Goal: Communication & Community: Answer question/provide support

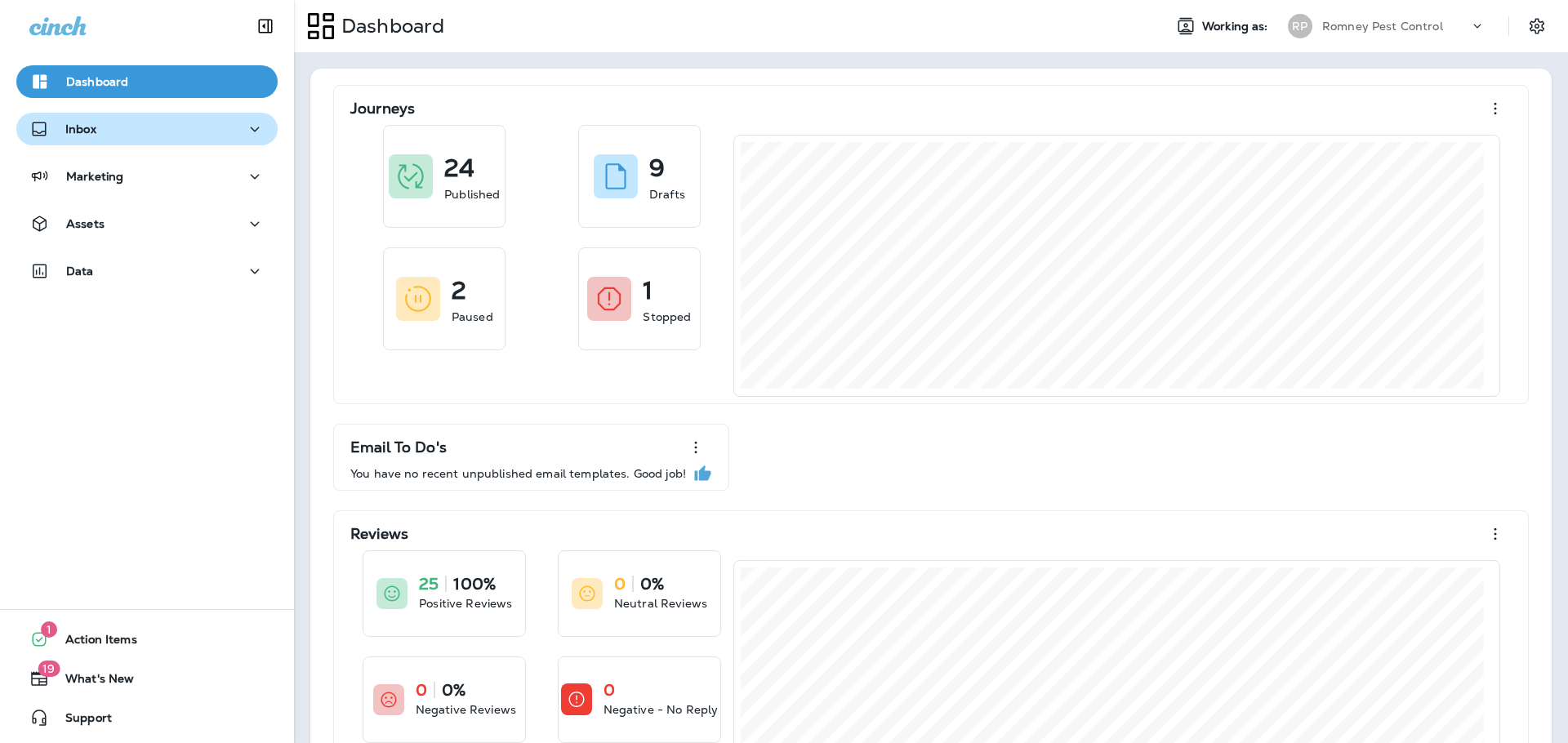
click at [116, 144] on button "Inbox" at bounding box center [147, 129] width 262 height 33
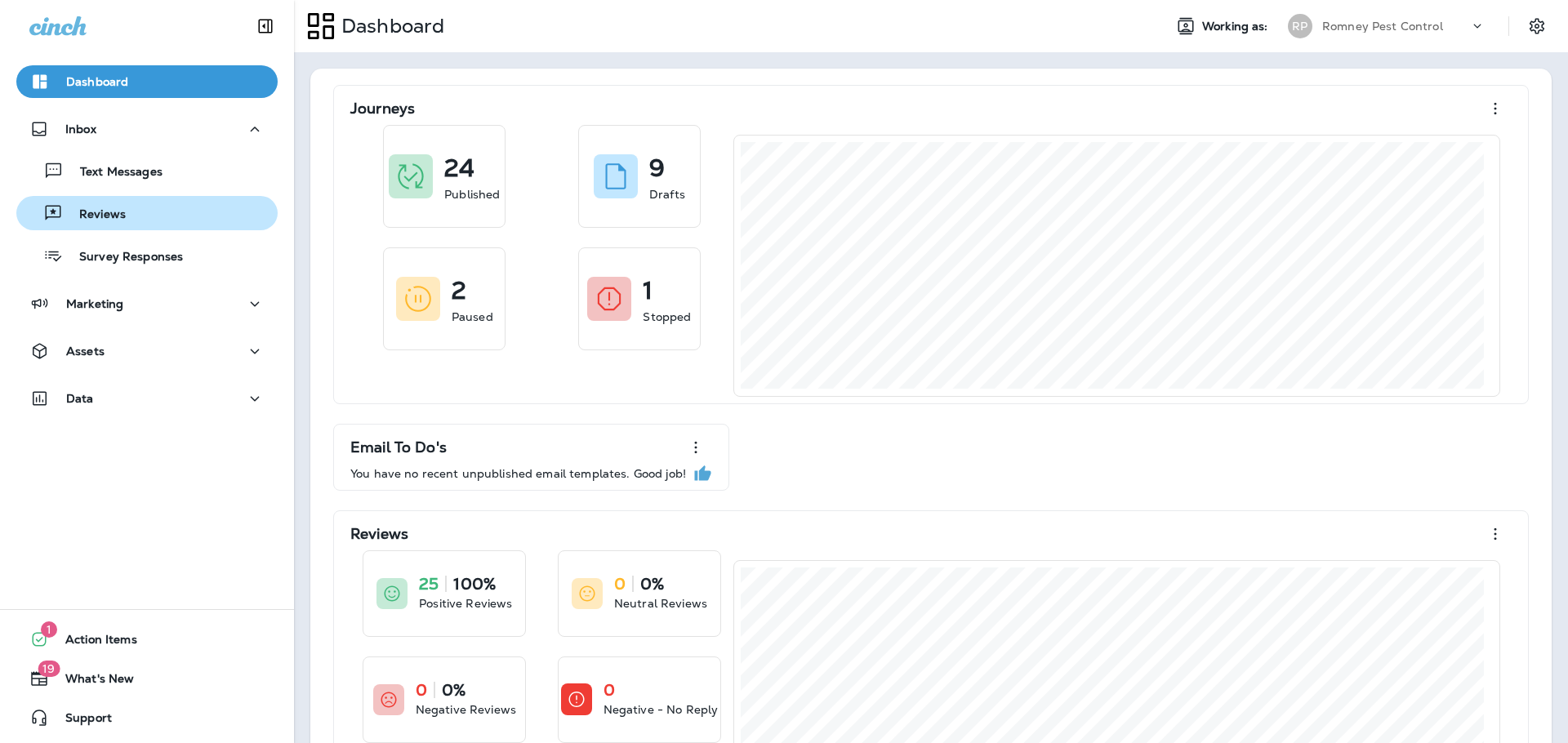
click at [114, 219] on p "Reviews" at bounding box center [94, 215] width 63 height 16
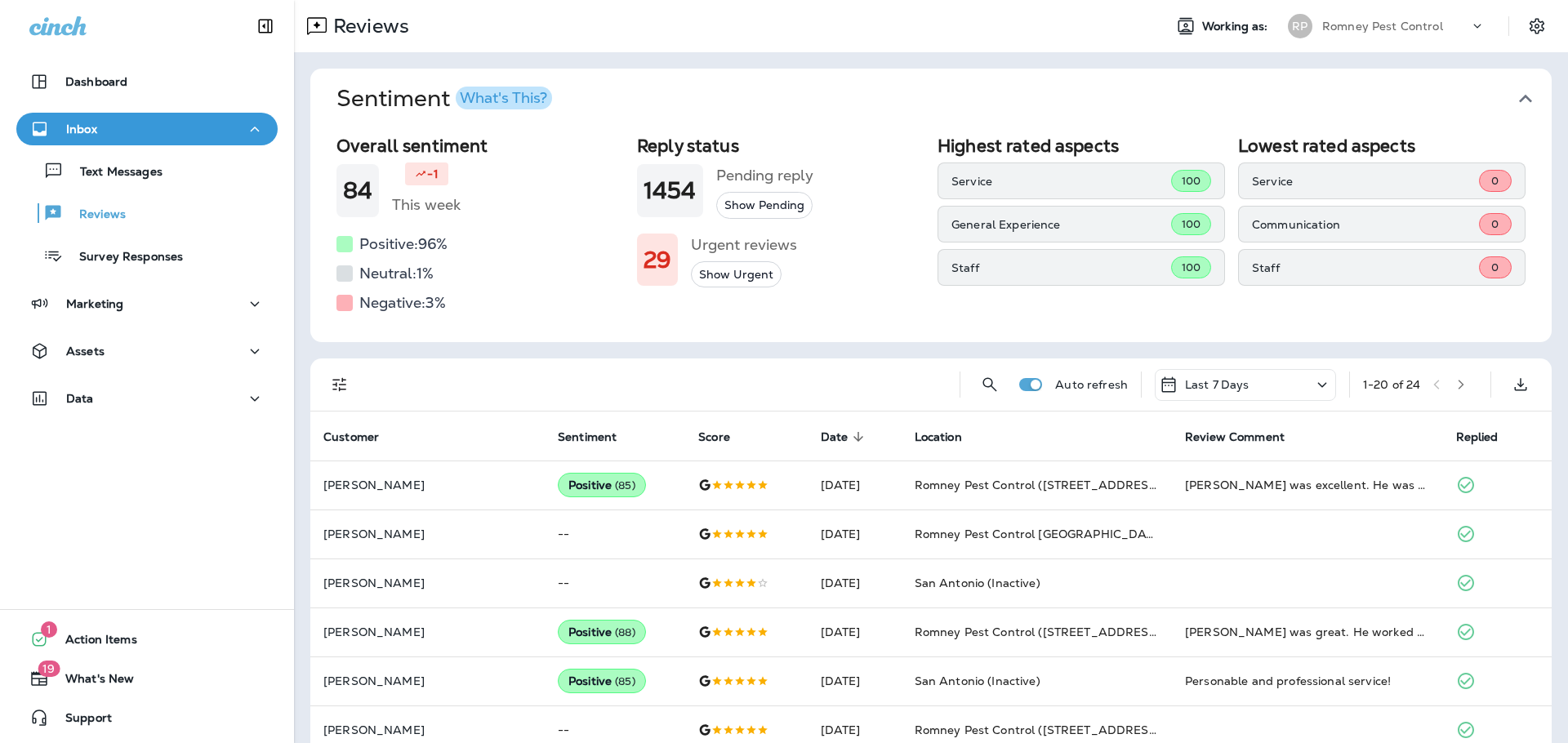
click at [1519, 98] on icon "button" at bounding box center [1525, 99] width 13 height 8
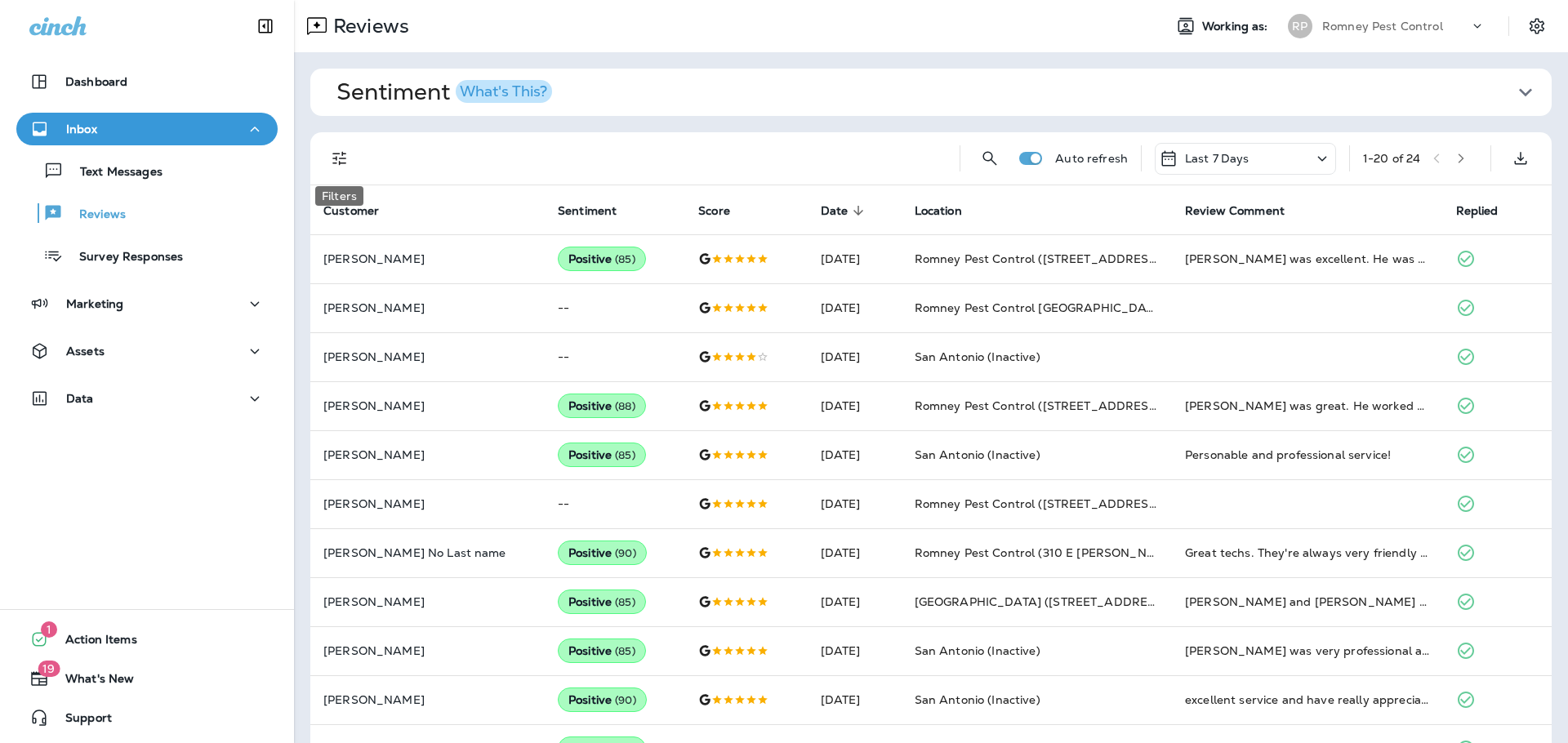
click at [326, 158] on button "Filters" at bounding box center [340, 158] width 33 height 33
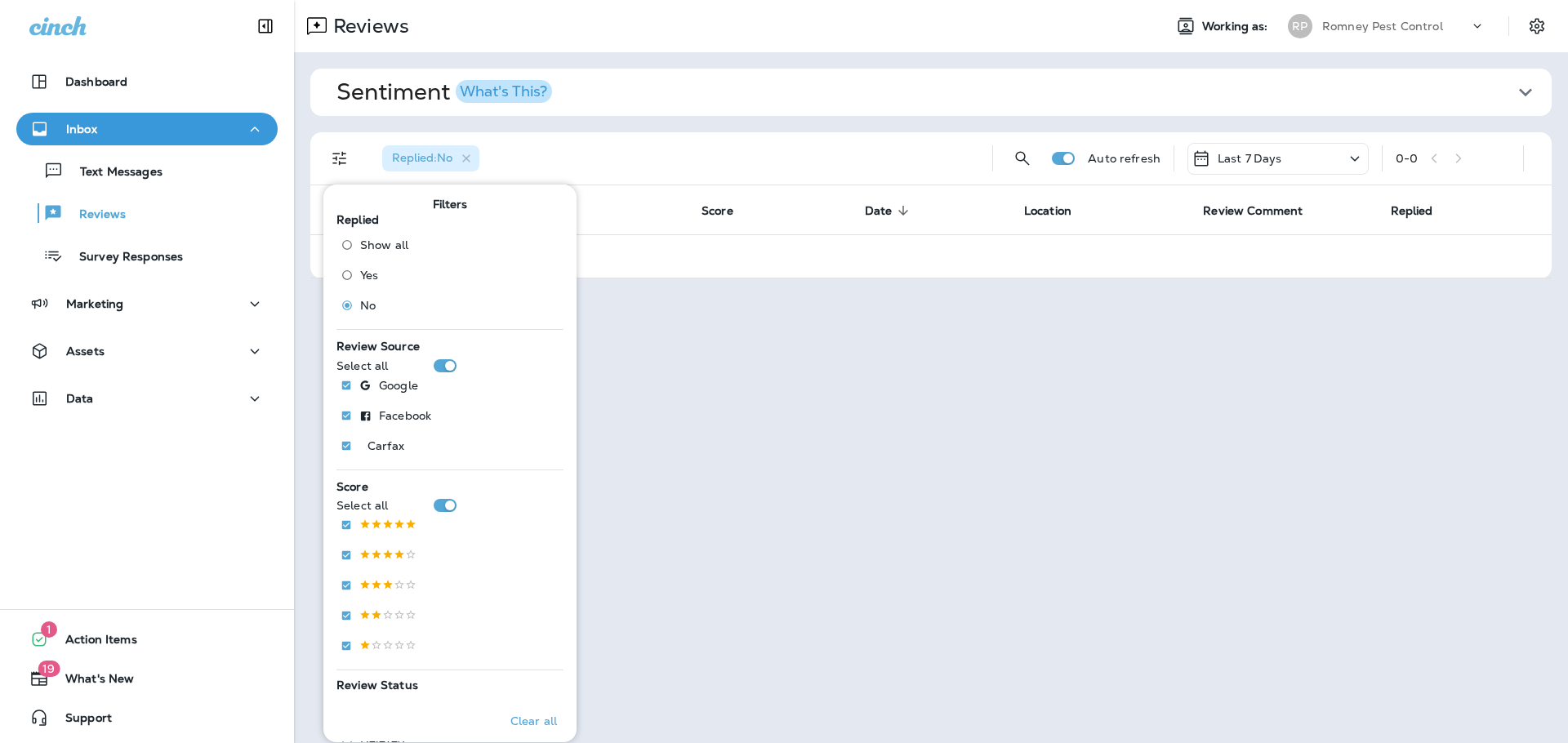
click at [1248, 163] on p "Last 7 Days" at bounding box center [1250, 158] width 65 height 13
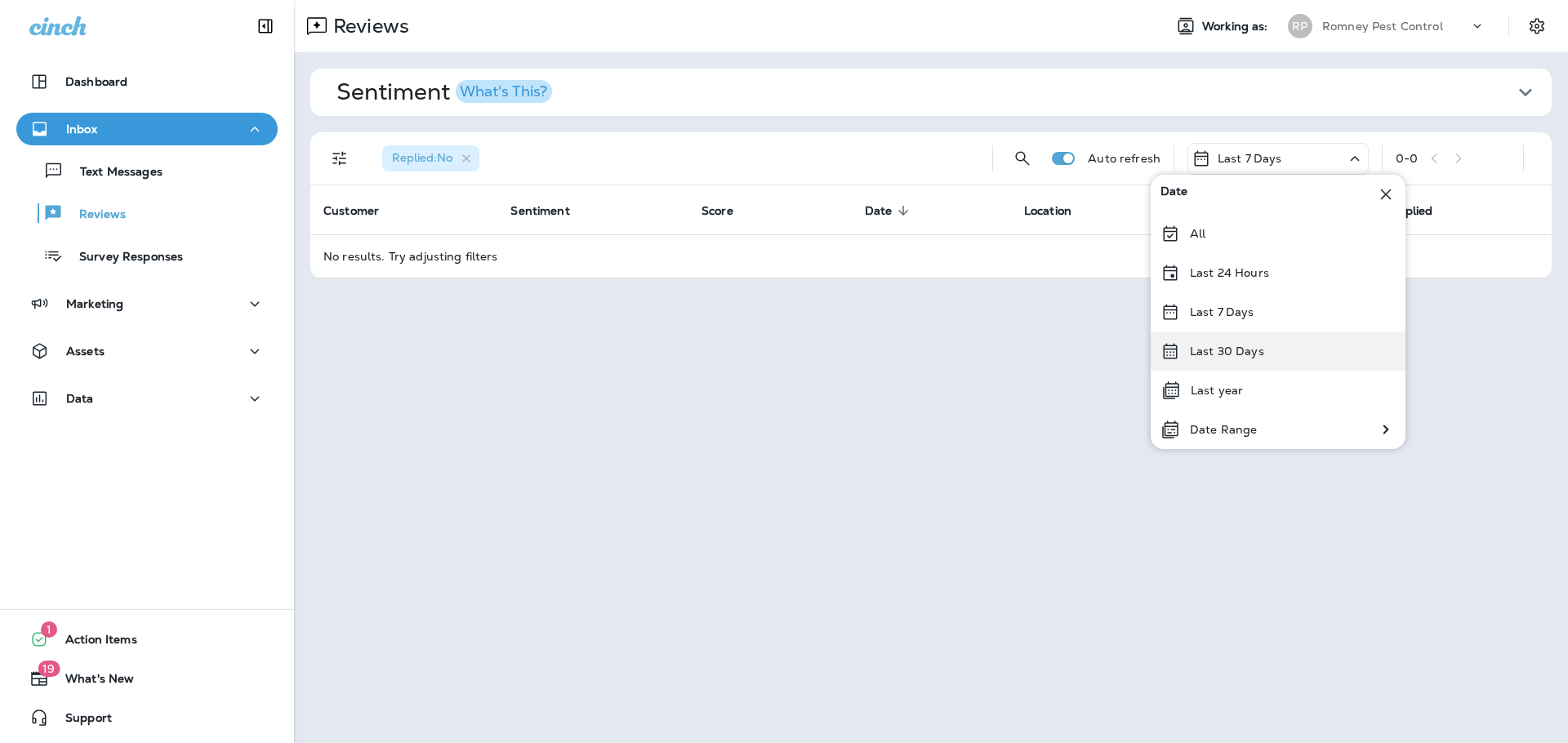
click at [1269, 344] on div "Last 30 Days" at bounding box center [1278, 351] width 255 height 39
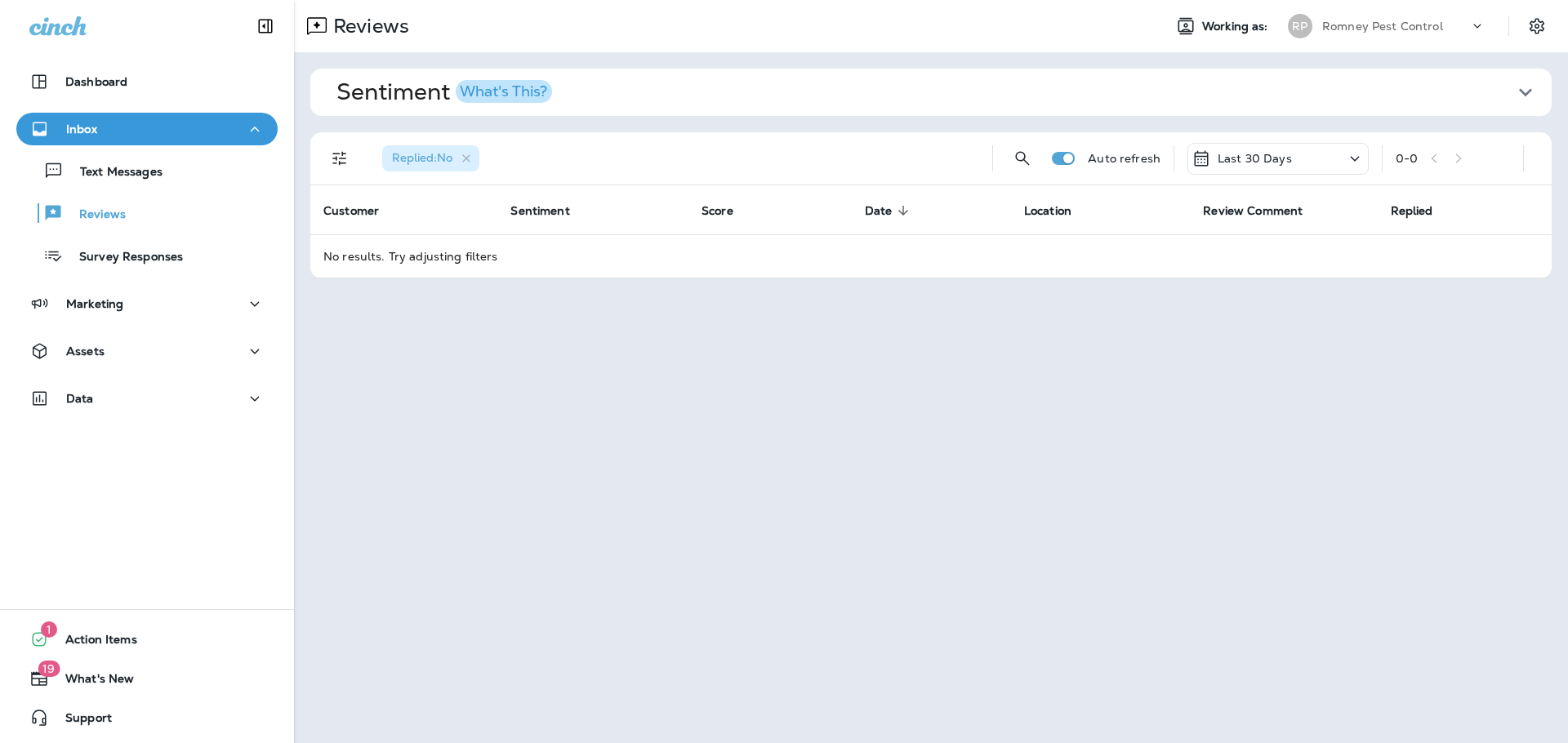
click at [1381, 25] on p "Romney Pest Control" at bounding box center [1382, 26] width 121 height 13
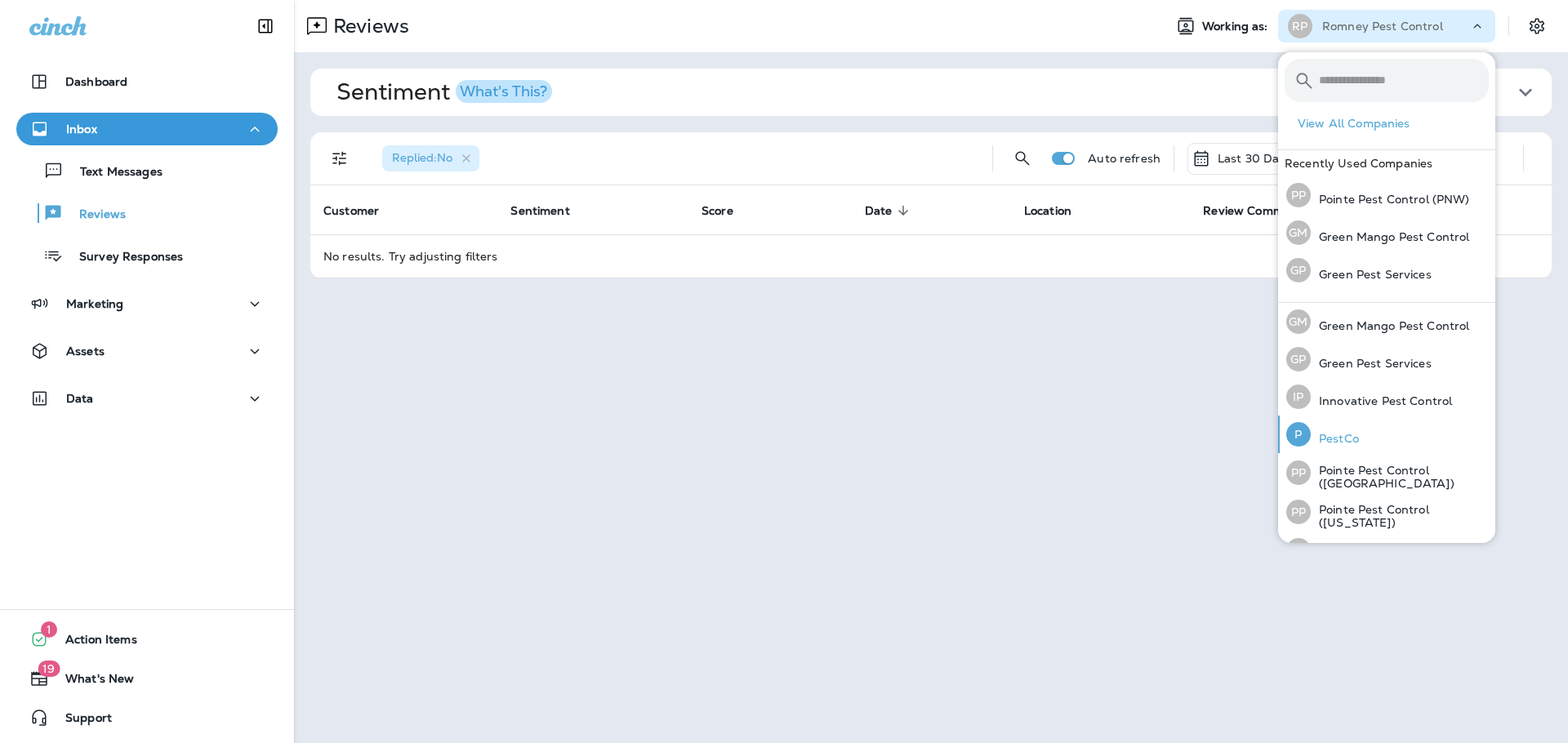
scroll to position [71, 0]
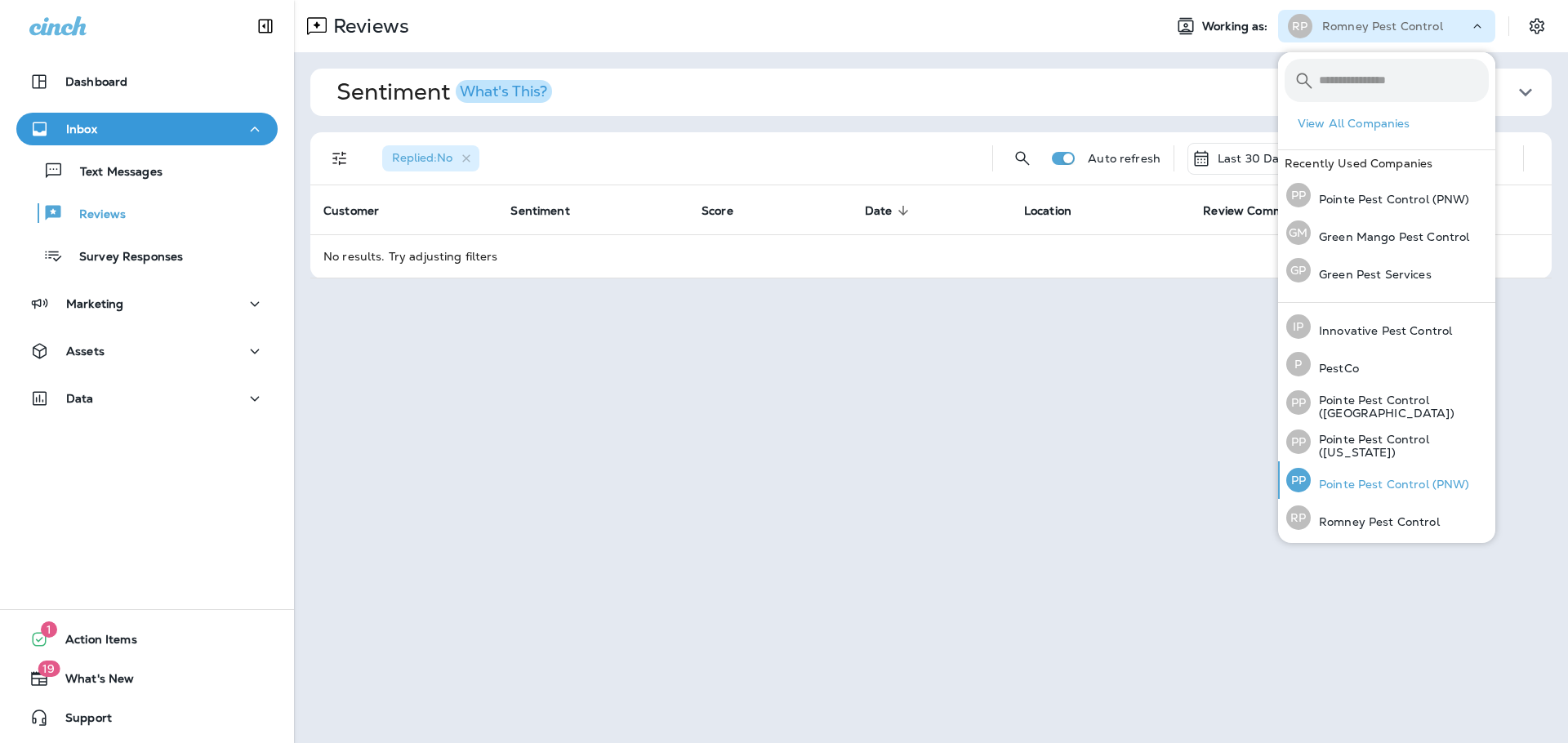
click at [1385, 480] on p "Pointe Pest Control (PNW)" at bounding box center [1391, 485] width 159 height 13
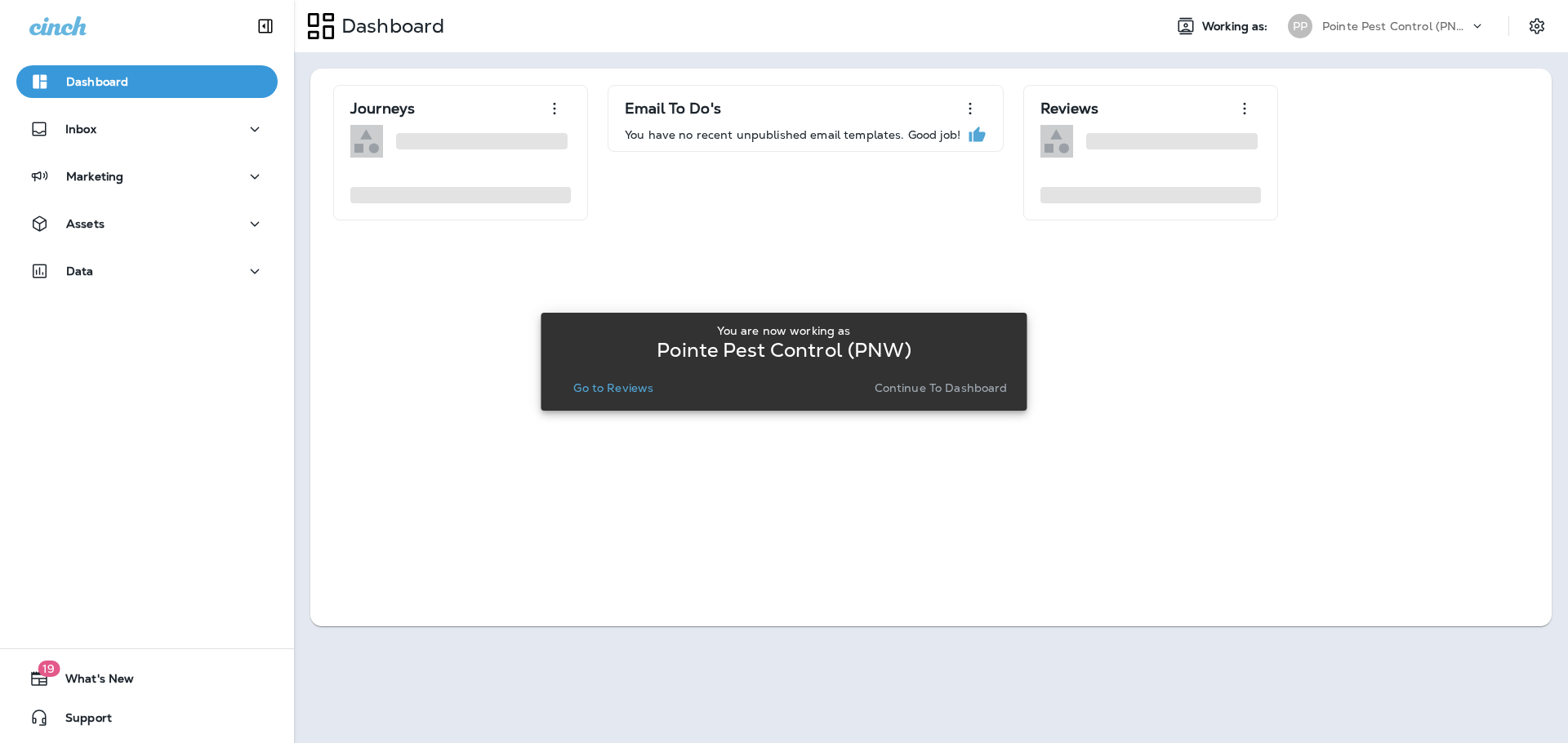
click at [634, 385] on p "Go to Reviews" at bounding box center [613, 388] width 80 height 13
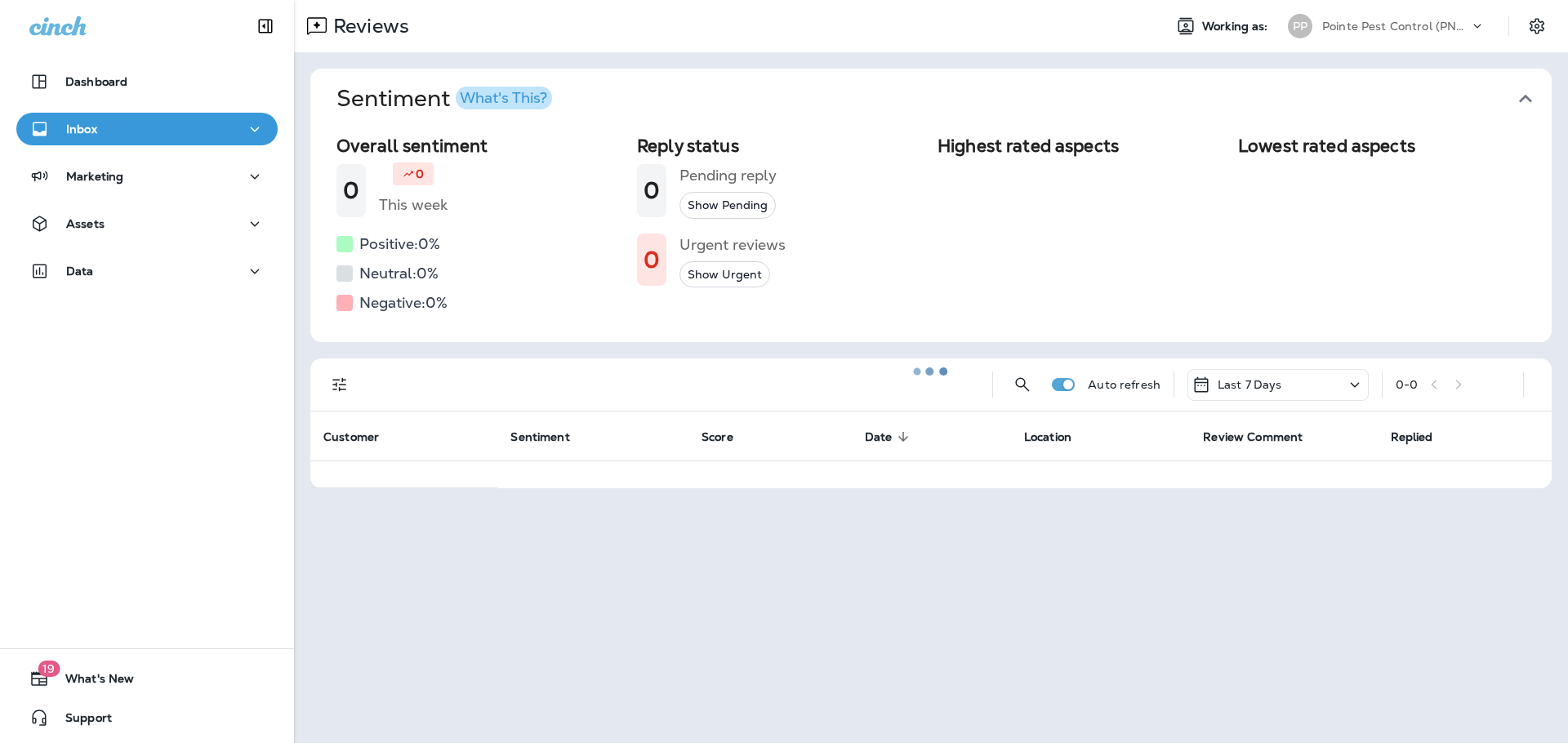
click at [1520, 93] on icon "button" at bounding box center [1526, 99] width 26 height 26
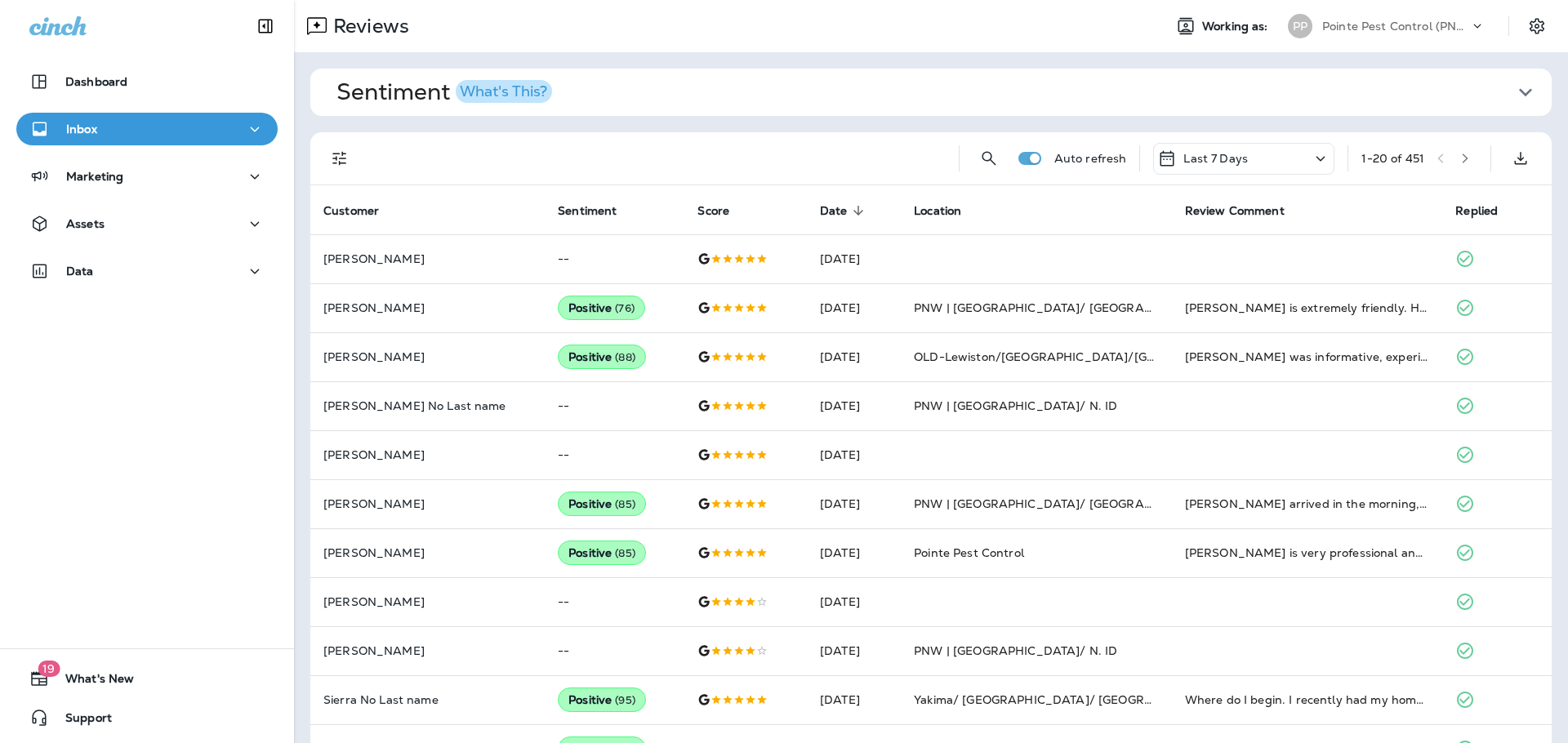
click at [339, 157] on icon "Filters" at bounding box center [340, 158] width 20 height 20
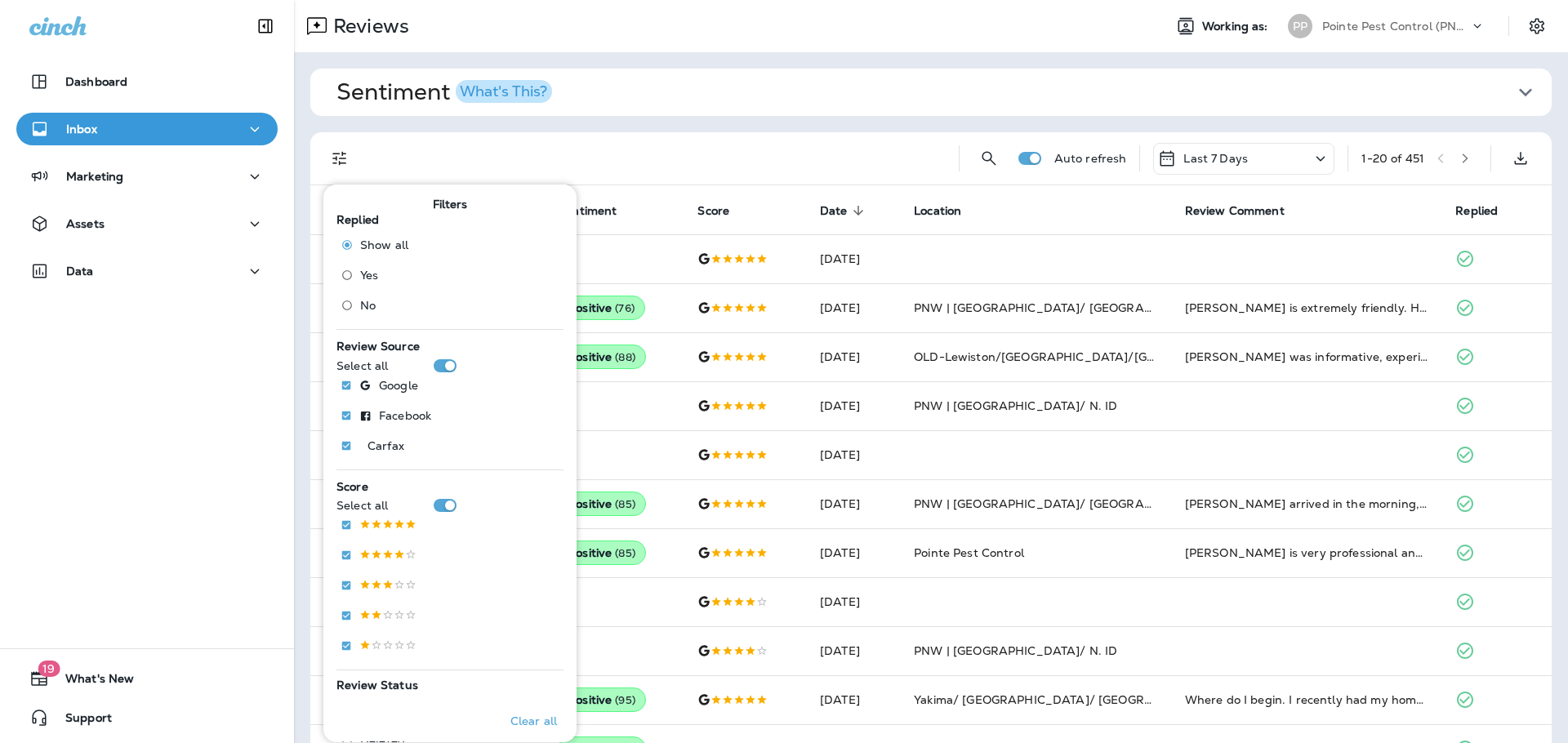
click at [366, 310] on span "No" at bounding box center [367, 306] width 16 height 13
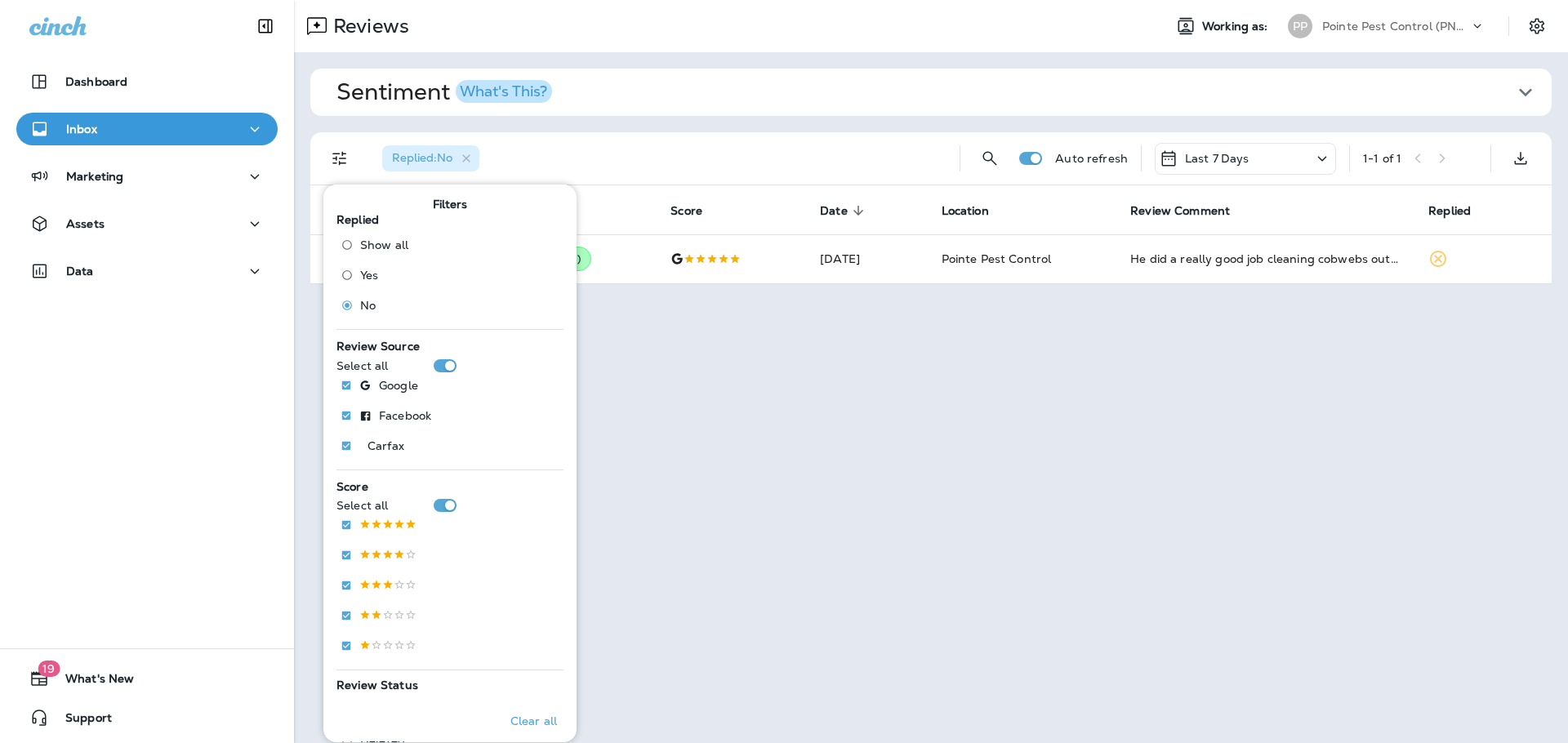
click at [1077, 301] on div "Reviews Working as: PP Pointe Pest Control (PNW) Sentiment What's This? Overall…" at bounding box center [932, 372] width 1274 height 743
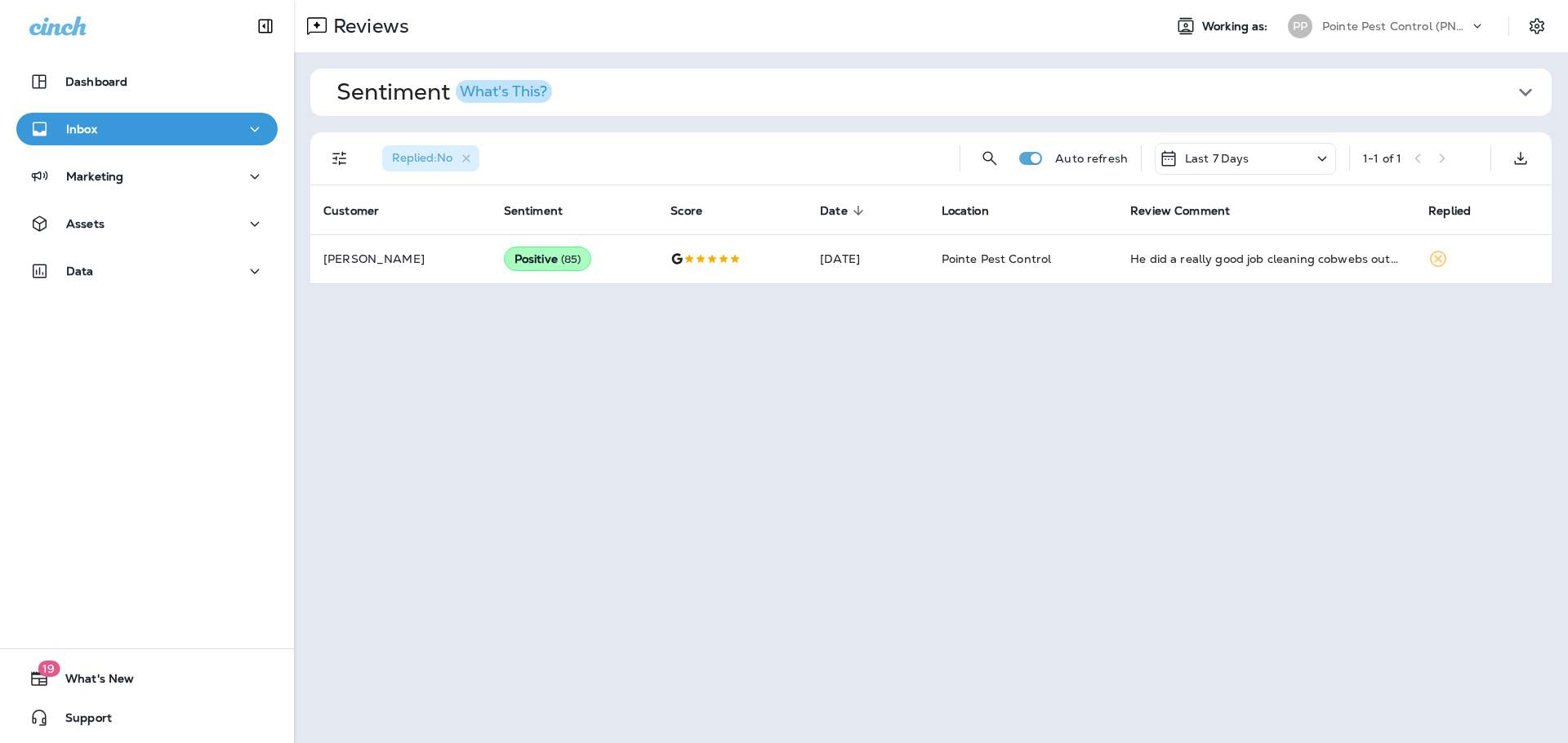
click at [1269, 161] on div "Last 7 Days" at bounding box center [1245, 158] width 181 height 32
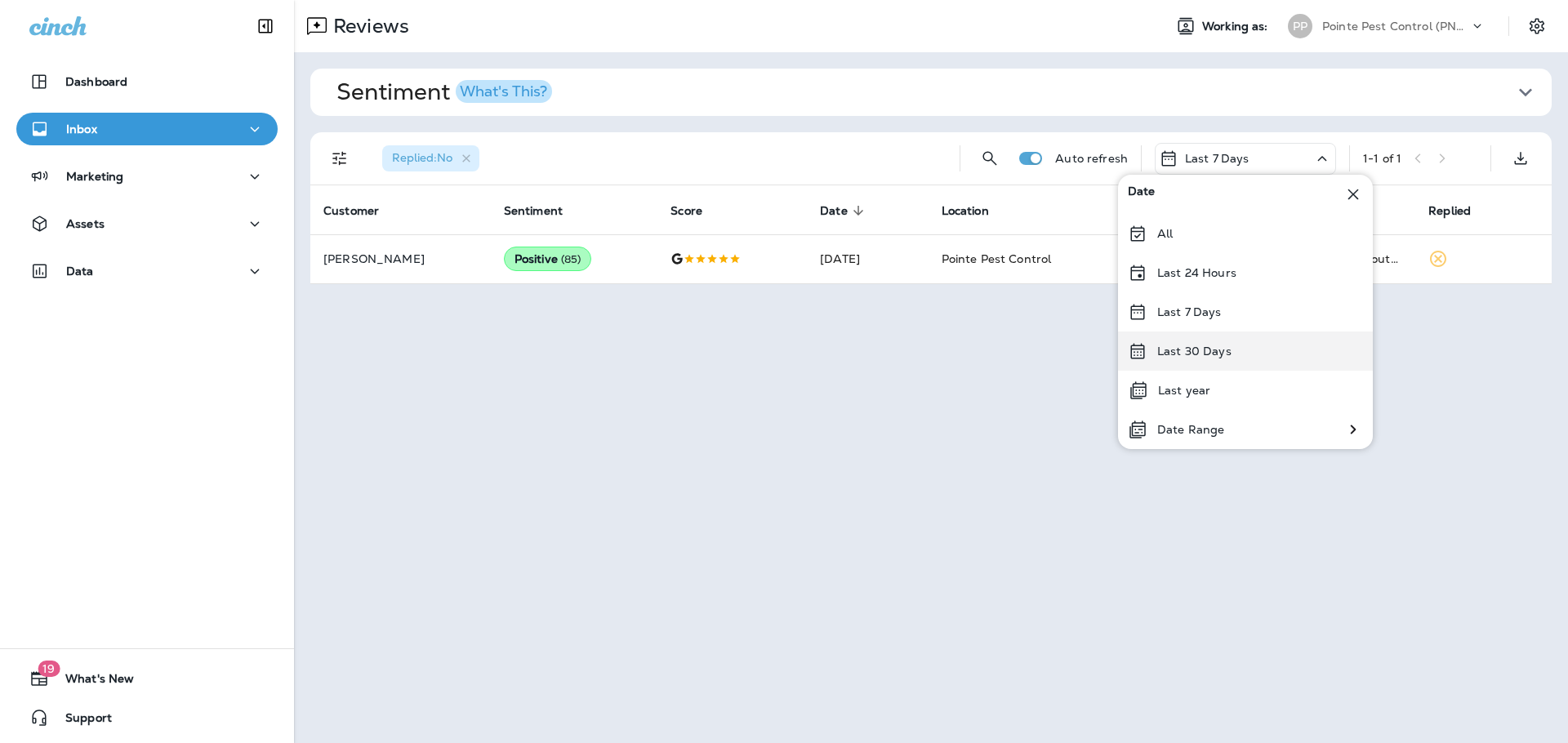
click at [1256, 360] on div "Last 30 Days" at bounding box center [1245, 351] width 255 height 39
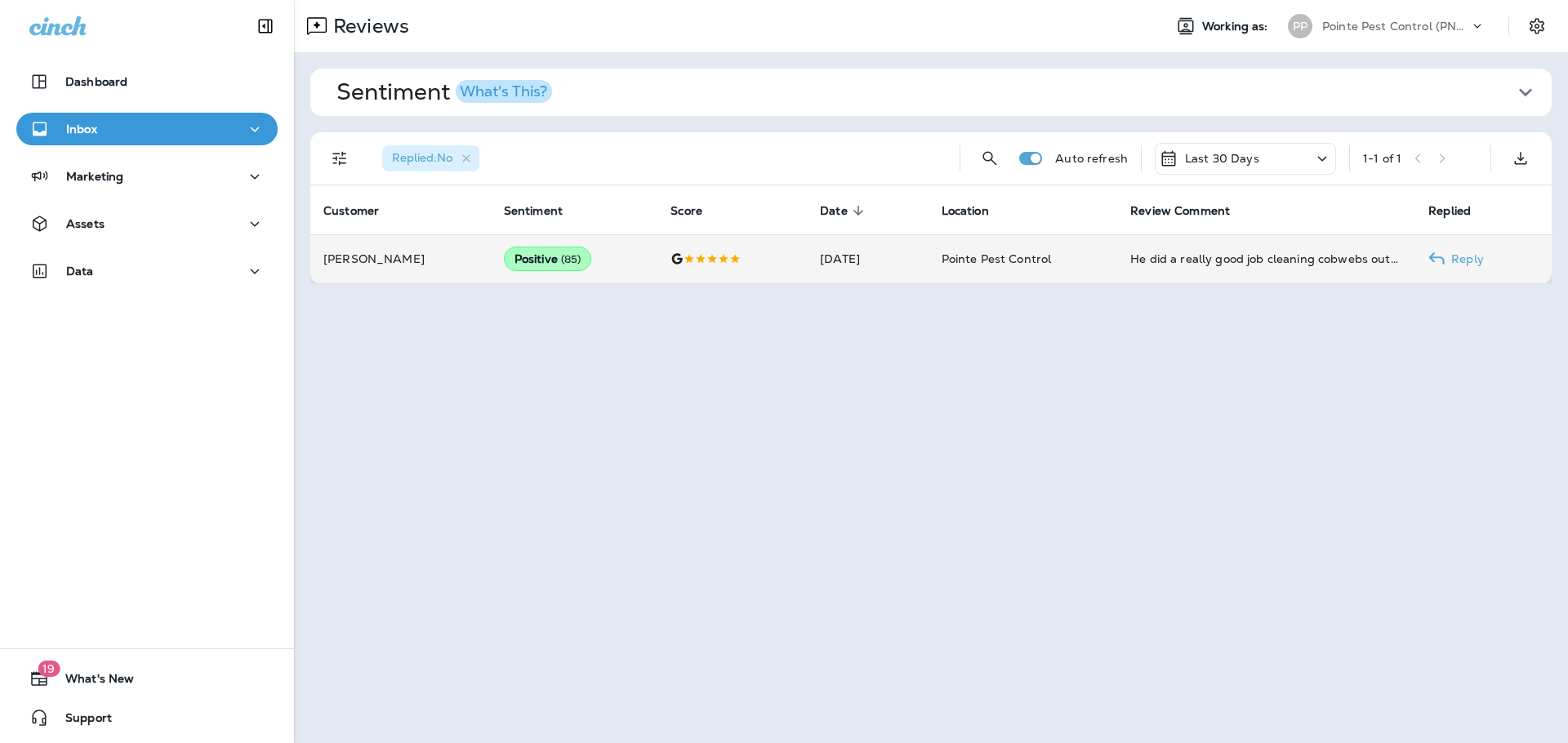
click at [769, 253] on td at bounding box center [732, 259] width 149 height 49
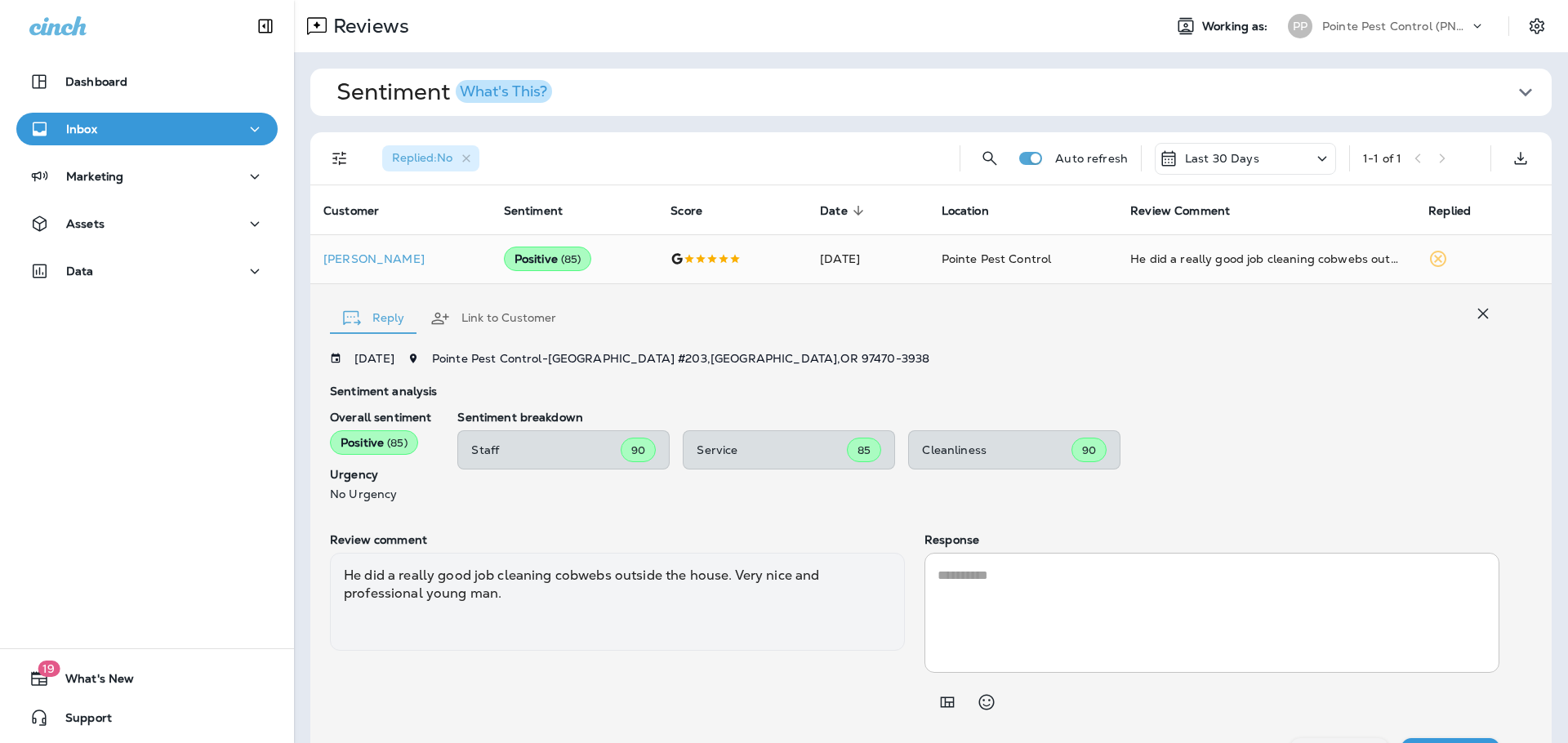
scroll to position [38, 0]
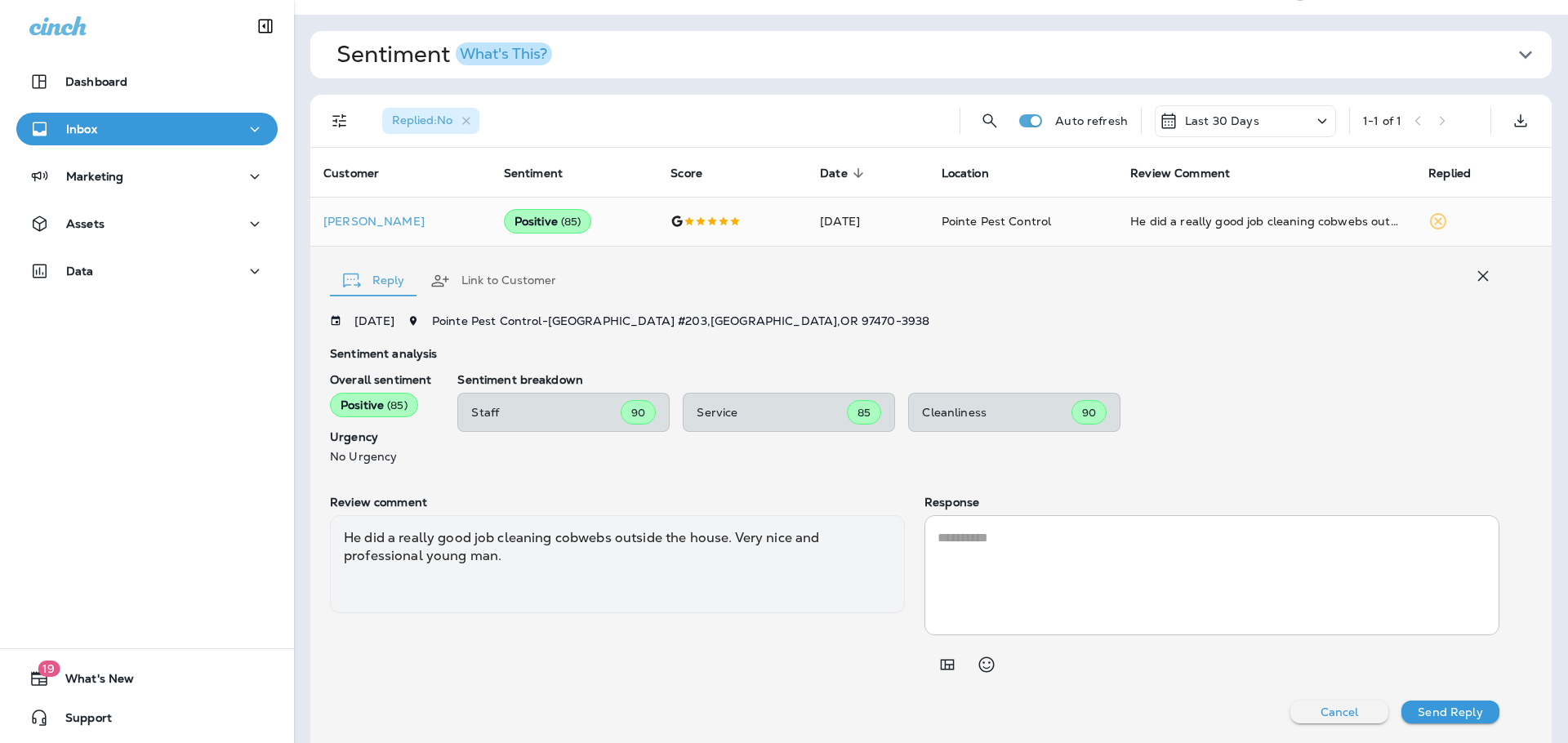
click at [1075, 560] on textarea at bounding box center [1211, 575] width 549 height 94
paste textarea "**********"
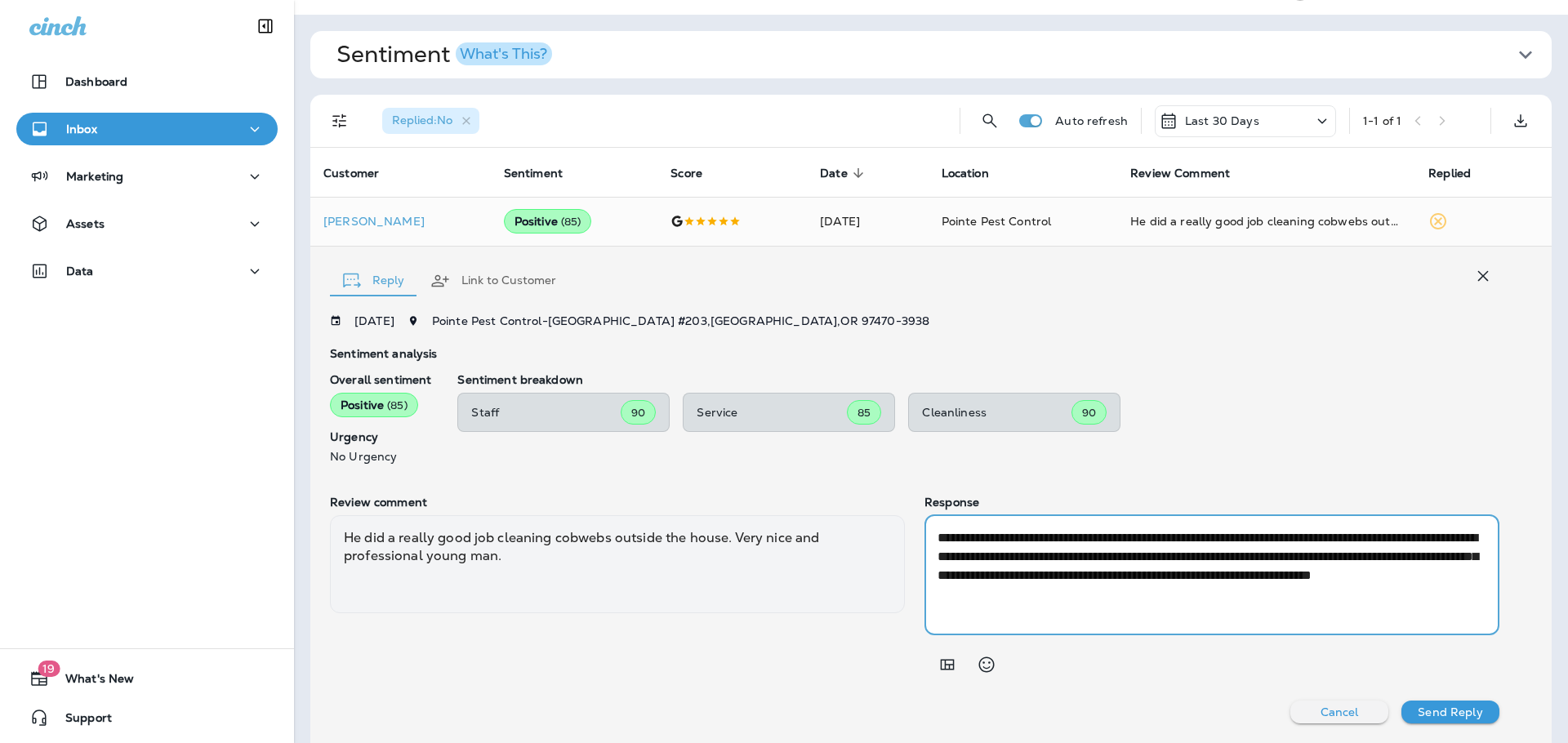
click at [1030, 574] on textarea "**********" at bounding box center [1209, 575] width 543 height 94
click at [1088, 595] on textarea "**********" at bounding box center [1209, 575] width 543 height 94
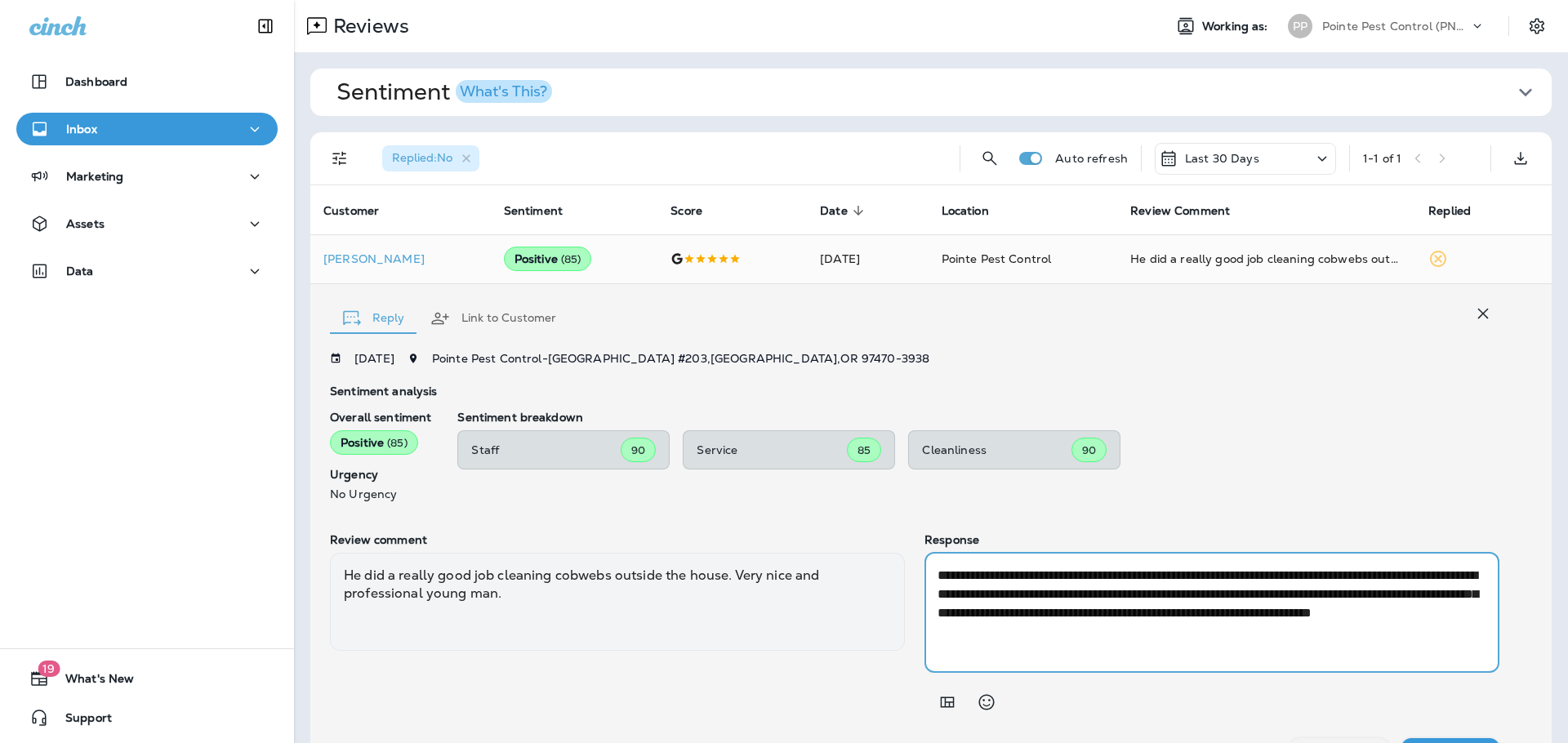
click at [1123, 625] on textarea "**********" at bounding box center [1209, 613] width 543 height 94
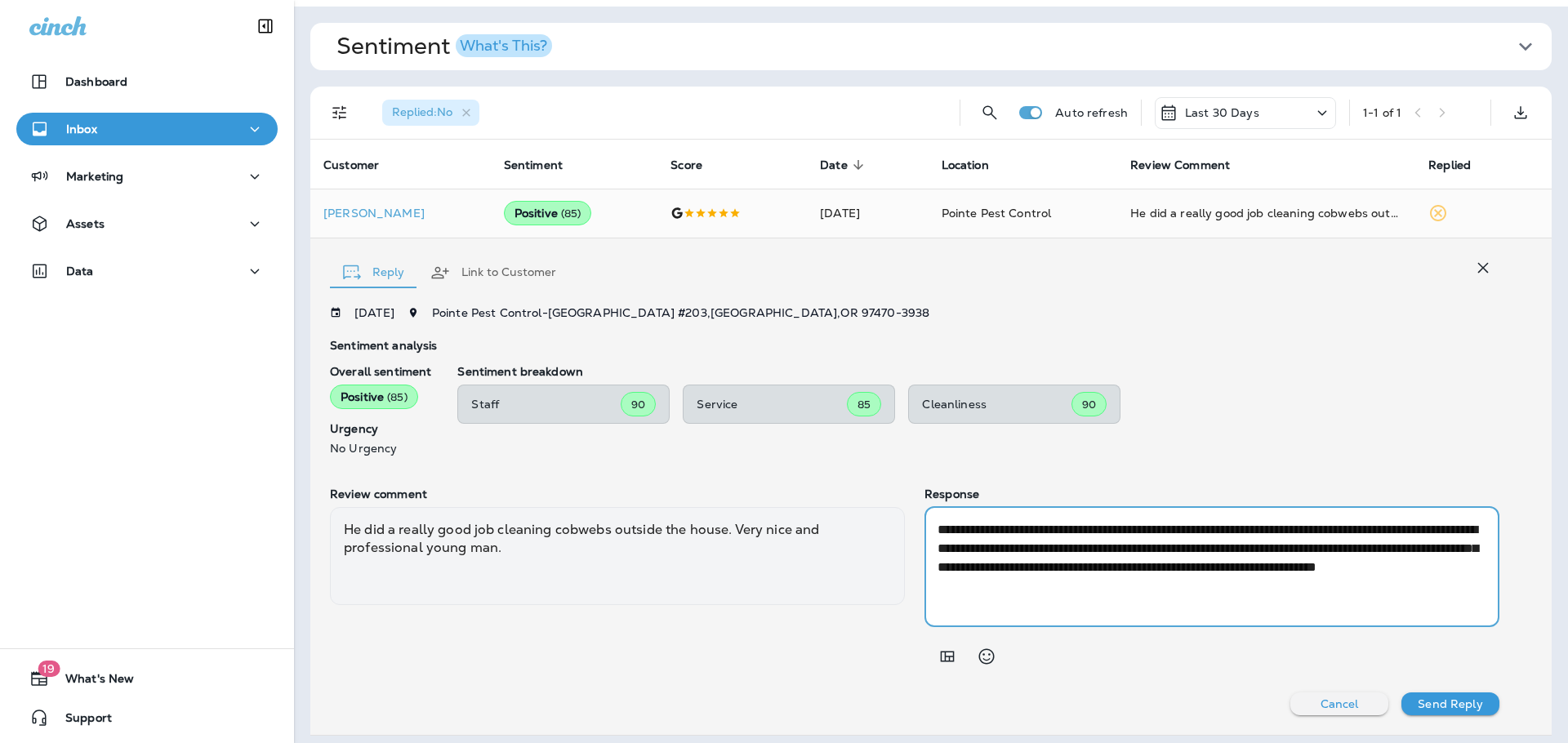
scroll to position [54, 0]
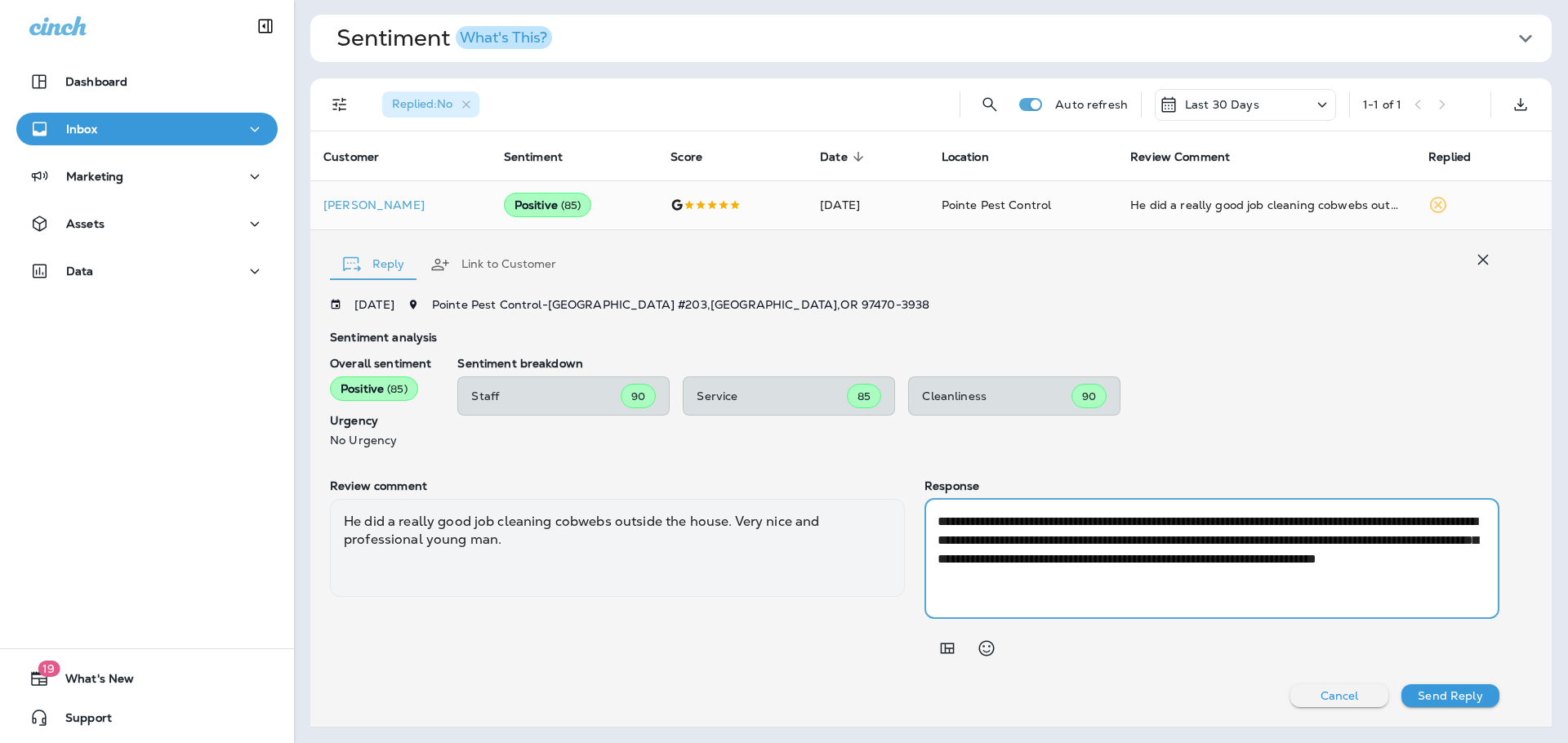
type textarea "**********"
click at [1447, 700] on p "Send Reply" at bounding box center [1450, 696] width 65 height 13
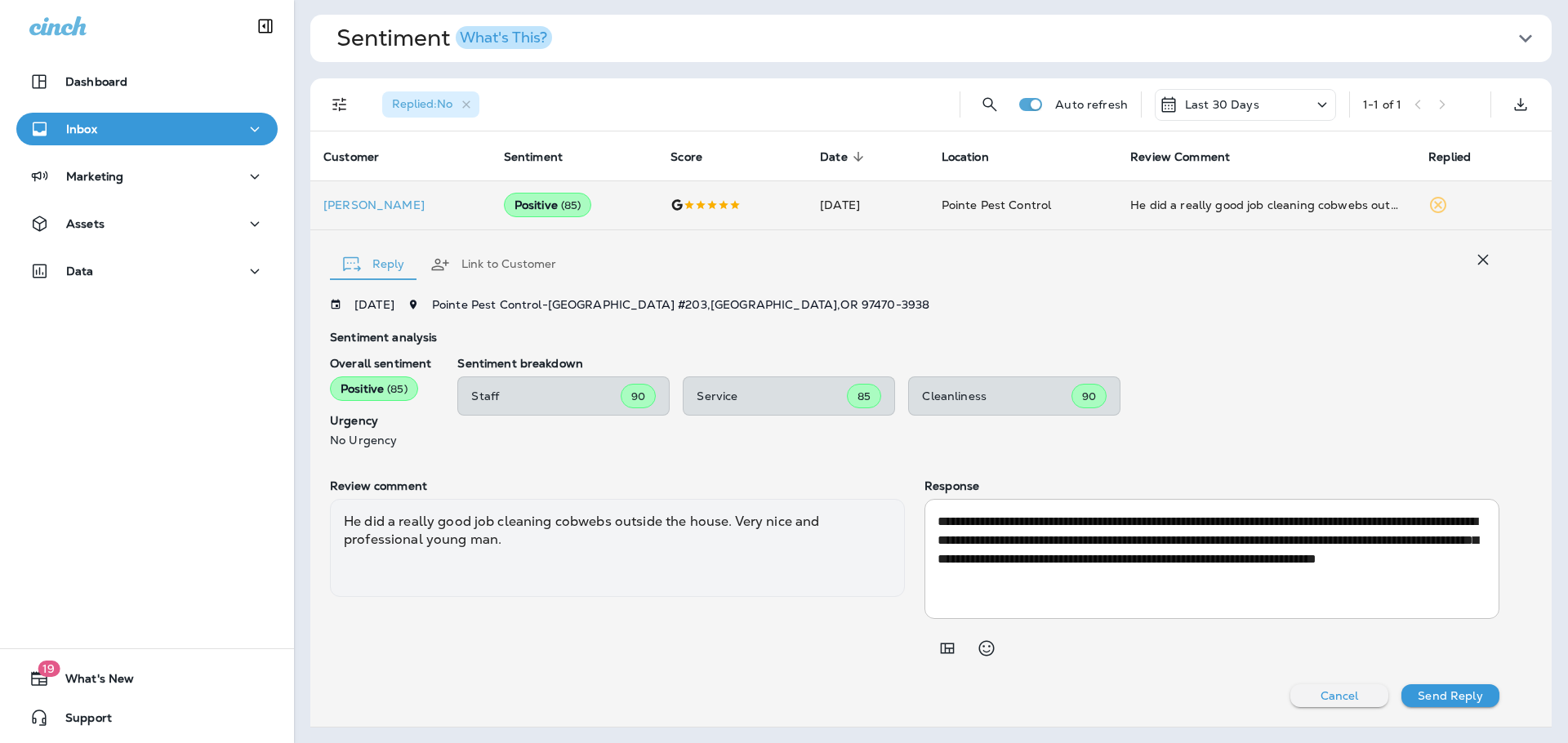
scroll to position [0, 0]
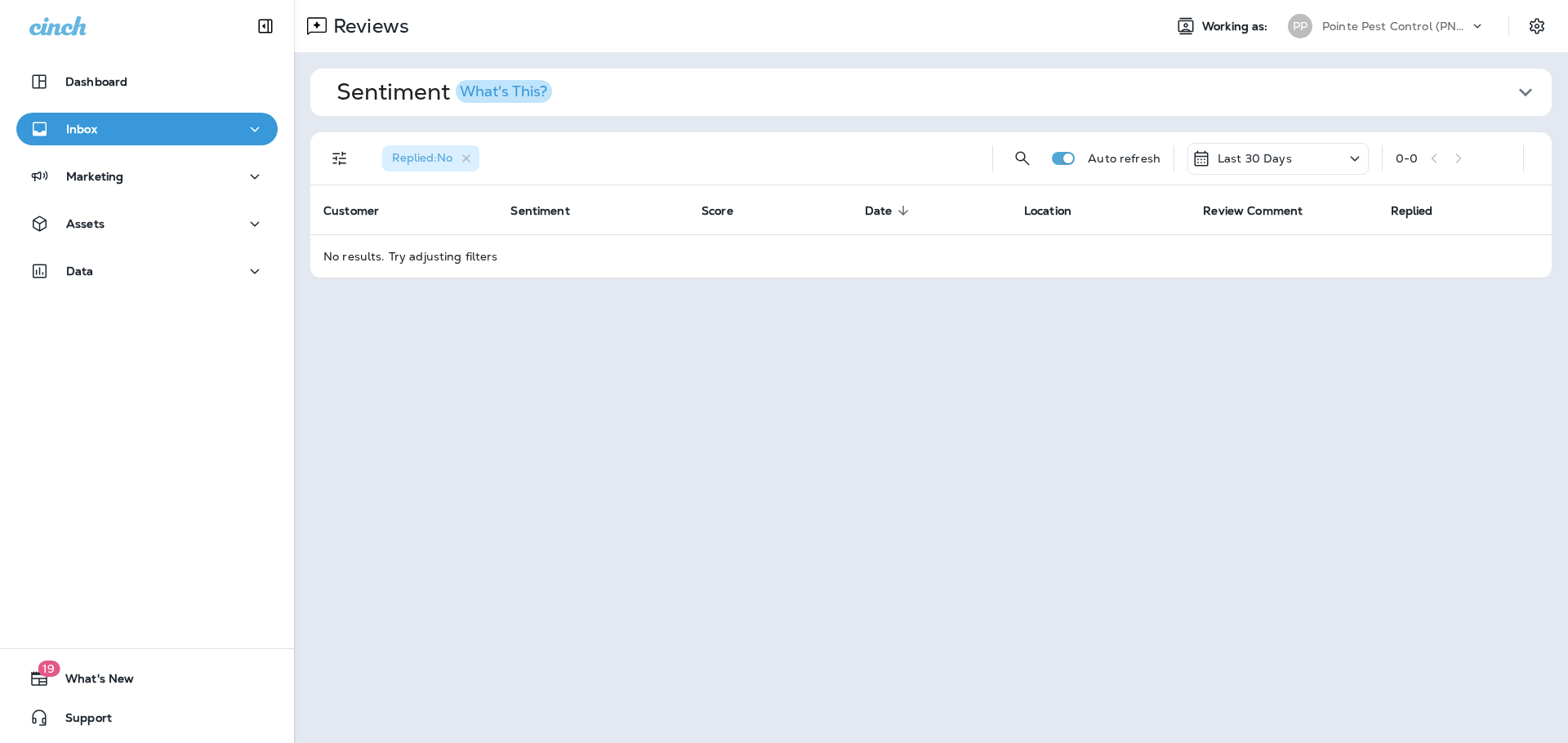
click at [1452, 21] on p "Pointe Pest Control (PNW)" at bounding box center [1395, 26] width 147 height 13
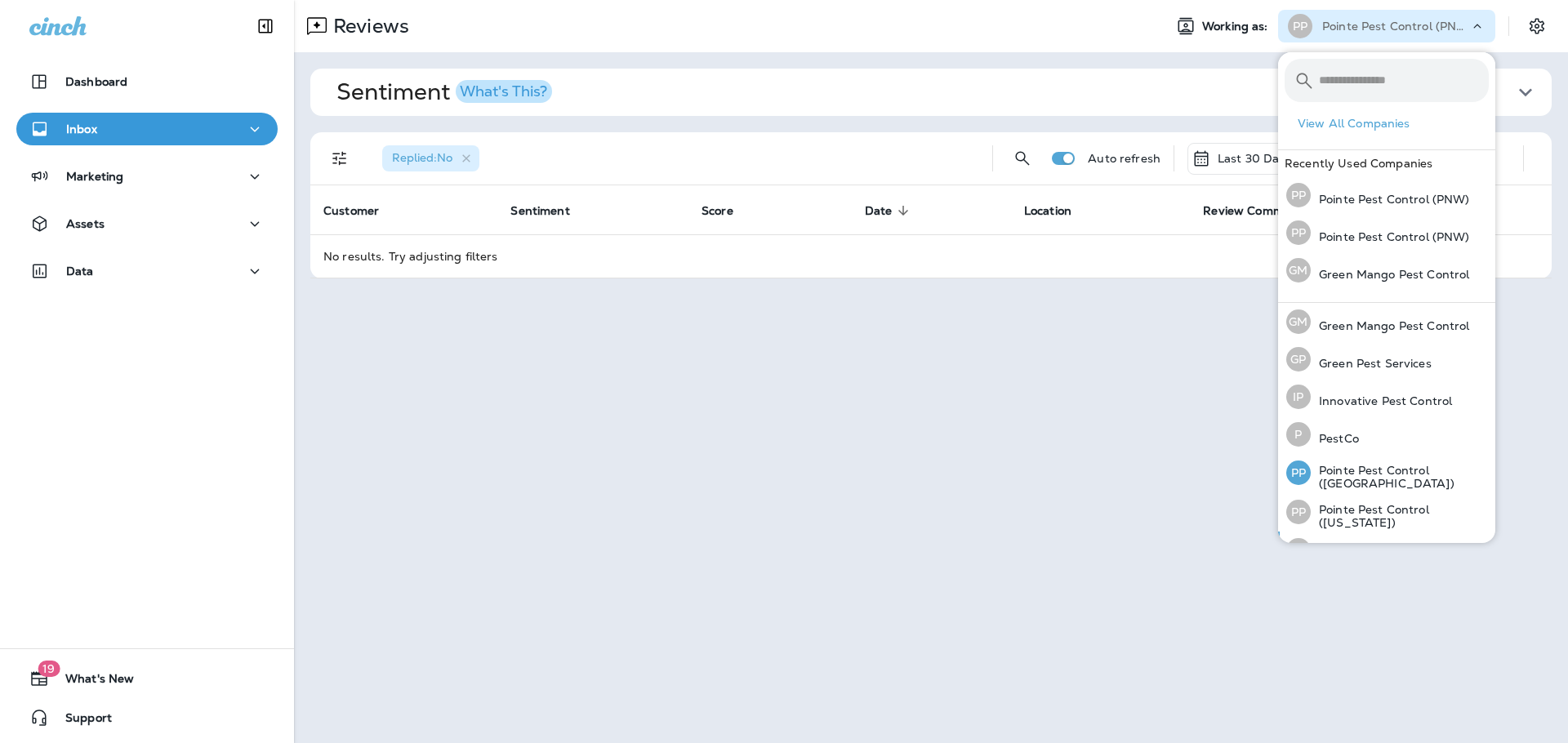
scroll to position [71, 0]
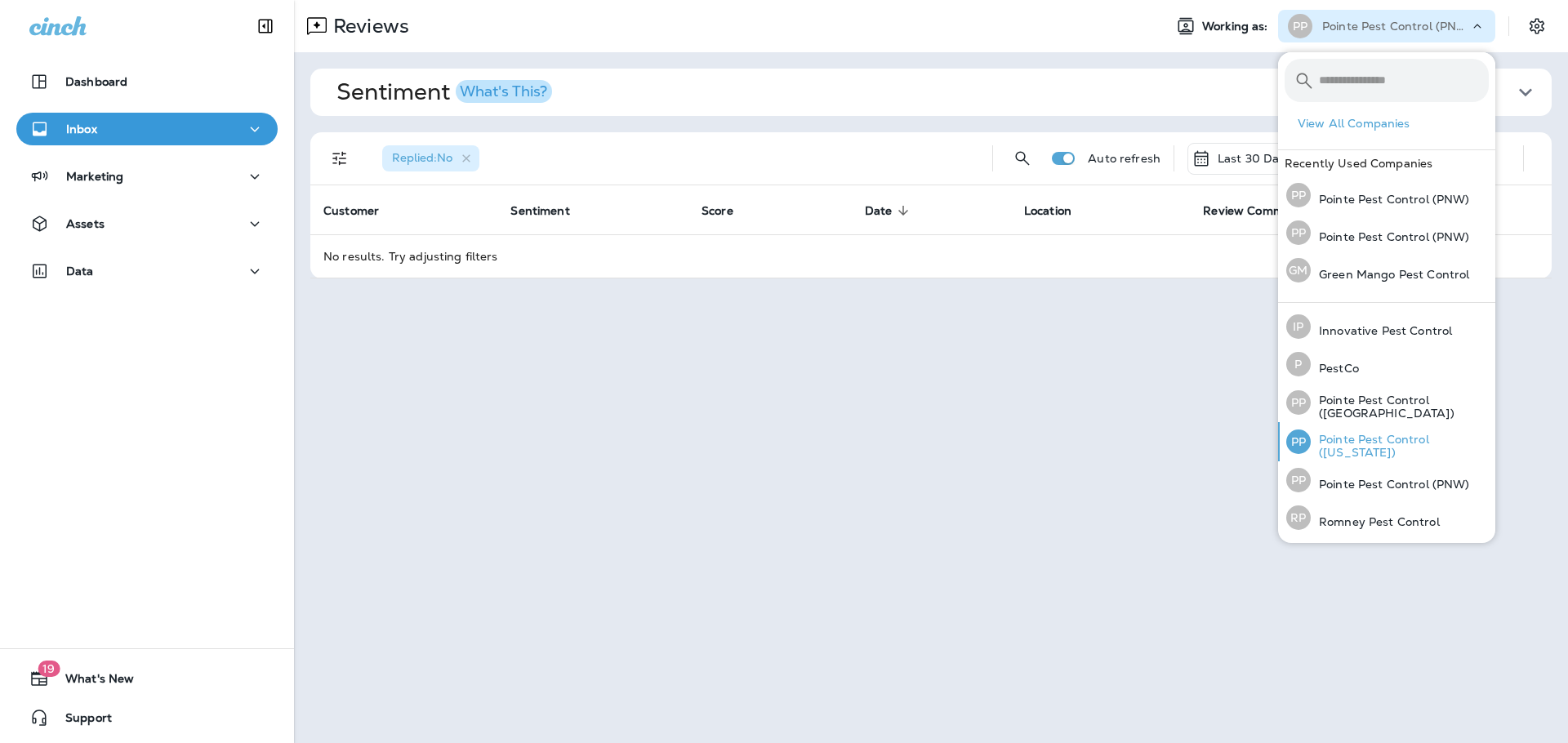
click at [1388, 453] on p "Pointe Pest Control ([US_STATE])" at bounding box center [1400, 446] width 178 height 26
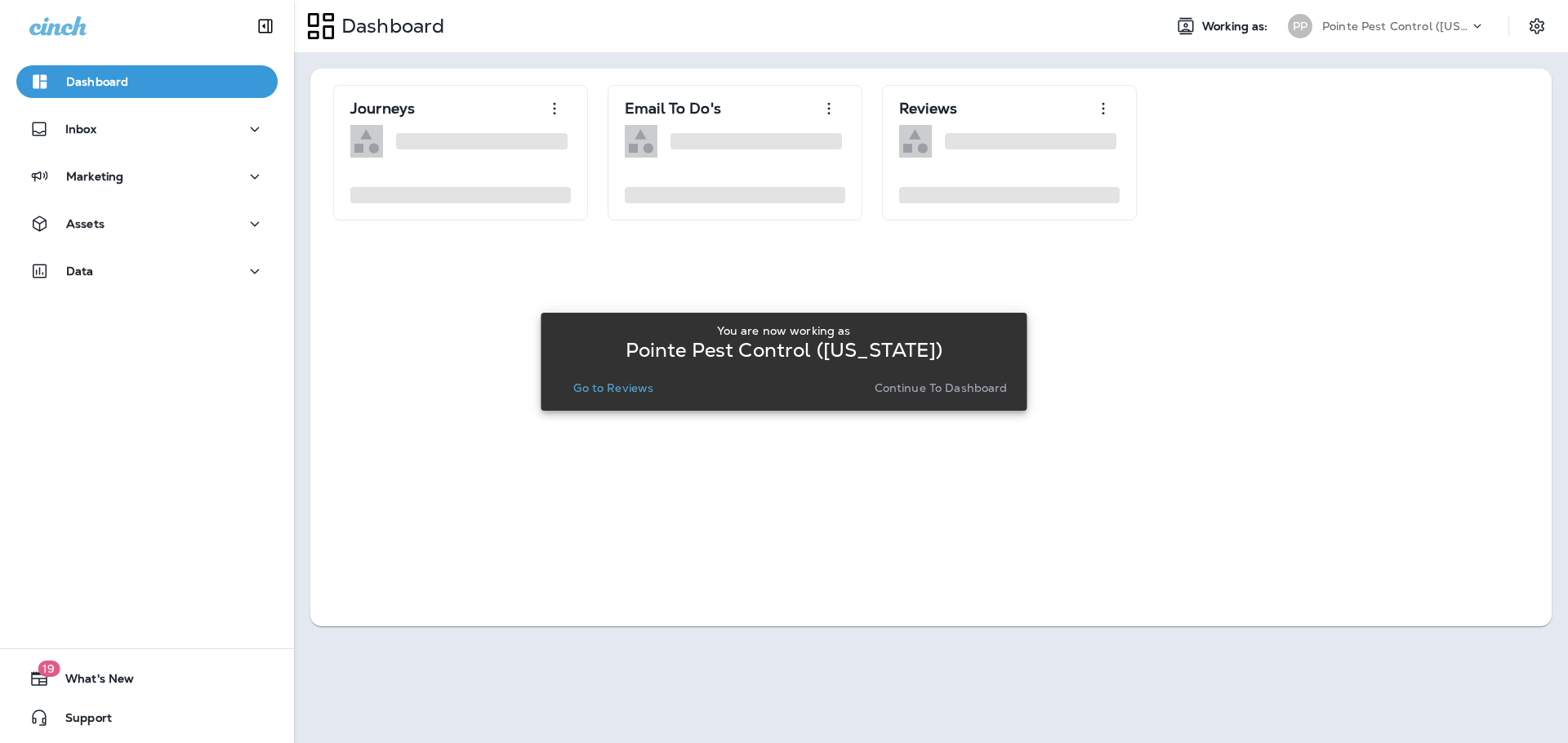
click at [646, 382] on p "Go to Reviews" at bounding box center [613, 388] width 80 height 13
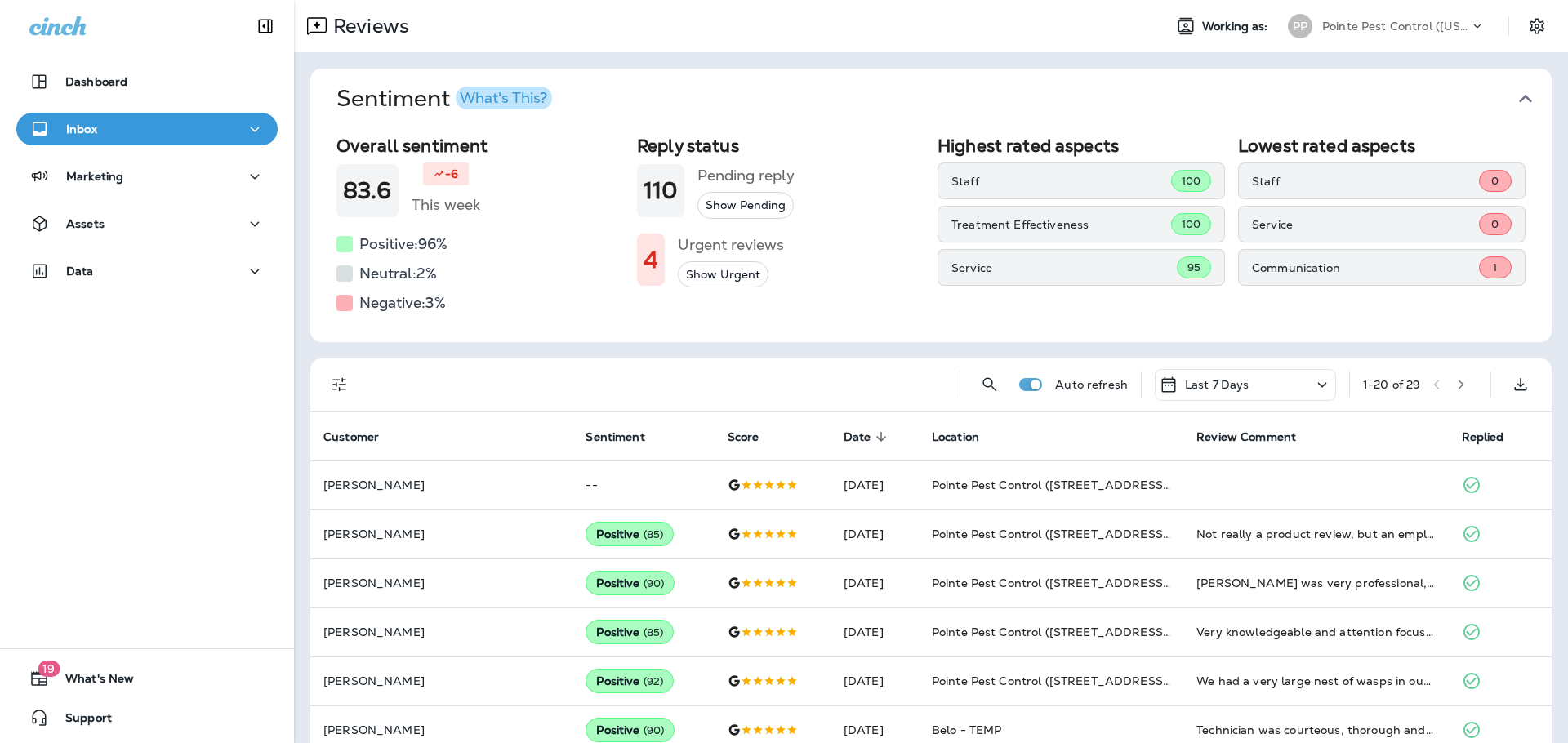
click at [1523, 103] on icon "button" at bounding box center [1526, 99] width 26 height 26
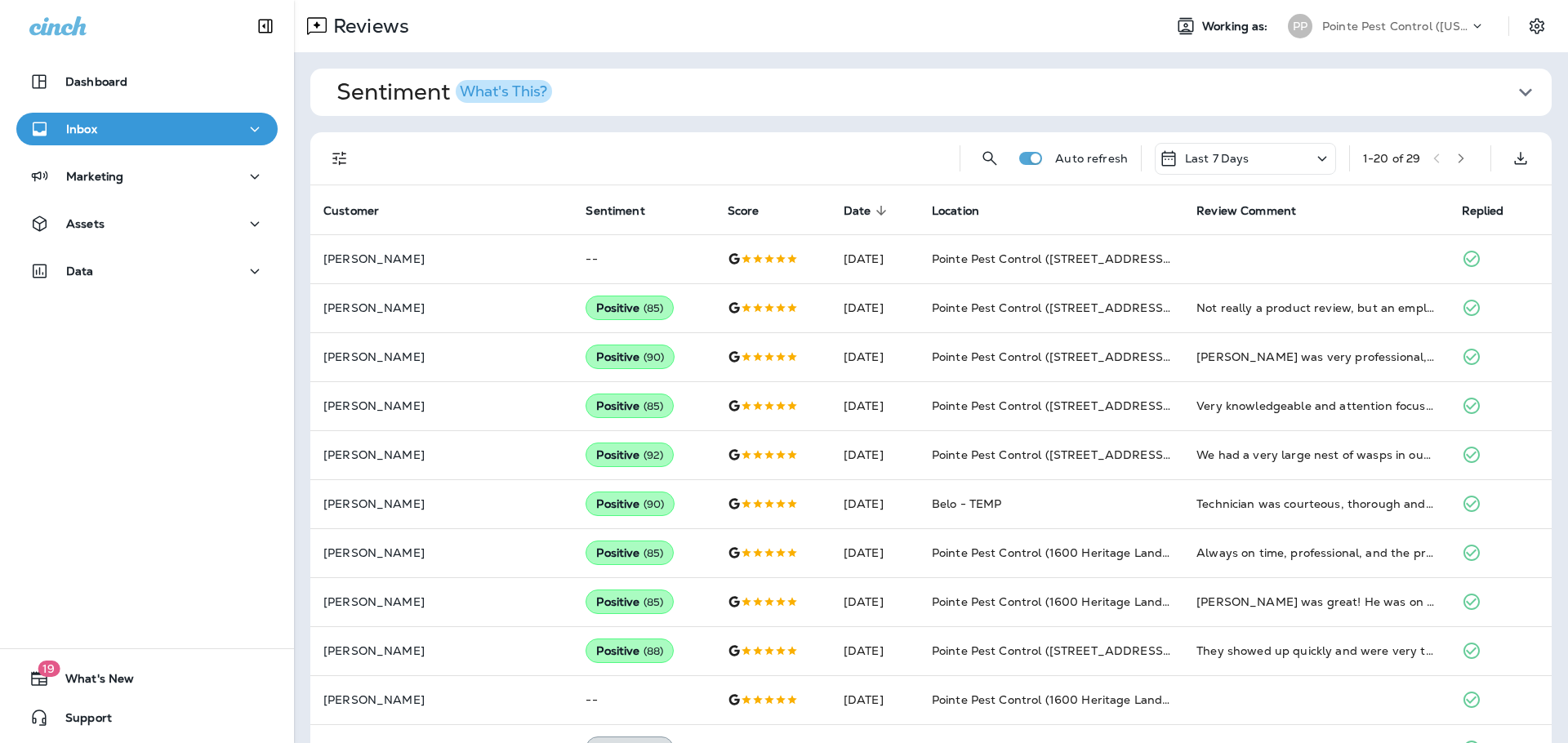
click at [324, 155] on button "Filters" at bounding box center [340, 158] width 33 height 33
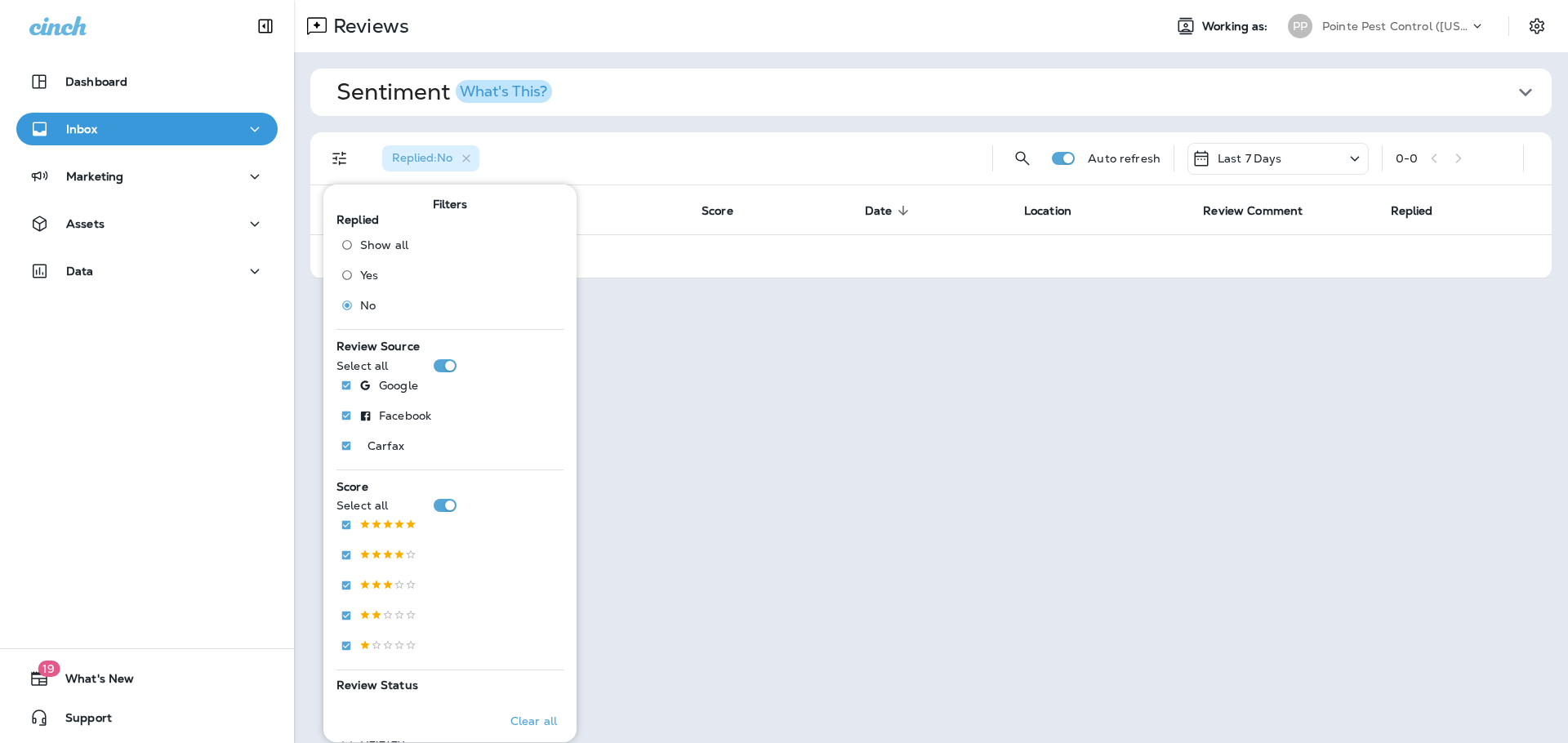
click at [1323, 148] on div "Last 7 Days" at bounding box center [1278, 158] width 181 height 32
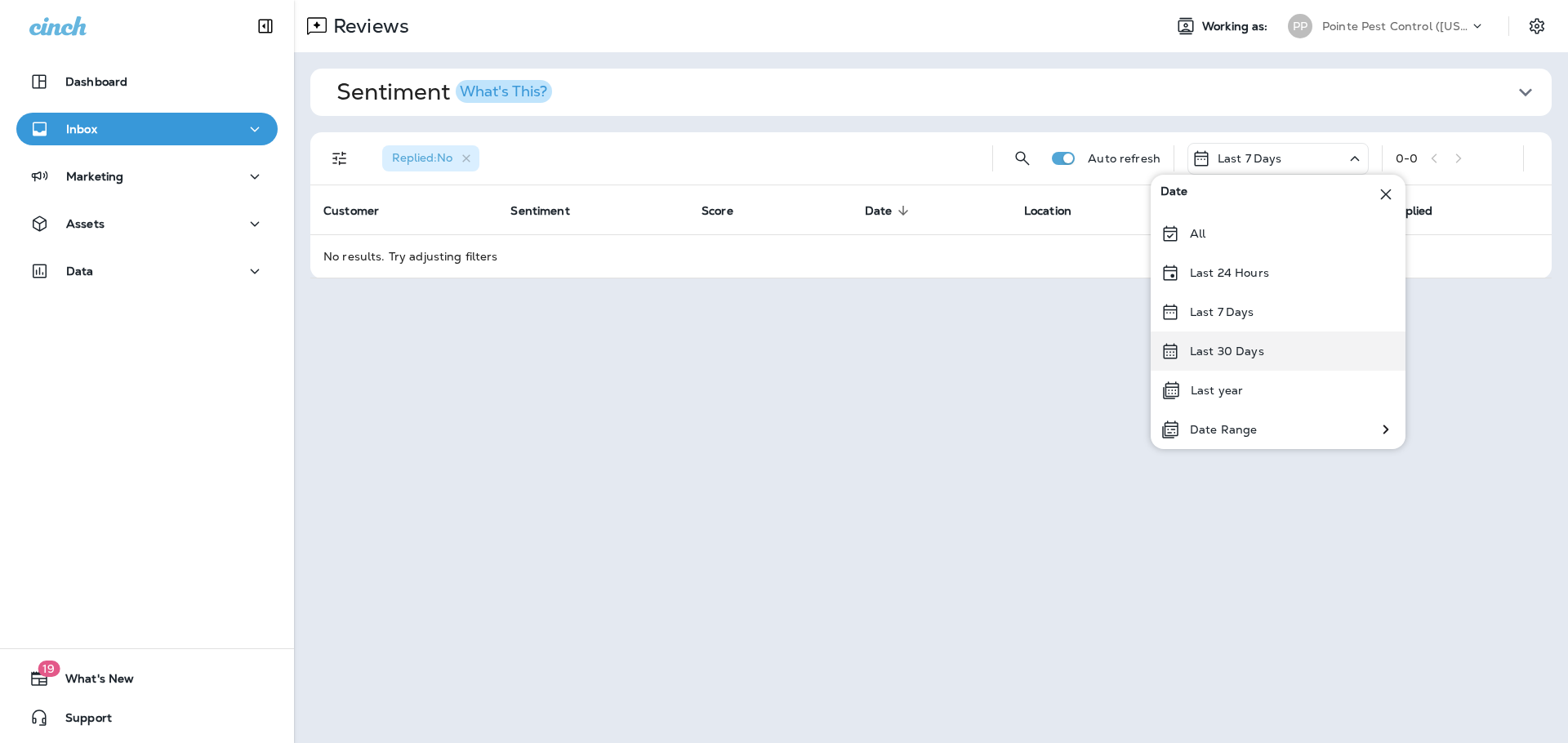
click at [1304, 331] on div "Last 30 Days" at bounding box center [1278, 351] width 255 height 39
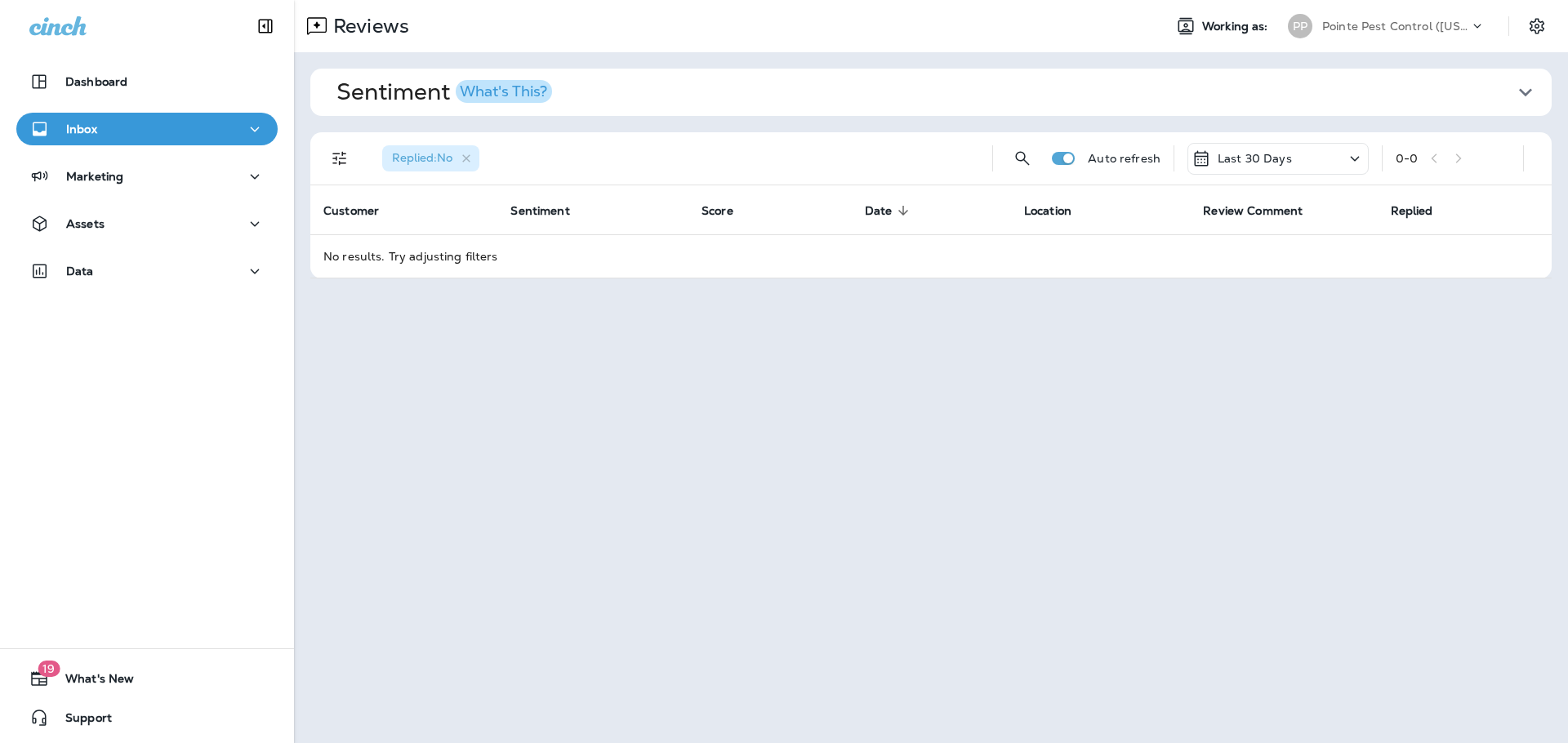
click at [1443, 16] on div "PP Pointe Pest Control ([US_STATE])" at bounding box center [1387, 26] width 217 height 33
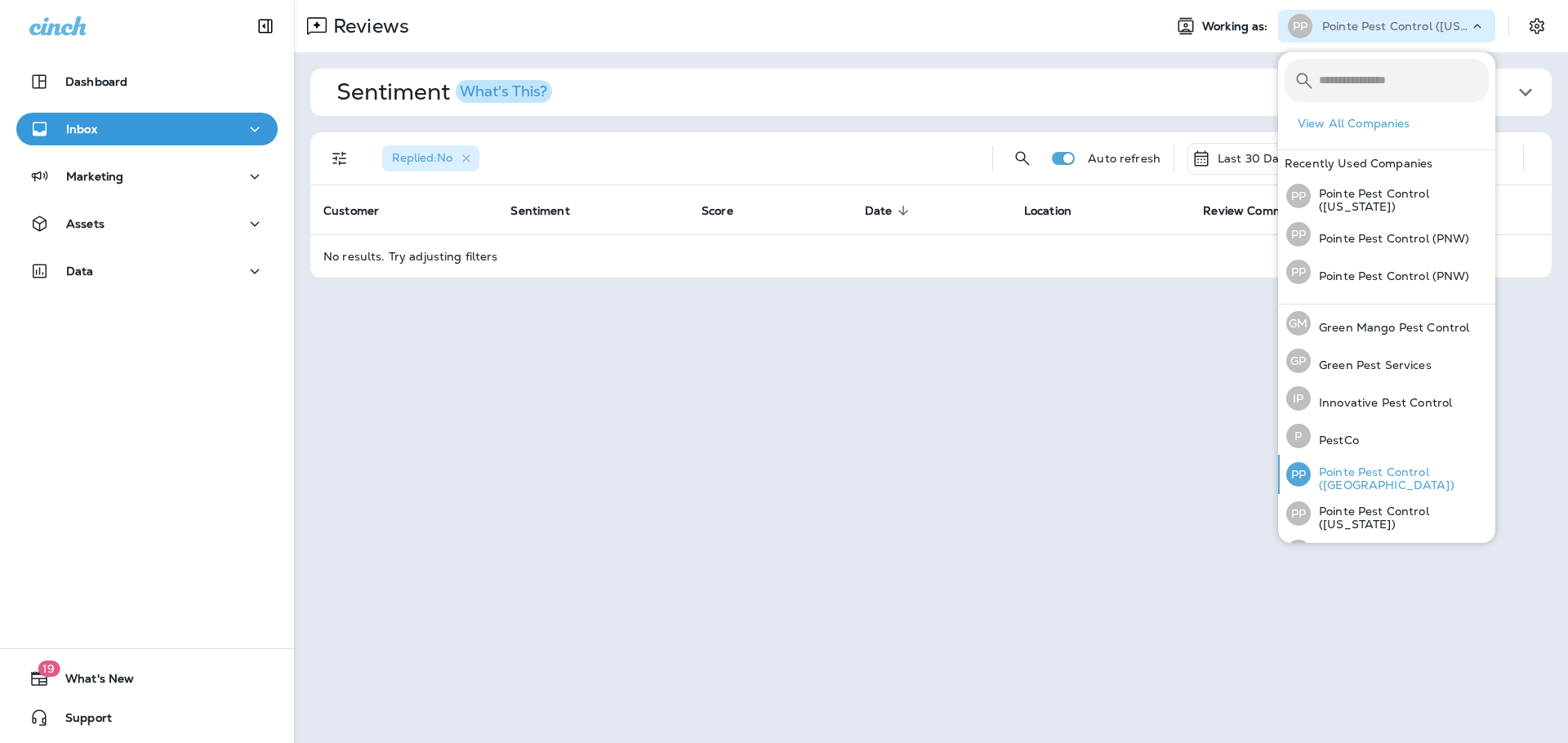
click at [1406, 479] on p "Pointe Pest Control ([GEOGRAPHIC_DATA])" at bounding box center [1400, 479] width 178 height 26
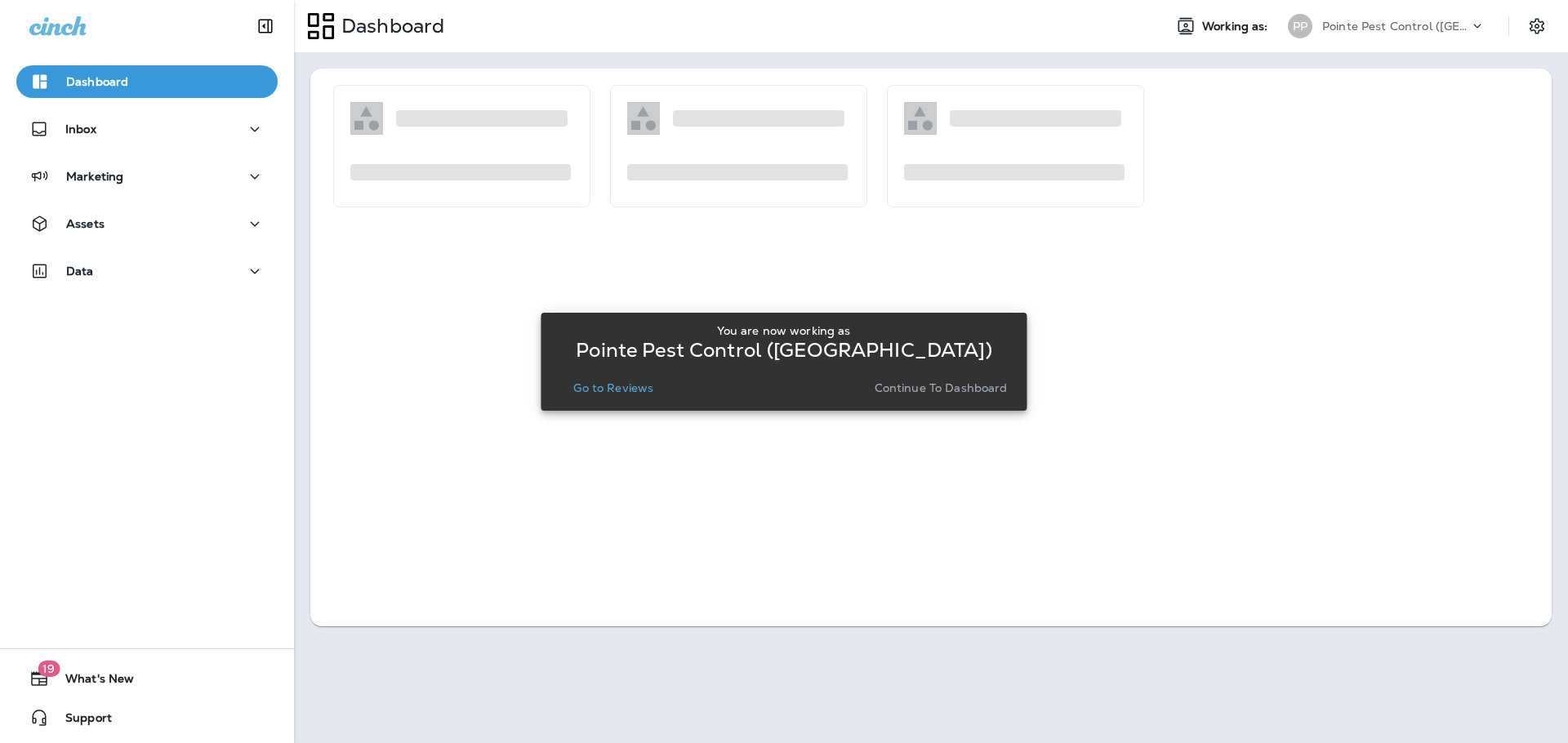
click at [633, 385] on p "Go to Reviews" at bounding box center [613, 388] width 80 height 13
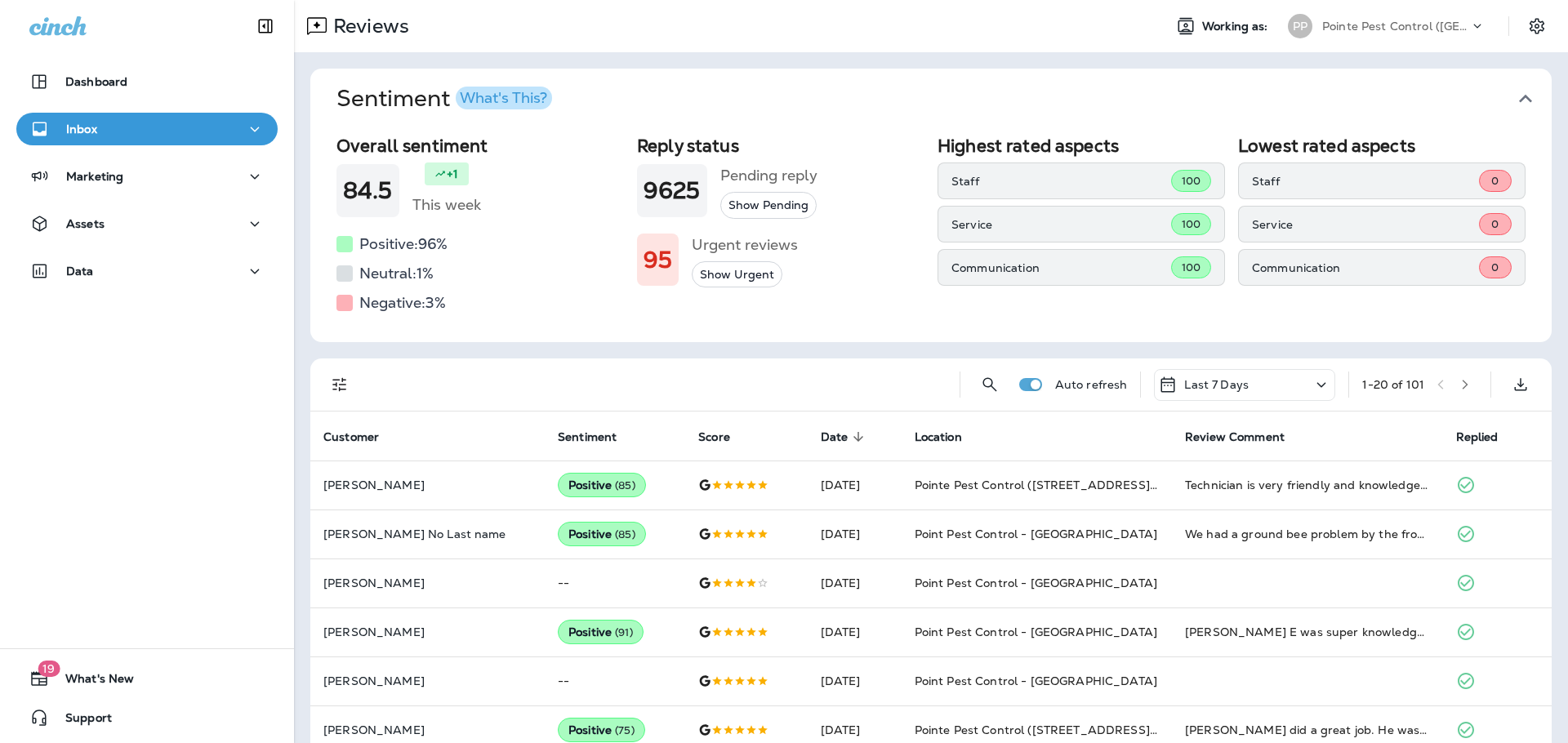
click at [1524, 100] on icon "button" at bounding box center [1526, 99] width 26 height 26
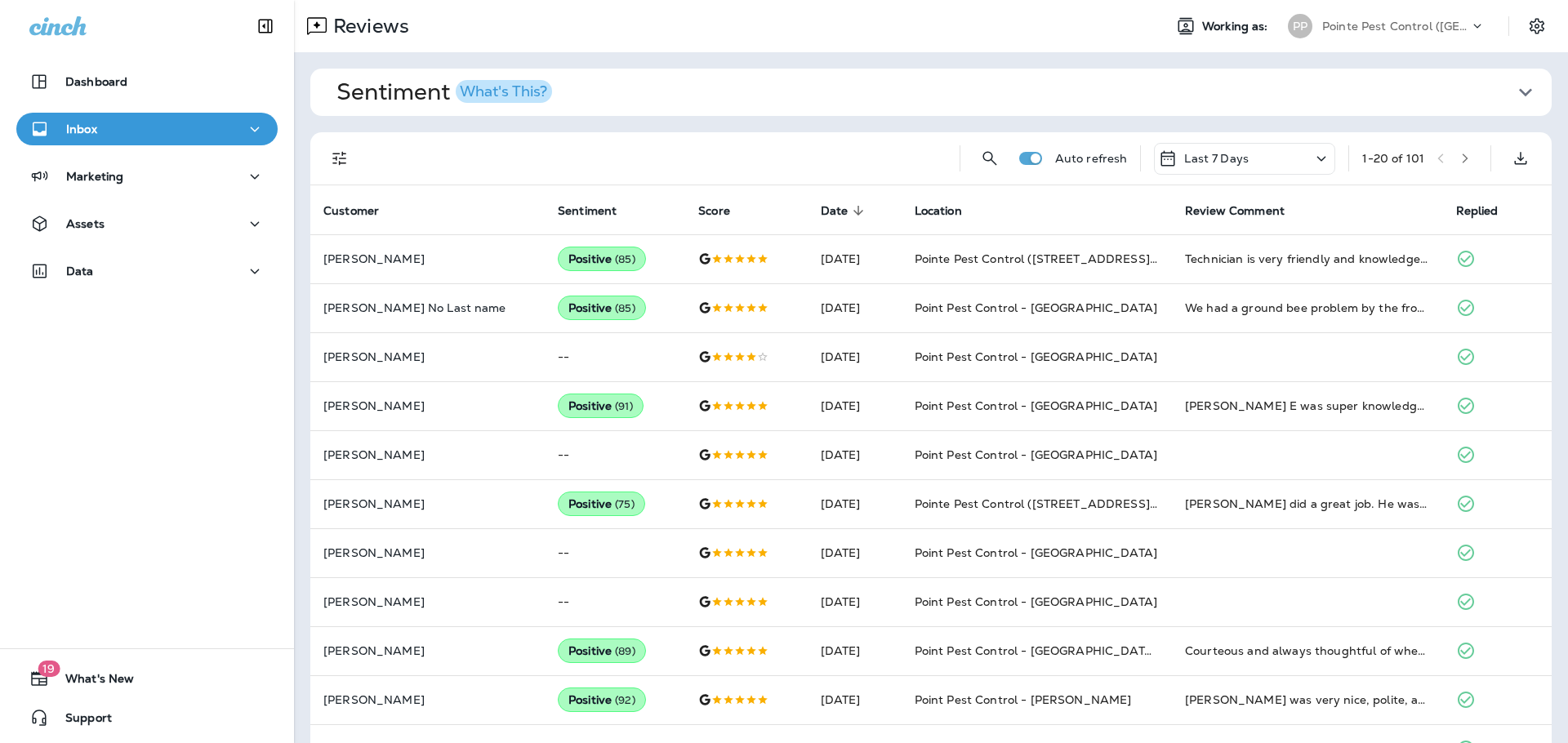
click at [1204, 148] on div "Last 7 Days" at bounding box center [1203, 158] width 91 height 20
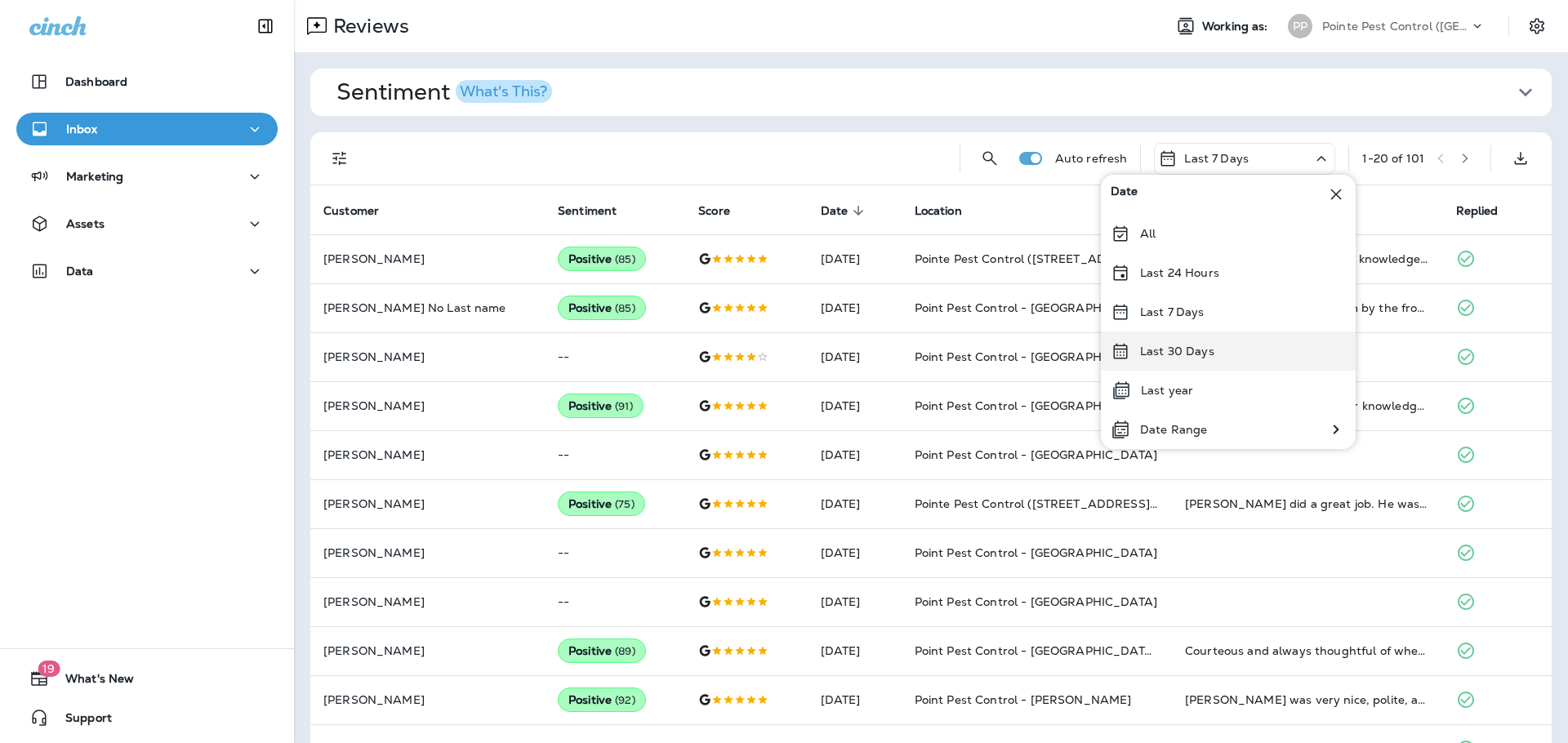
click at [1183, 362] on div "Last 30 Days" at bounding box center [1228, 351] width 255 height 39
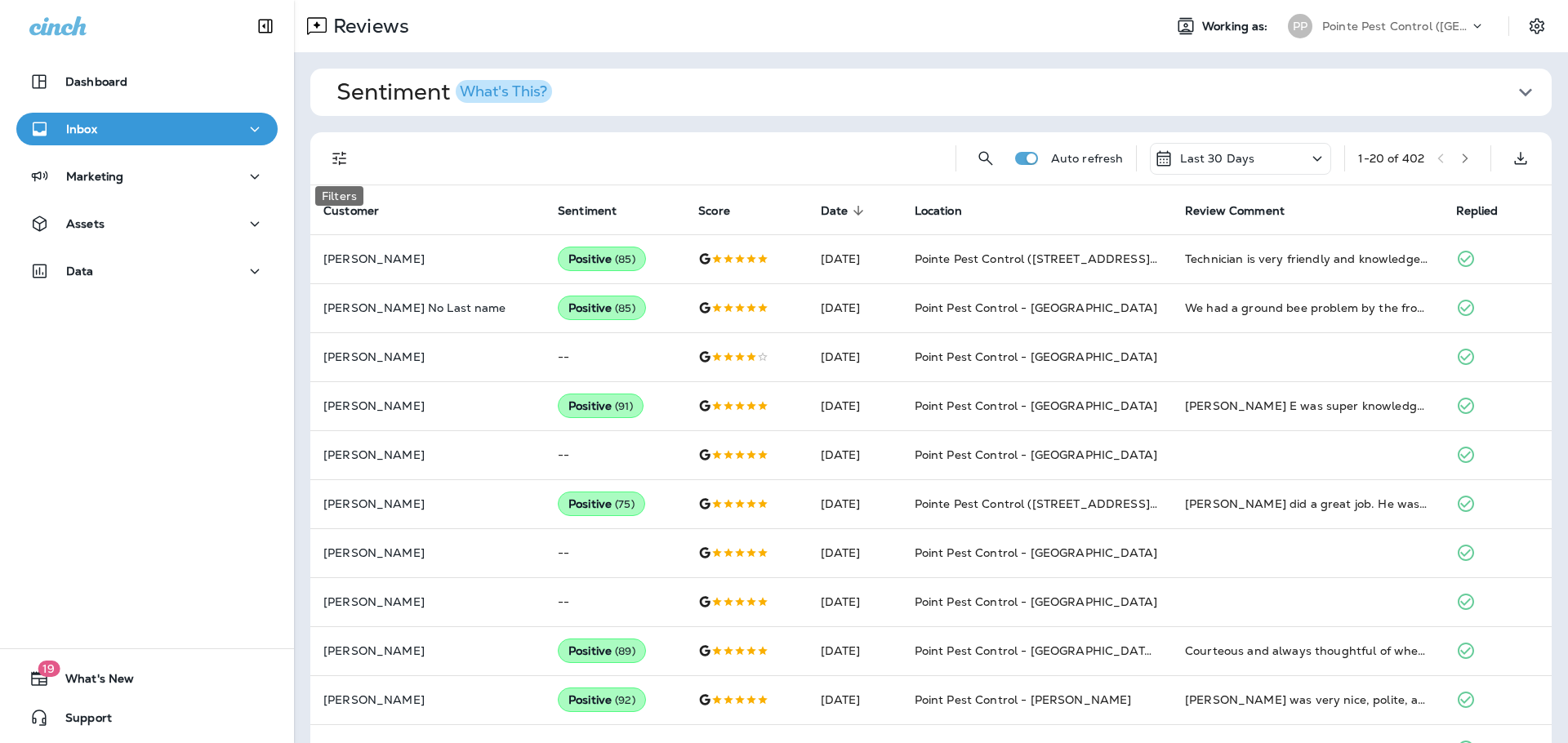
click at [330, 159] on icon "Filters" at bounding box center [340, 158] width 20 height 20
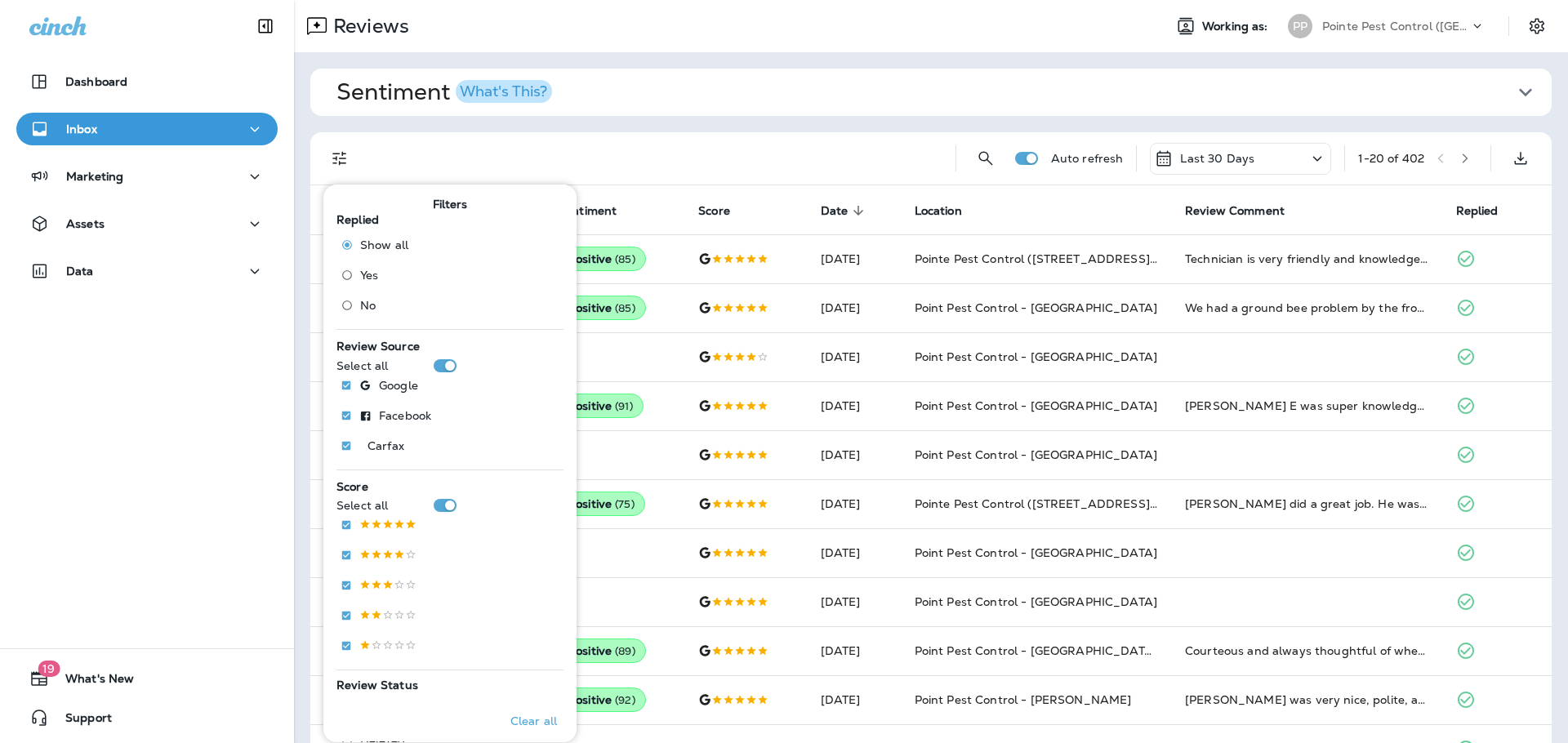
click at [365, 312] on label "No" at bounding box center [371, 306] width 75 height 26
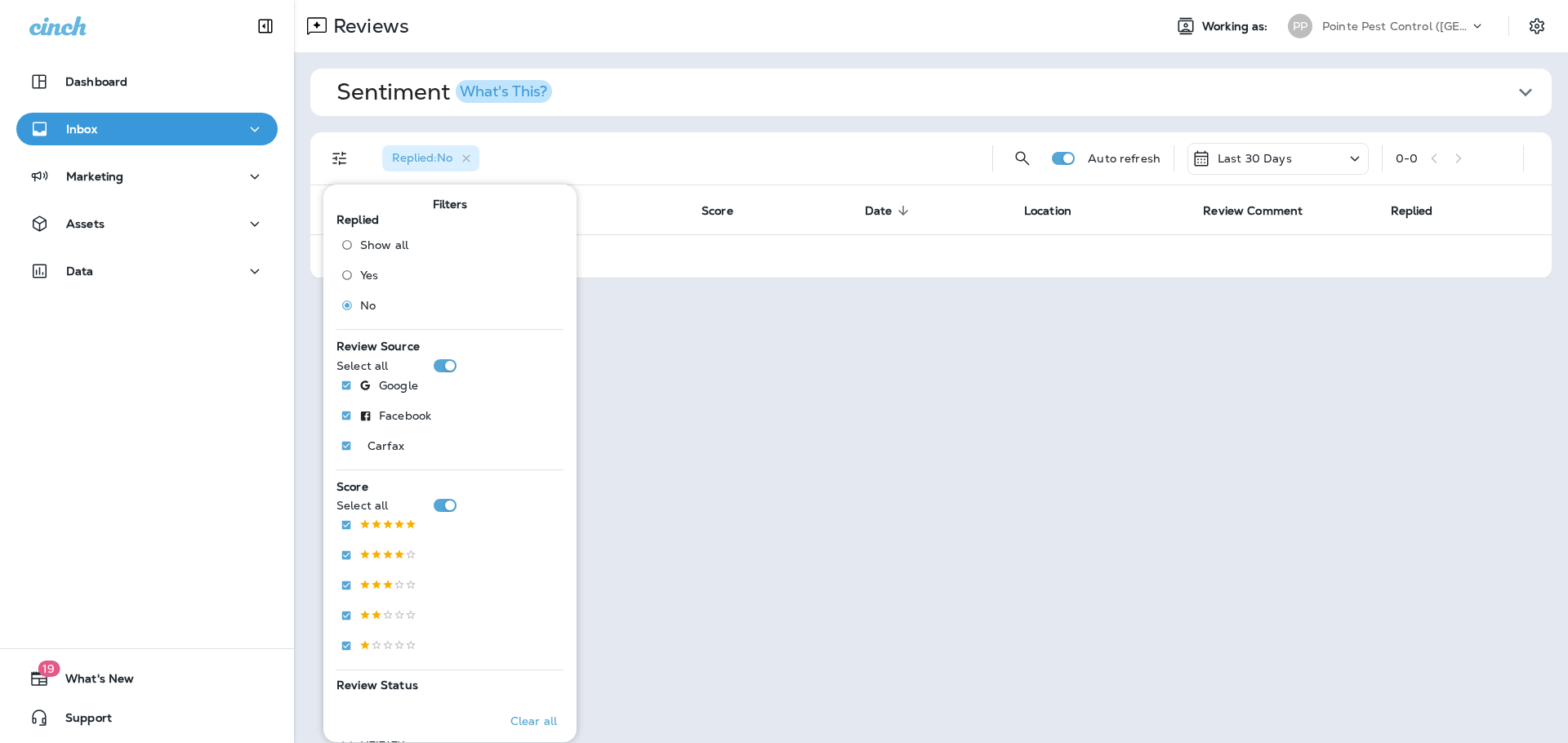
click at [1382, 11] on div "PP Pointe Pest Control ([GEOGRAPHIC_DATA])" at bounding box center [1387, 26] width 217 height 33
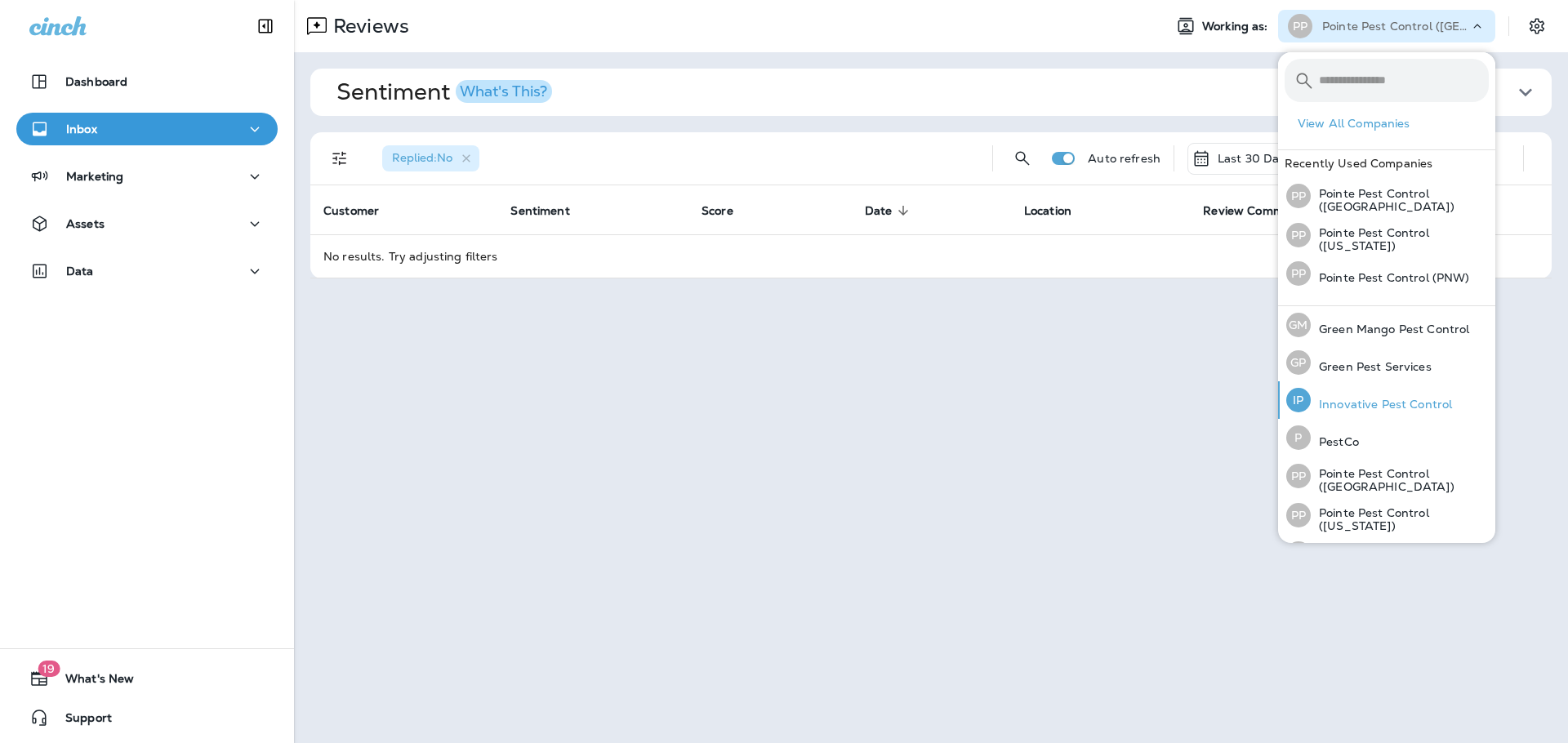
click at [1432, 404] on p "Innovative Pest Control" at bounding box center [1382, 404] width 141 height 13
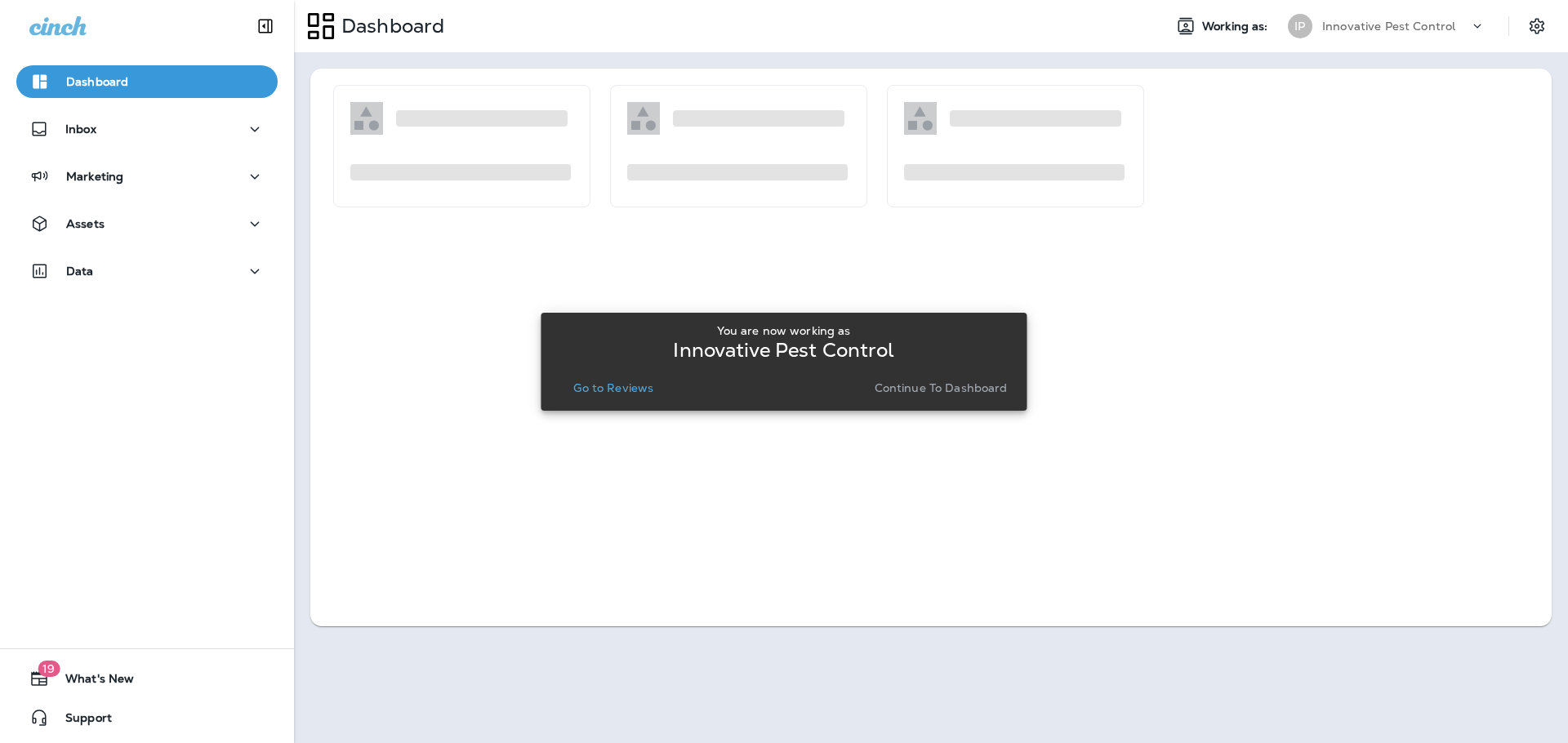
click at [647, 381] on p "Go to Reviews" at bounding box center [613, 388] width 80 height 13
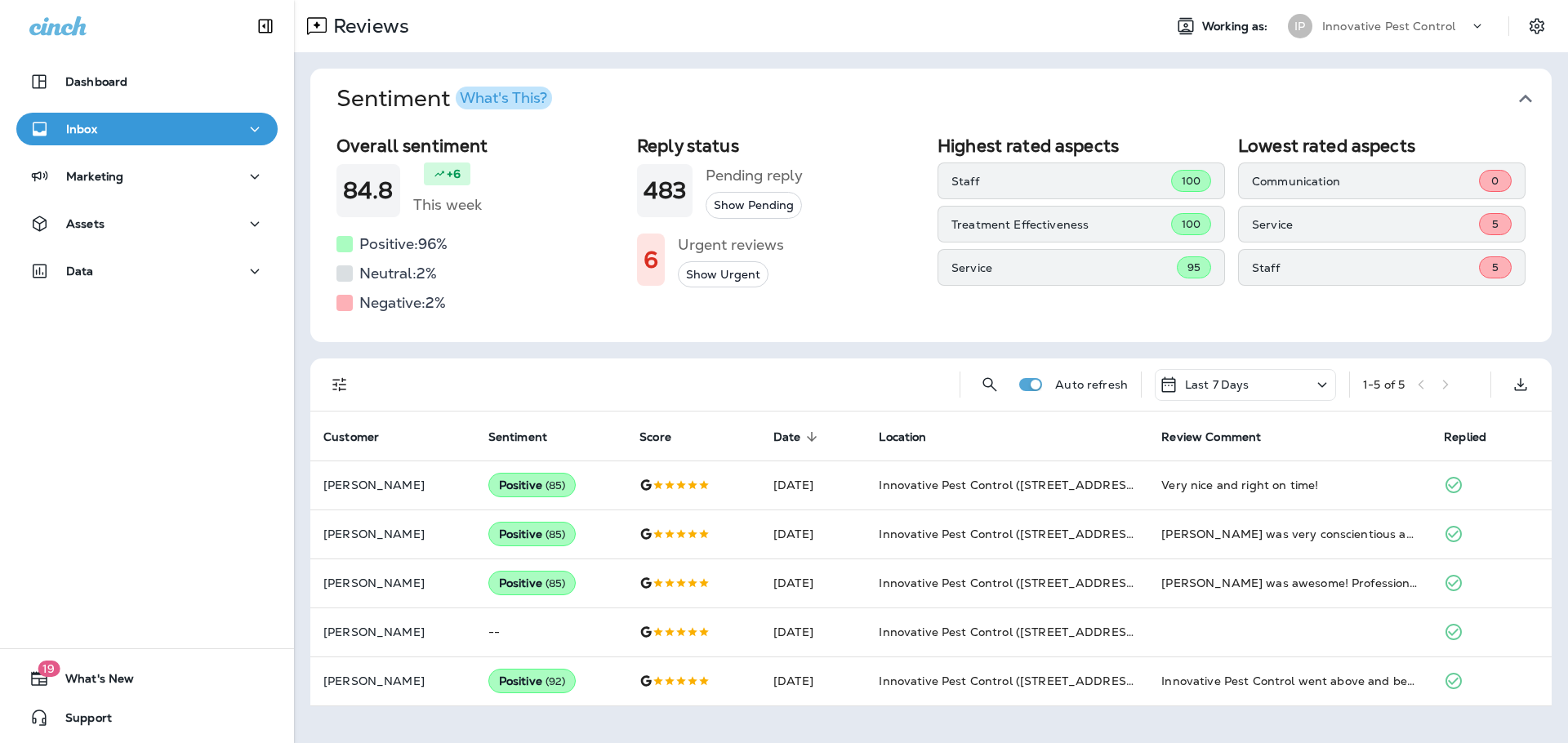
click at [1518, 91] on icon "button" at bounding box center [1526, 99] width 26 height 26
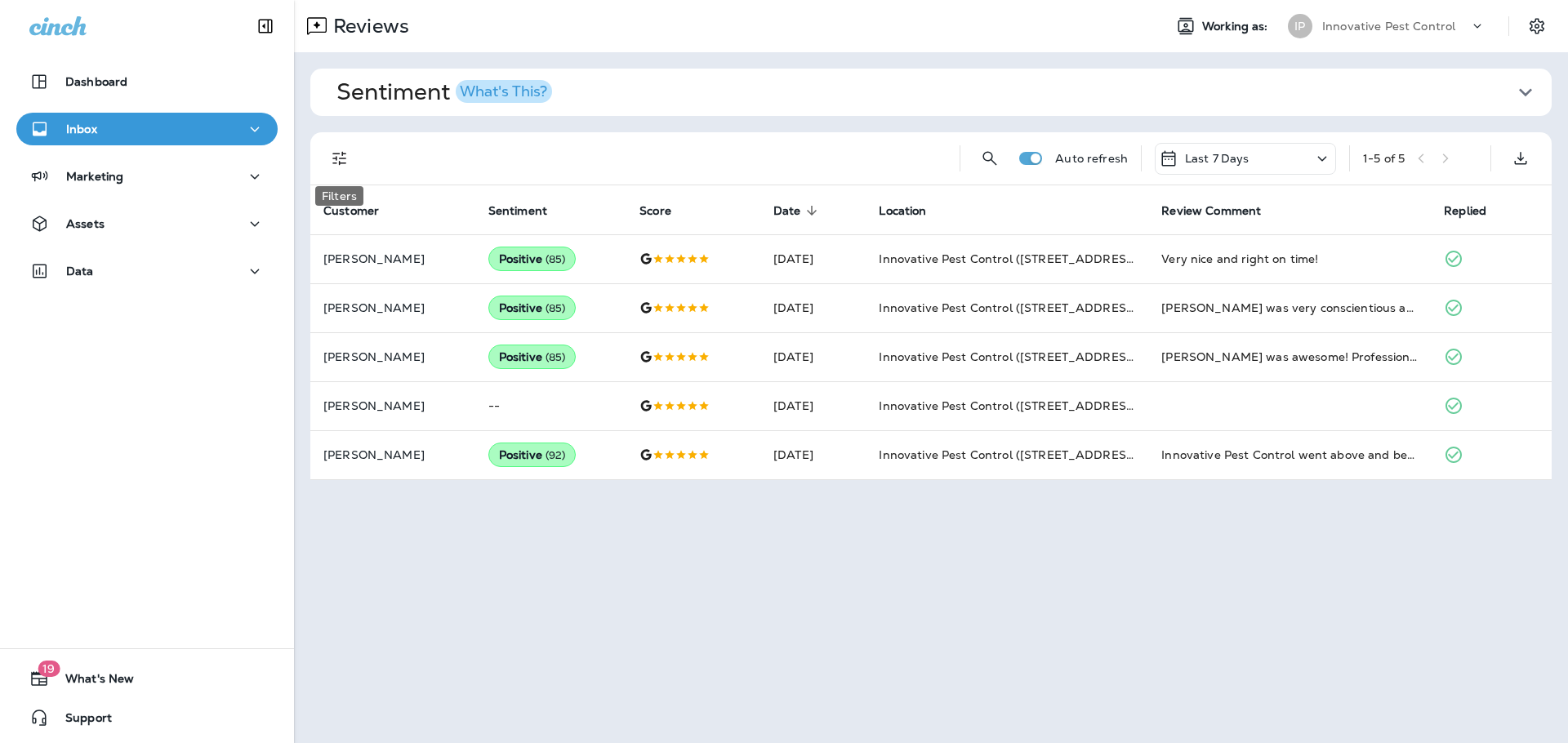
click at [334, 150] on icon "Filters" at bounding box center [340, 158] width 20 height 20
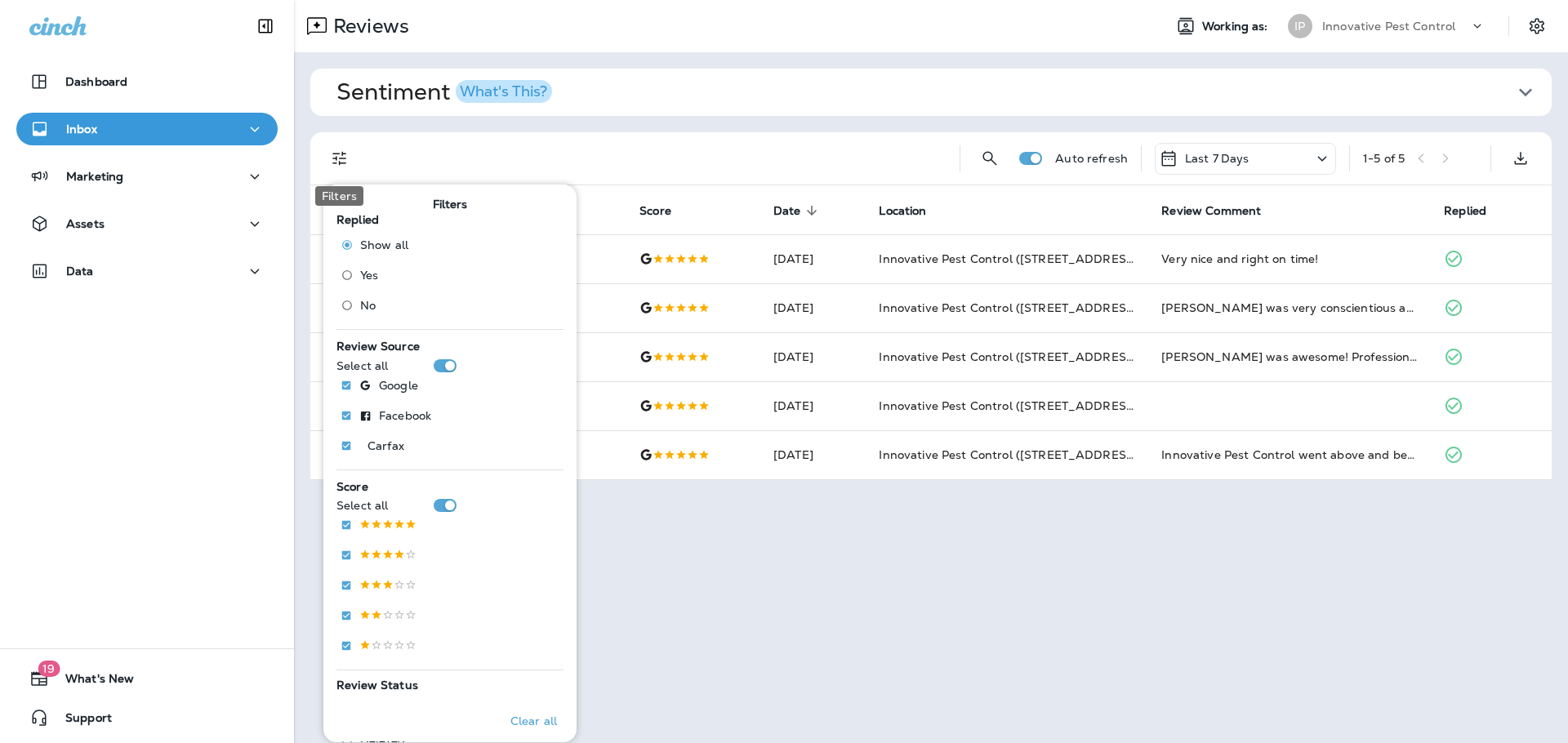
click at [340, 166] on icon "Filters" at bounding box center [340, 158] width 20 height 20
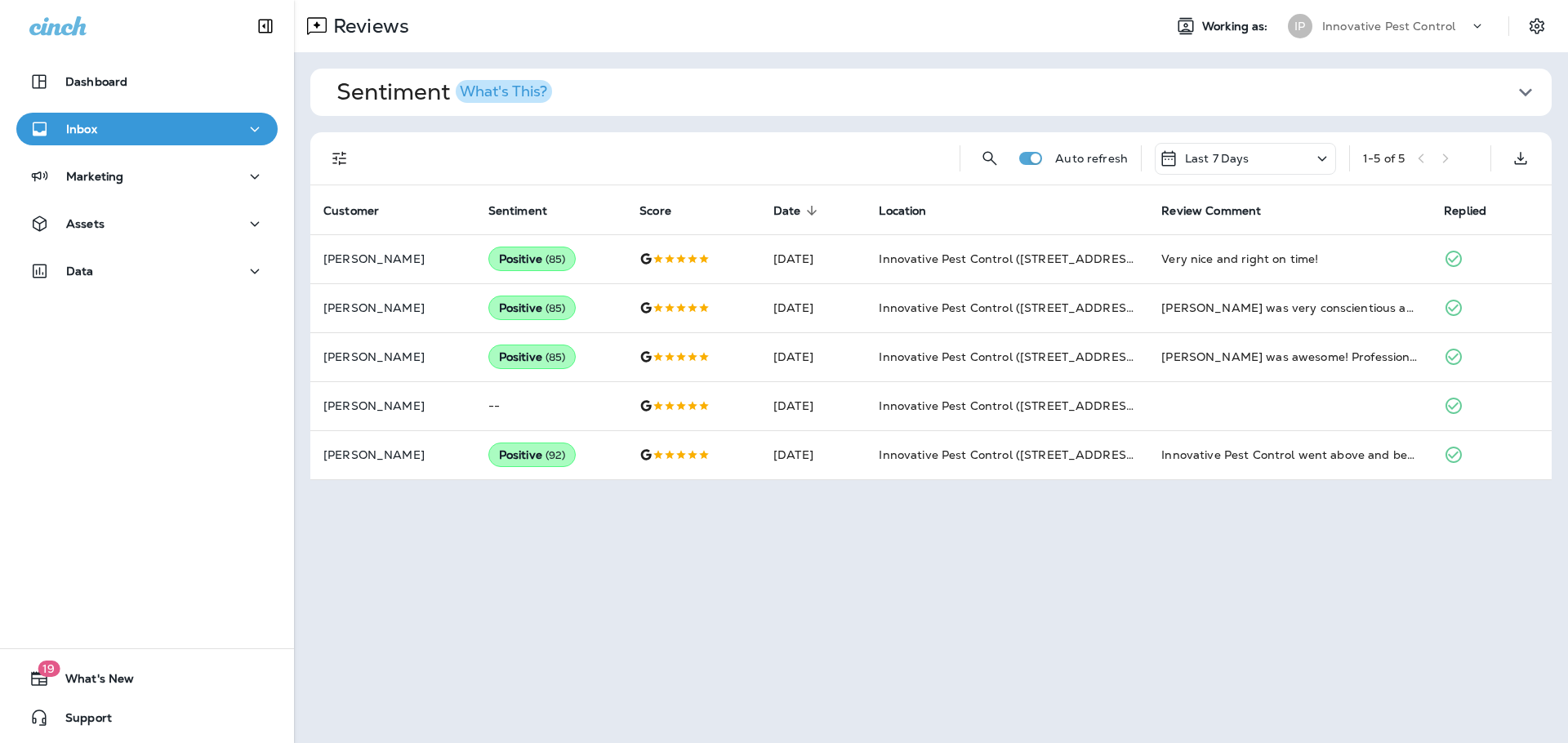
click at [1255, 153] on div "Last 7 Days" at bounding box center [1245, 158] width 181 height 32
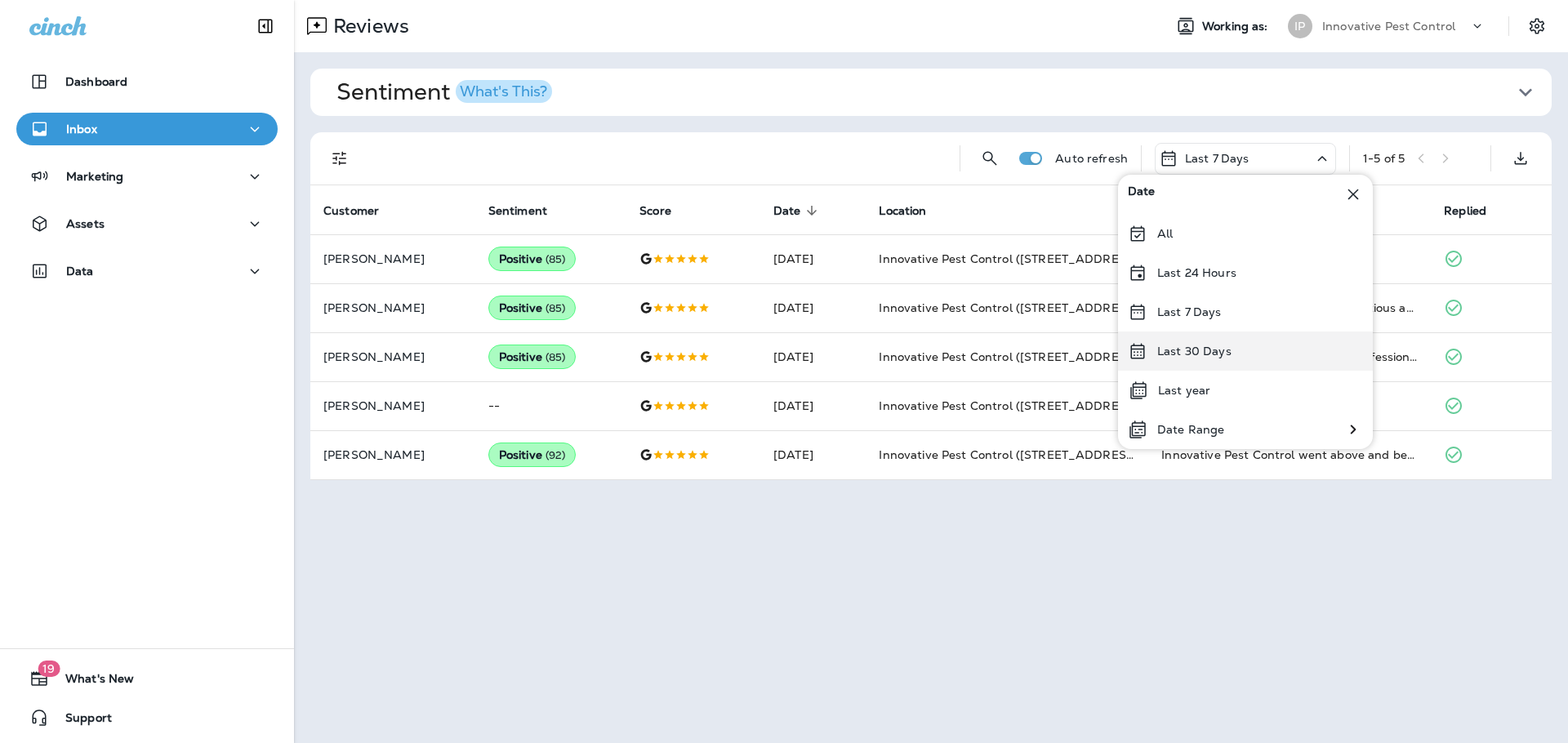
click at [1207, 359] on div "Last 30 Days" at bounding box center [1245, 351] width 255 height 39
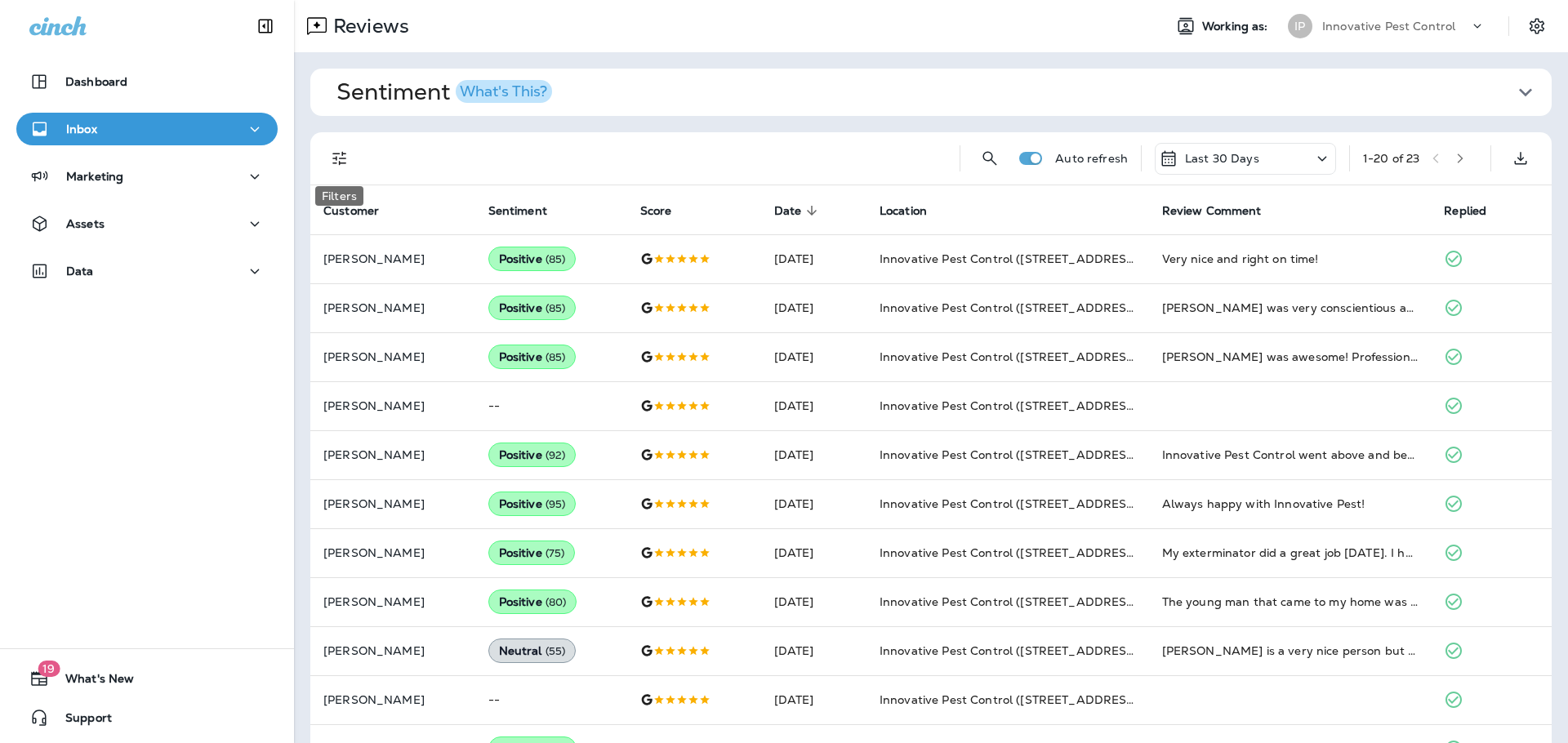
click at [347, 157] on icon "Filters" at bounding box center [340, 158] width 20 height 20
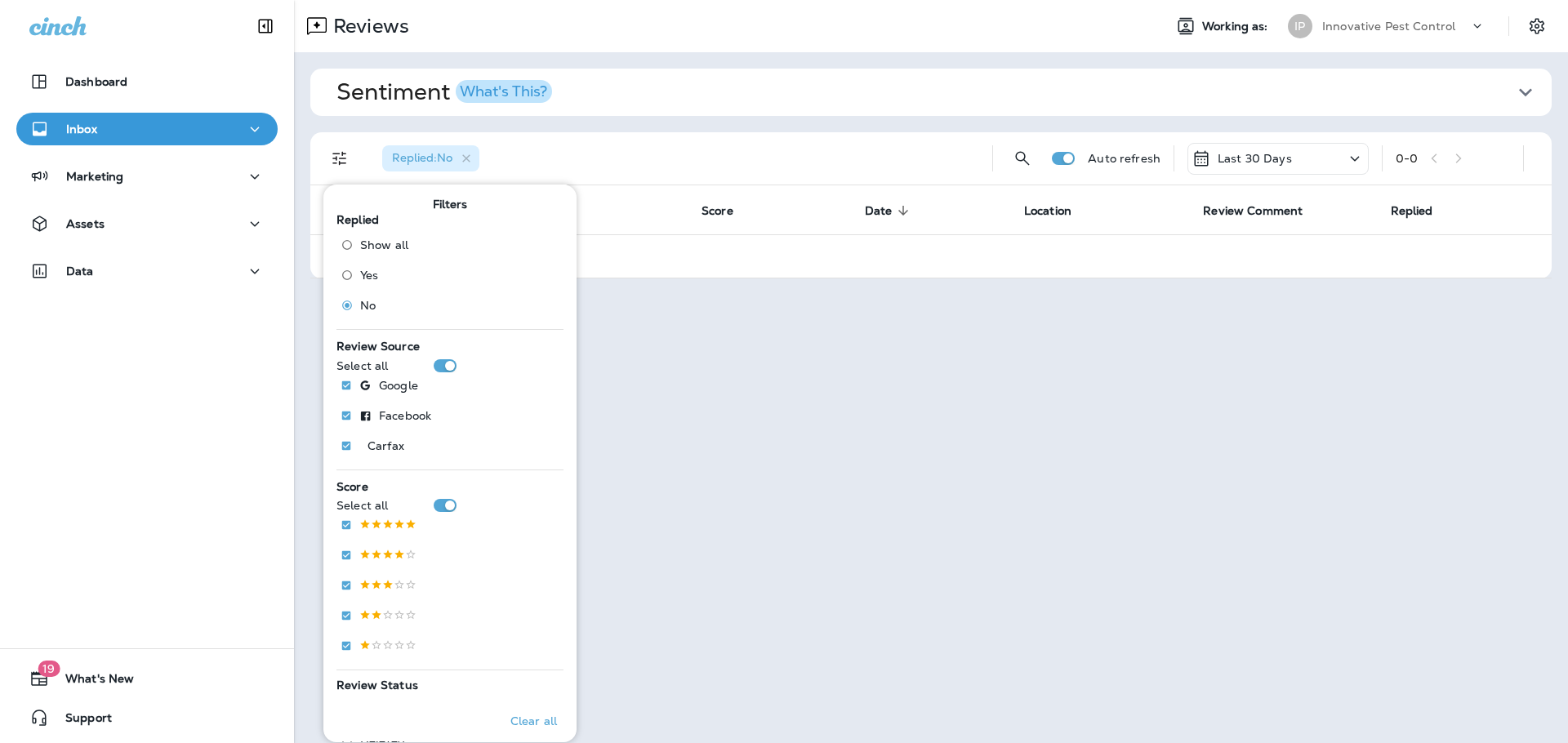
click at [1387, 29] on p "Innovative Pest Control" at bounding box center [1388, 26] width 133 height 13
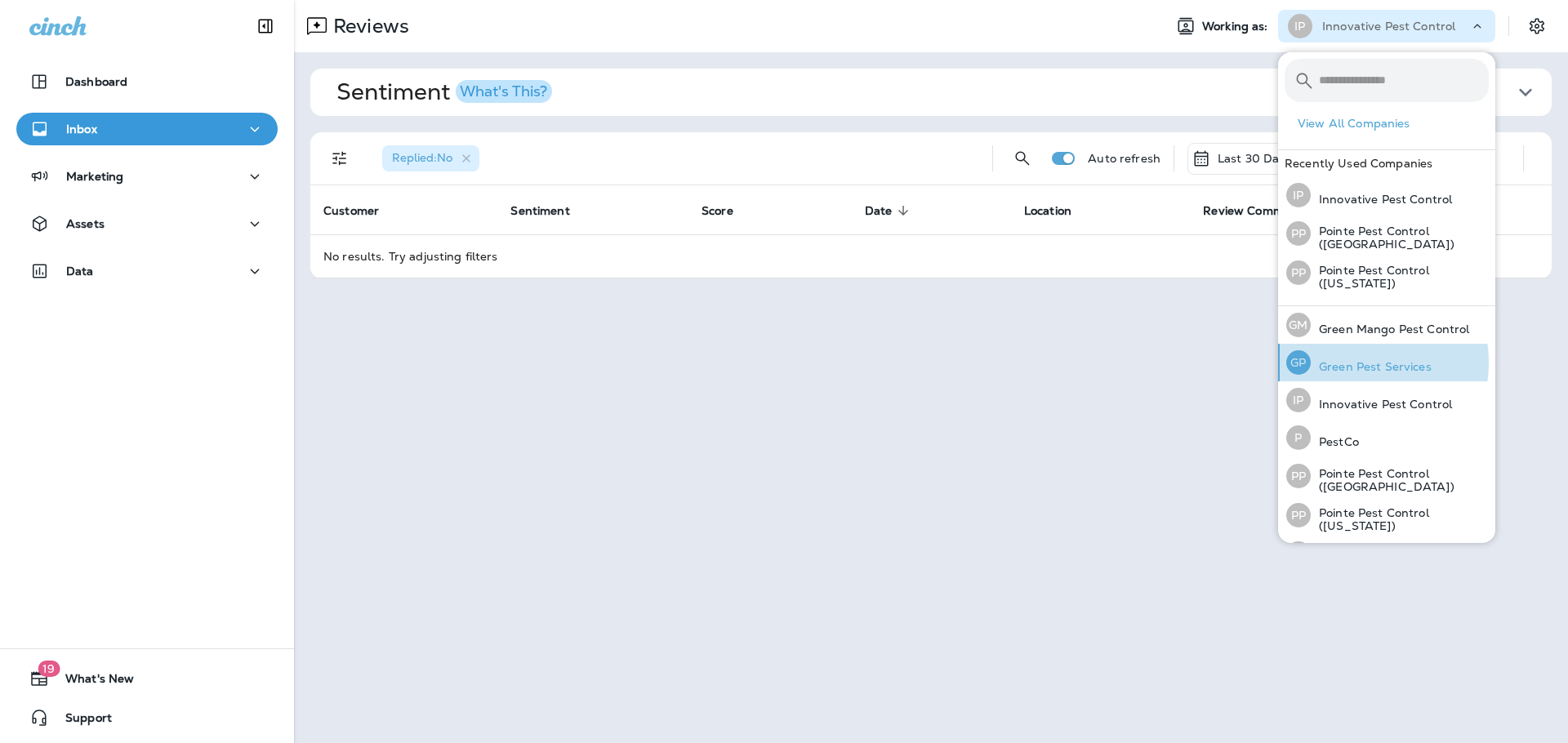
click at [1351, 362] on p "Green Pest Services" at bounding box center [1371, 367] width 121 height 13
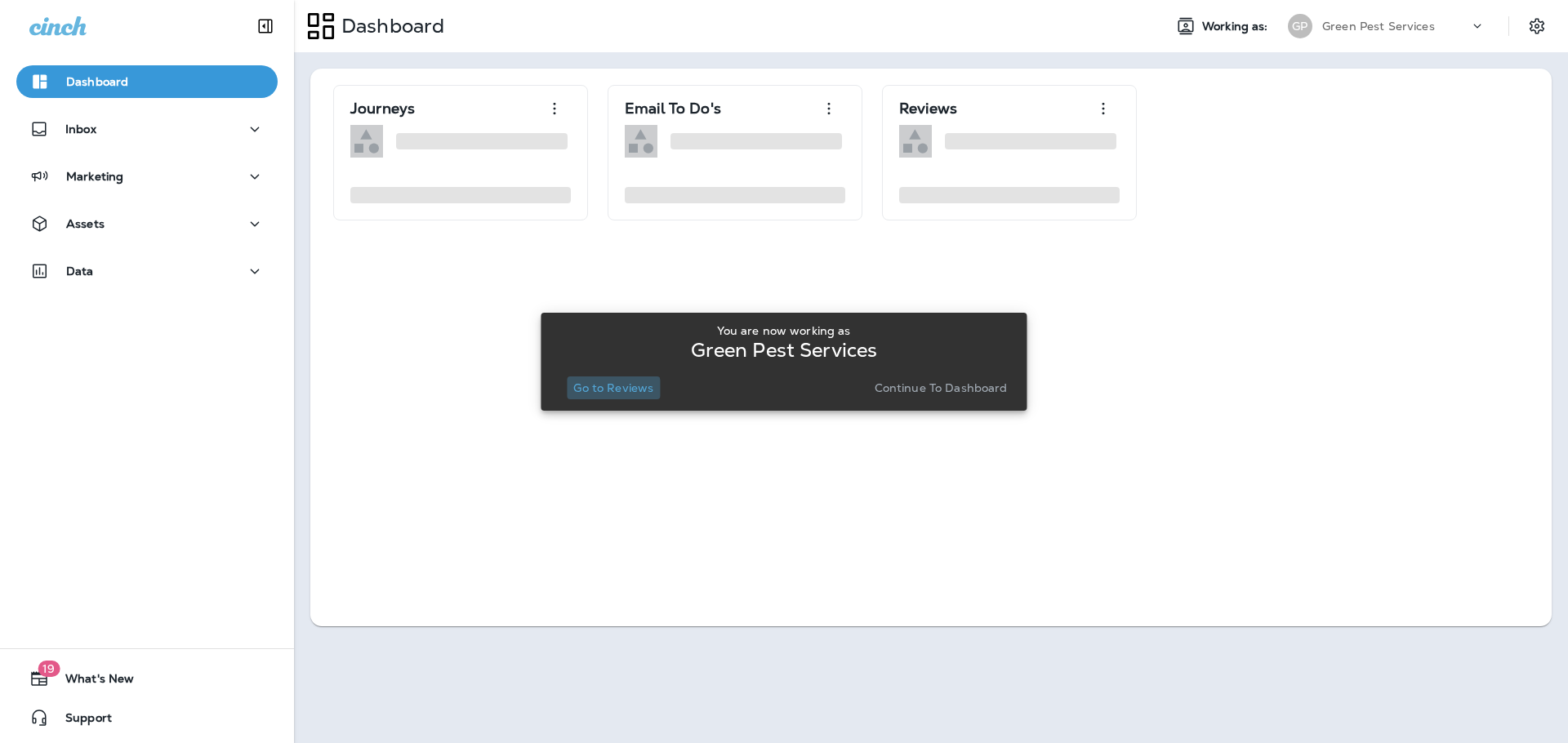
click at [610, 392] on p "Go to Reviews" at bounding box center [613, 388] width 80 height 13
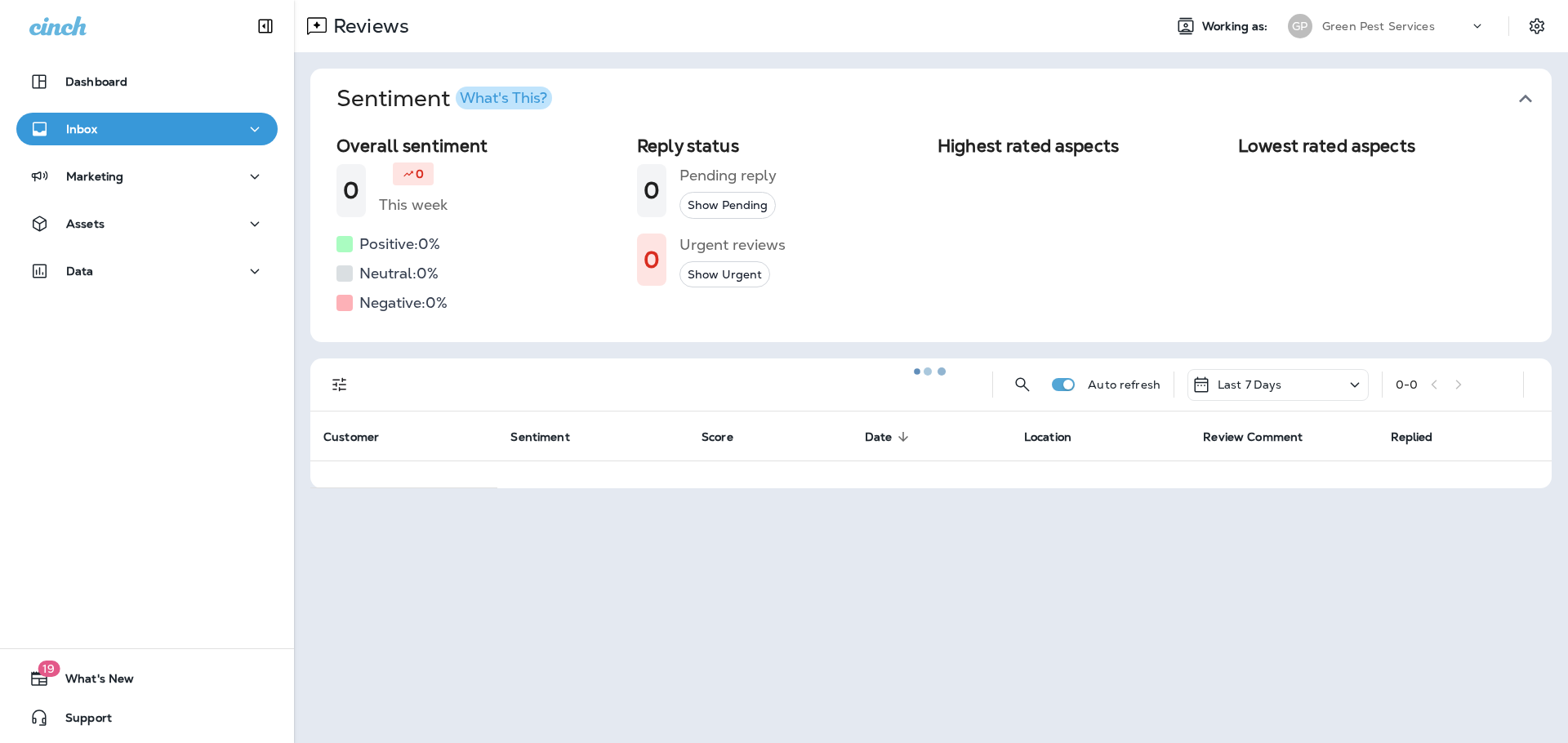
click at [1527, 89] on button "Sentiment What's This?" at bounding box center [944, 99] width 1242 height 61
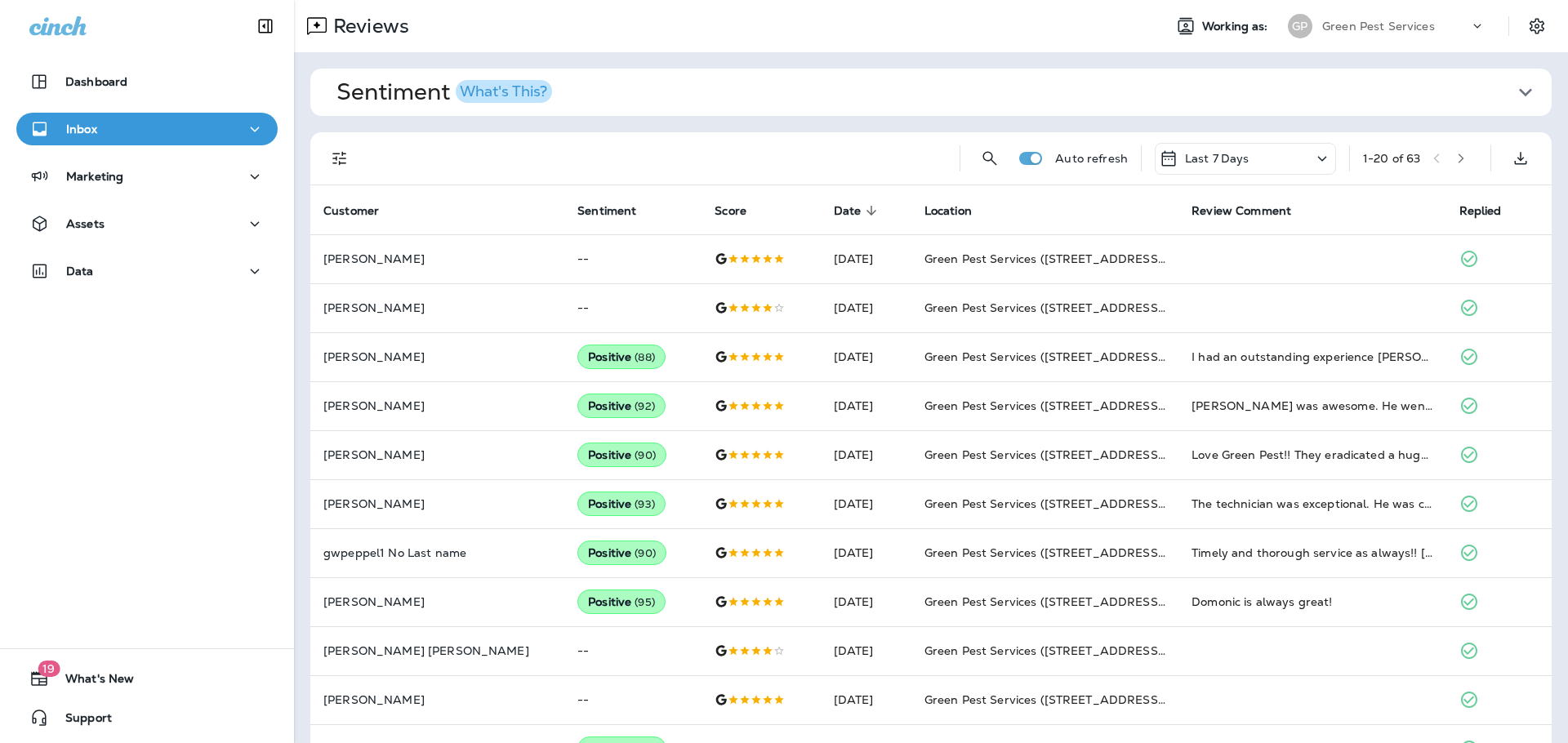
click at [1241, 171] on div "Last 7 Days" at bounding box center [1245, 158] width 181 height 32
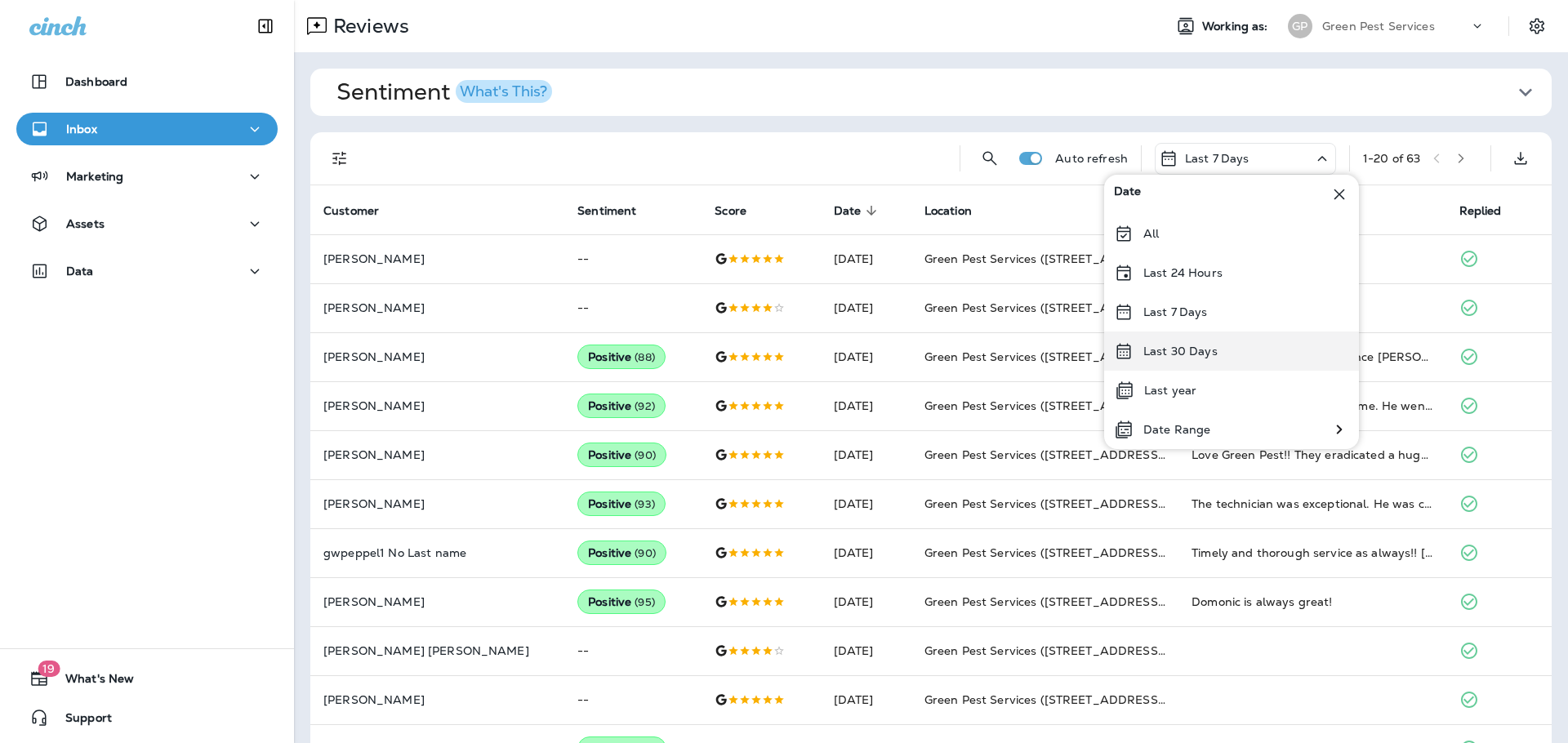
click at [1248, 353] on div "Last 30 Days" at bounding box center [1232, 351] width 255 height 39
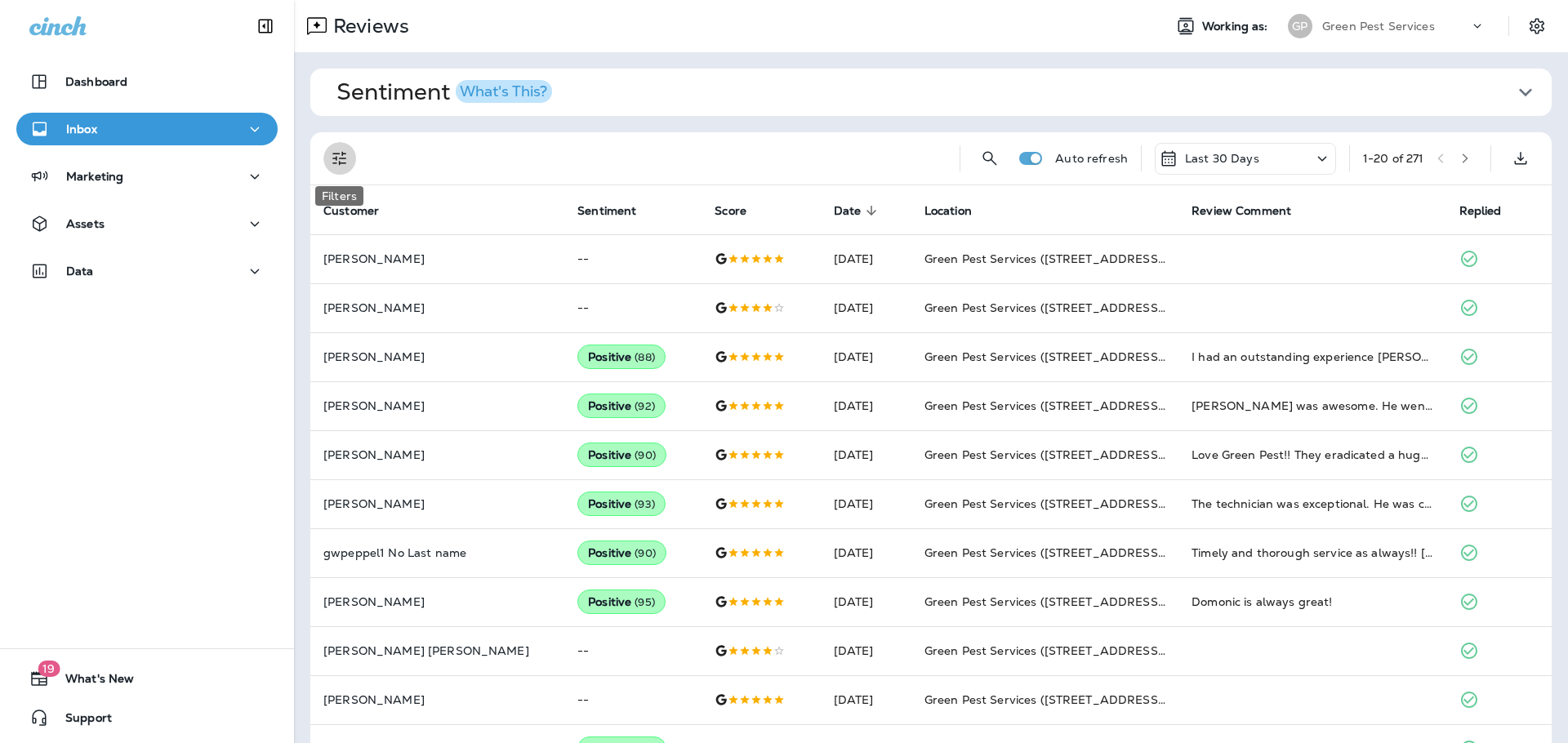
click at [340, 153] on icon "Filters" at bounding box center [340, 158] width 20 height 20
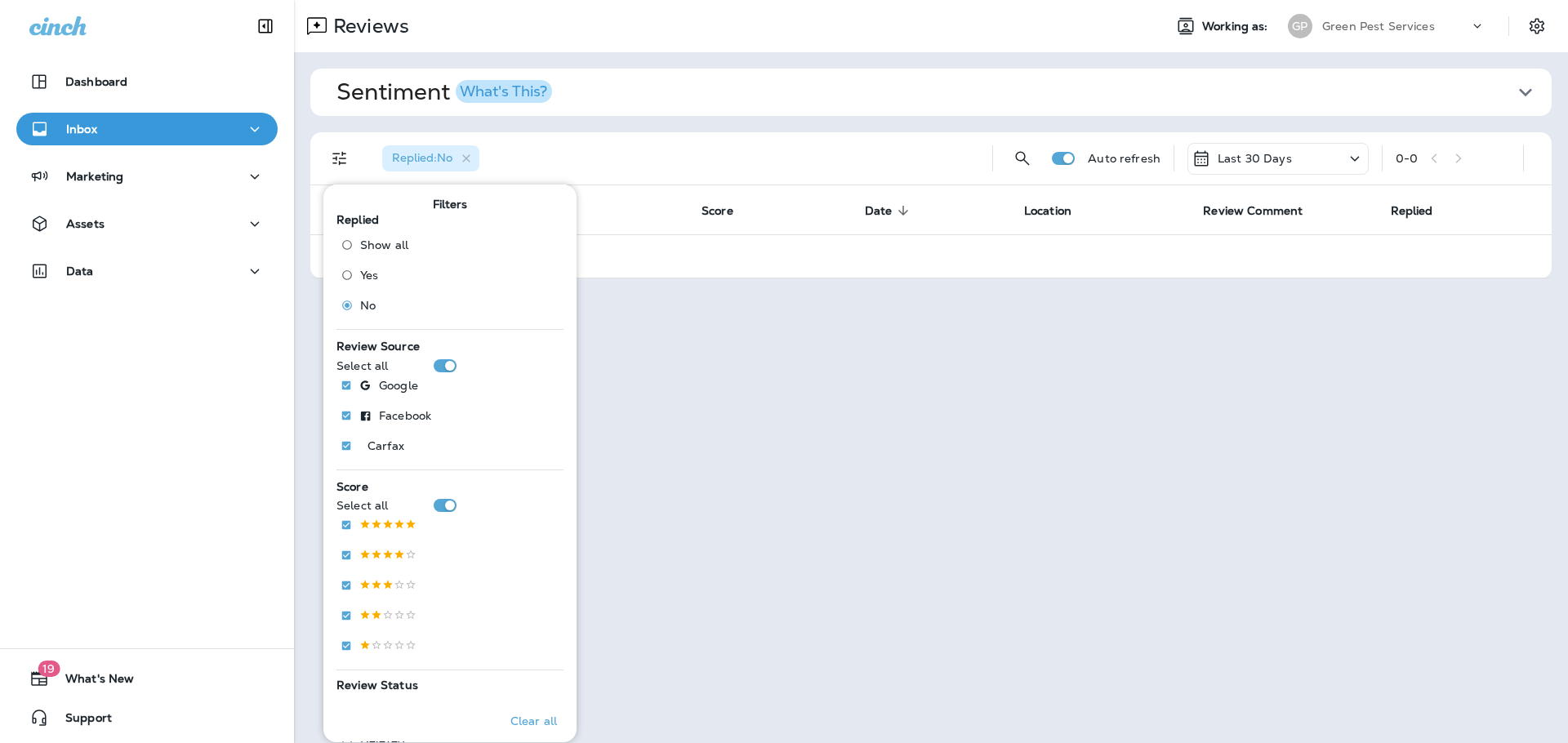
click at [1365, 34] on div "Green Pest Services" at bounding box center [1395, 26] width 147 height 25
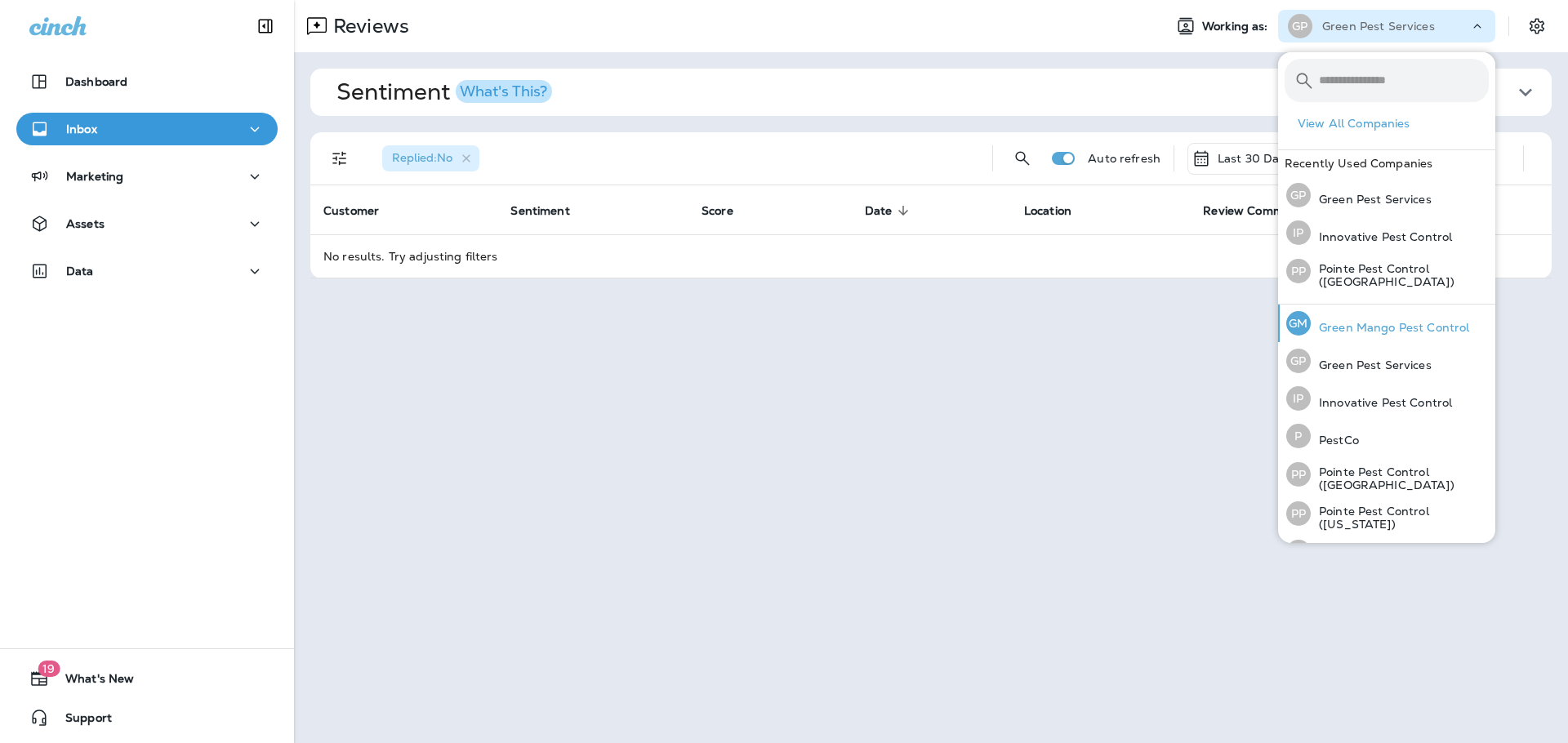
click at [1371, 326] on p "Green Mango Pest Control" at bounding box center [1390, 327] width 158 height 13
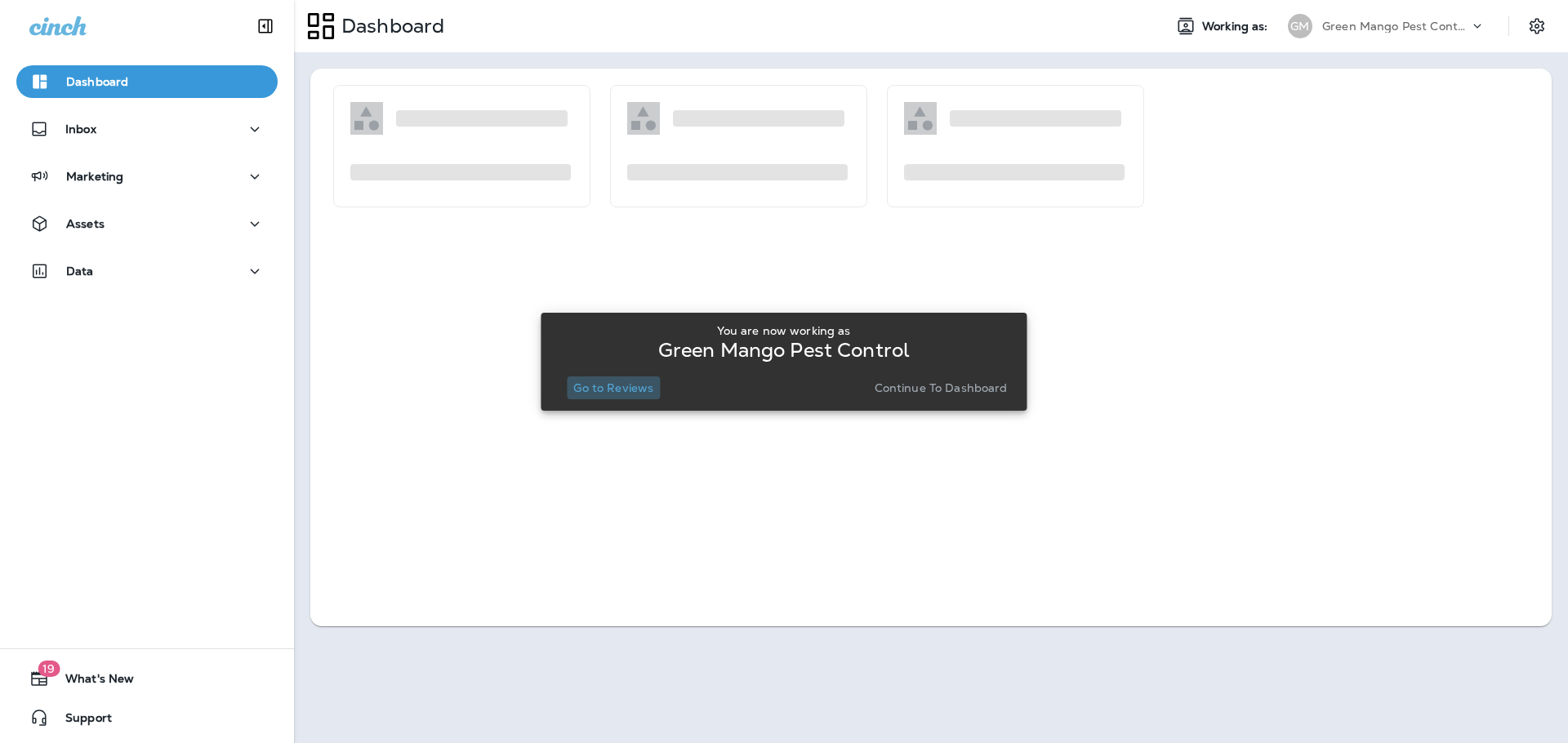
click at [623, 392] on p "Go to Reviews" at bounding box center [613, 388] width 80 height 13
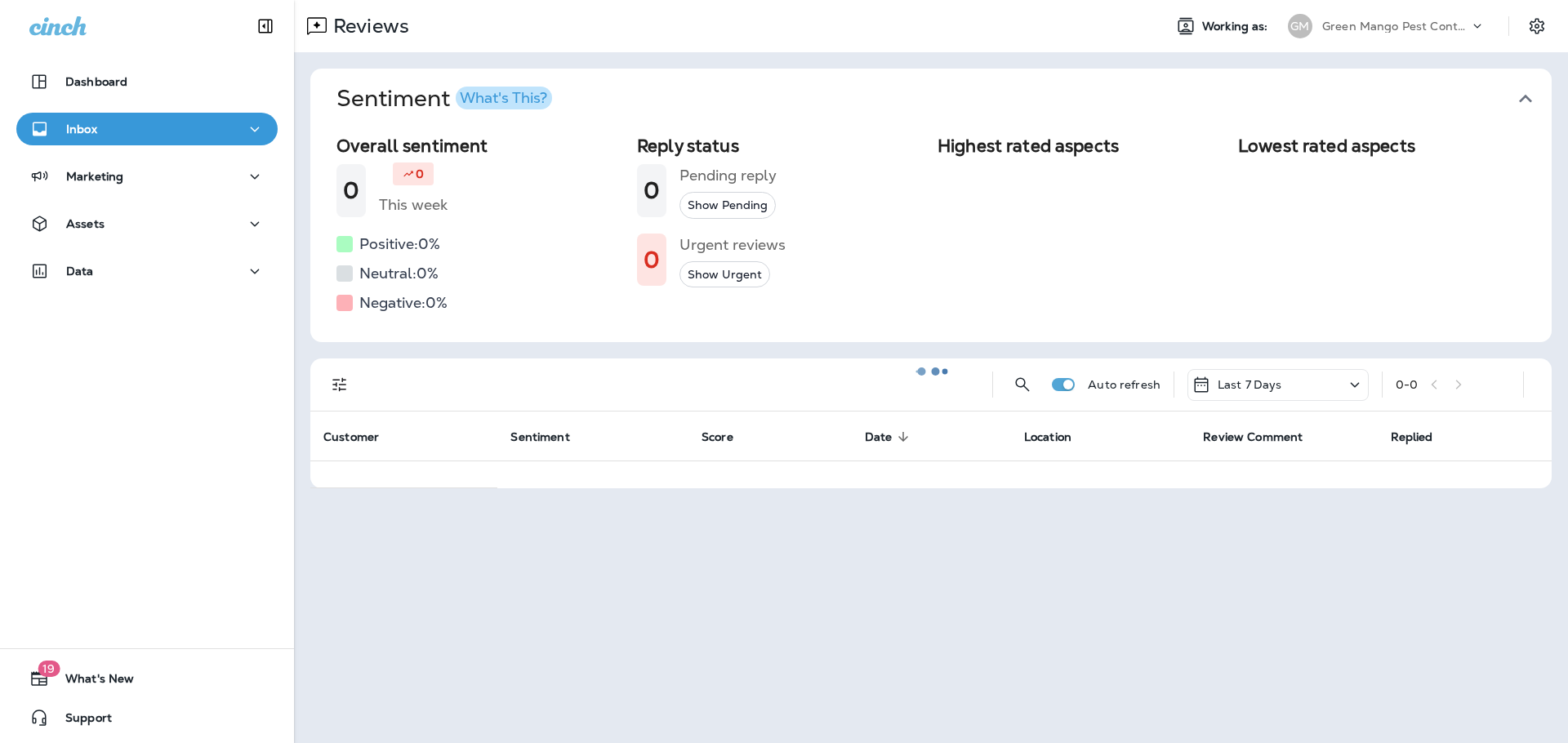
click at [1526, 96] on button "Sentiment What's This?" at bounding box center [944, 99] width 1242 height 61
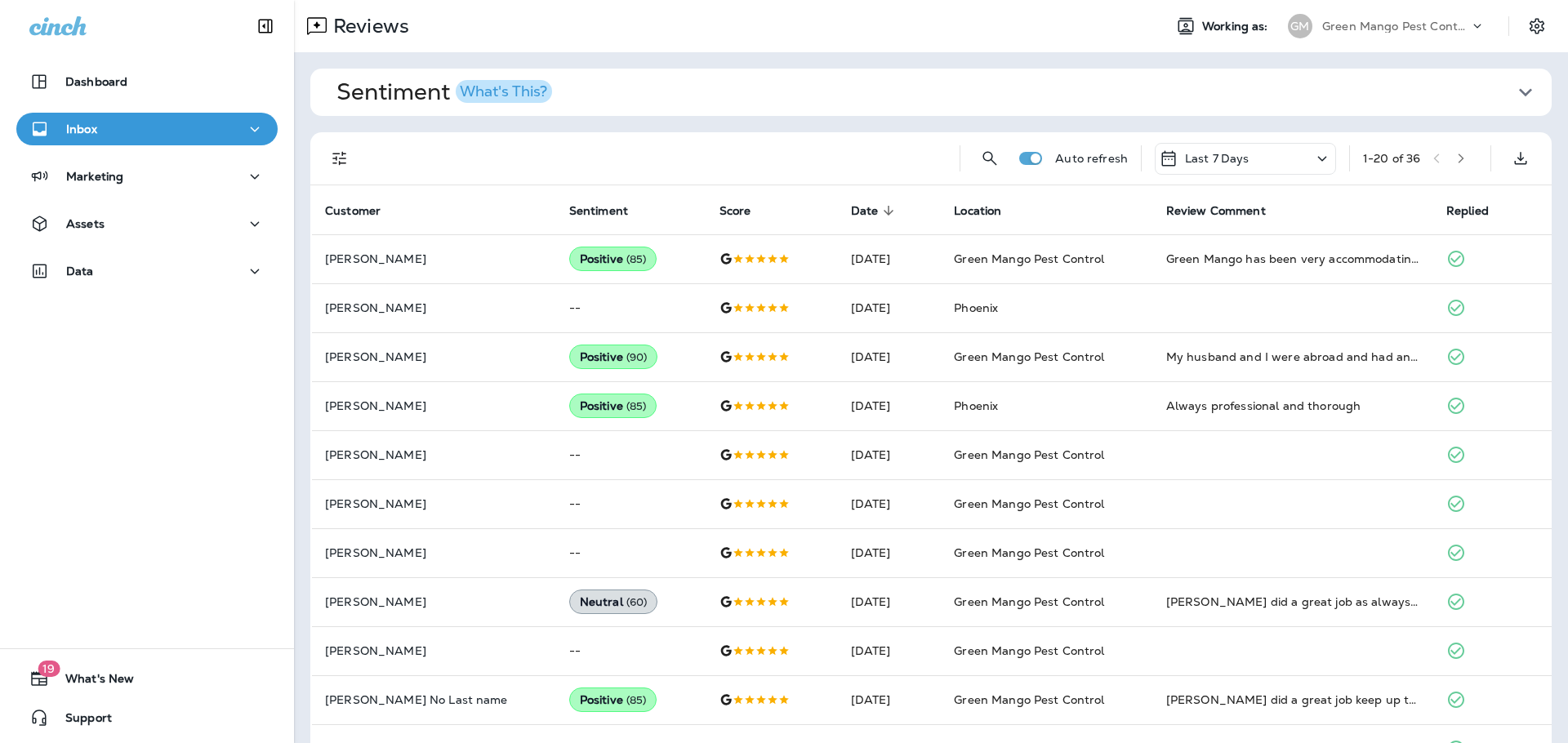
click at [1271, 171] on div "Last 7 Days" at bounding box center [1245, 158] width 181 height 32
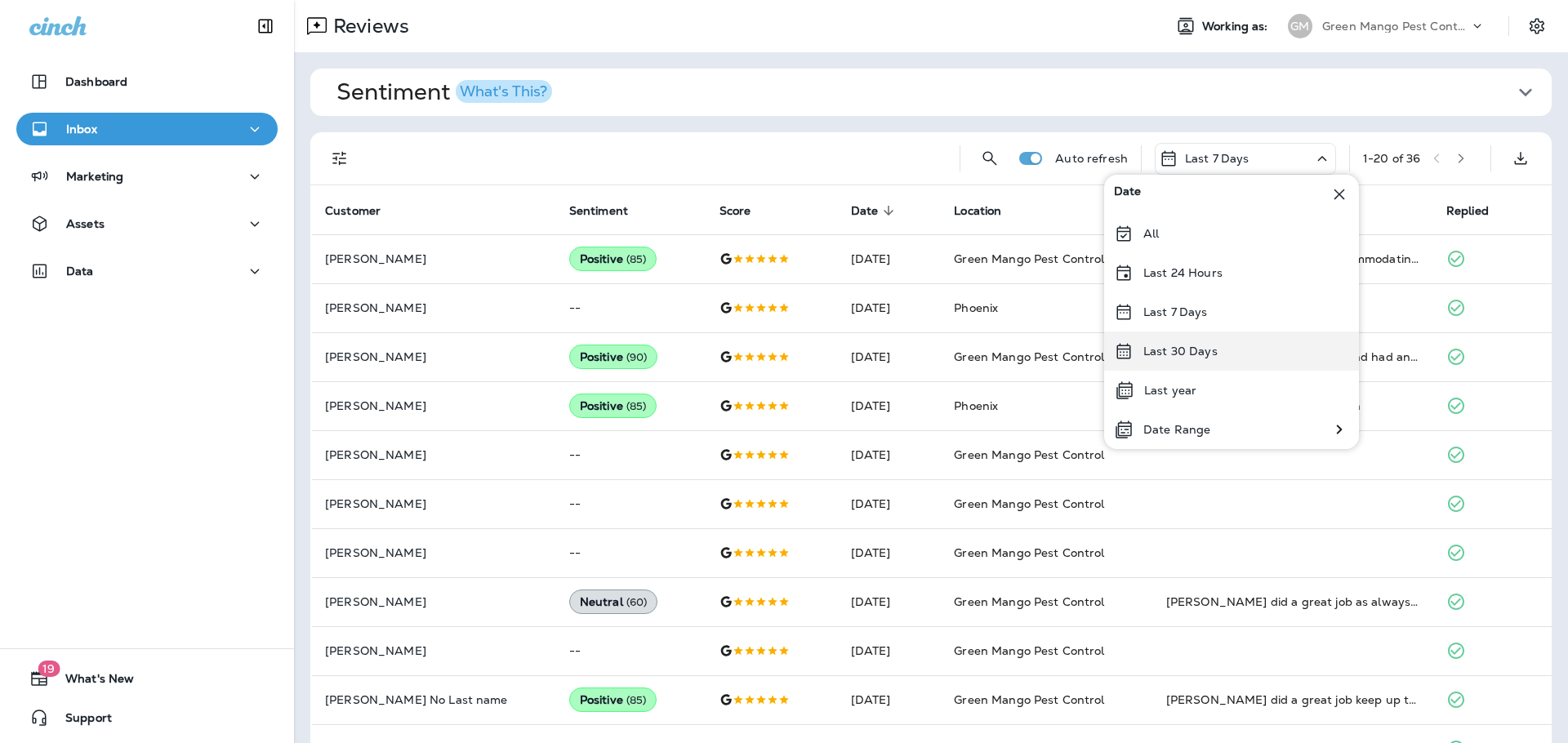
click at [1233, 366] on div "Last 30 Days" at bounding box center [1232, 351] width 255 height 39
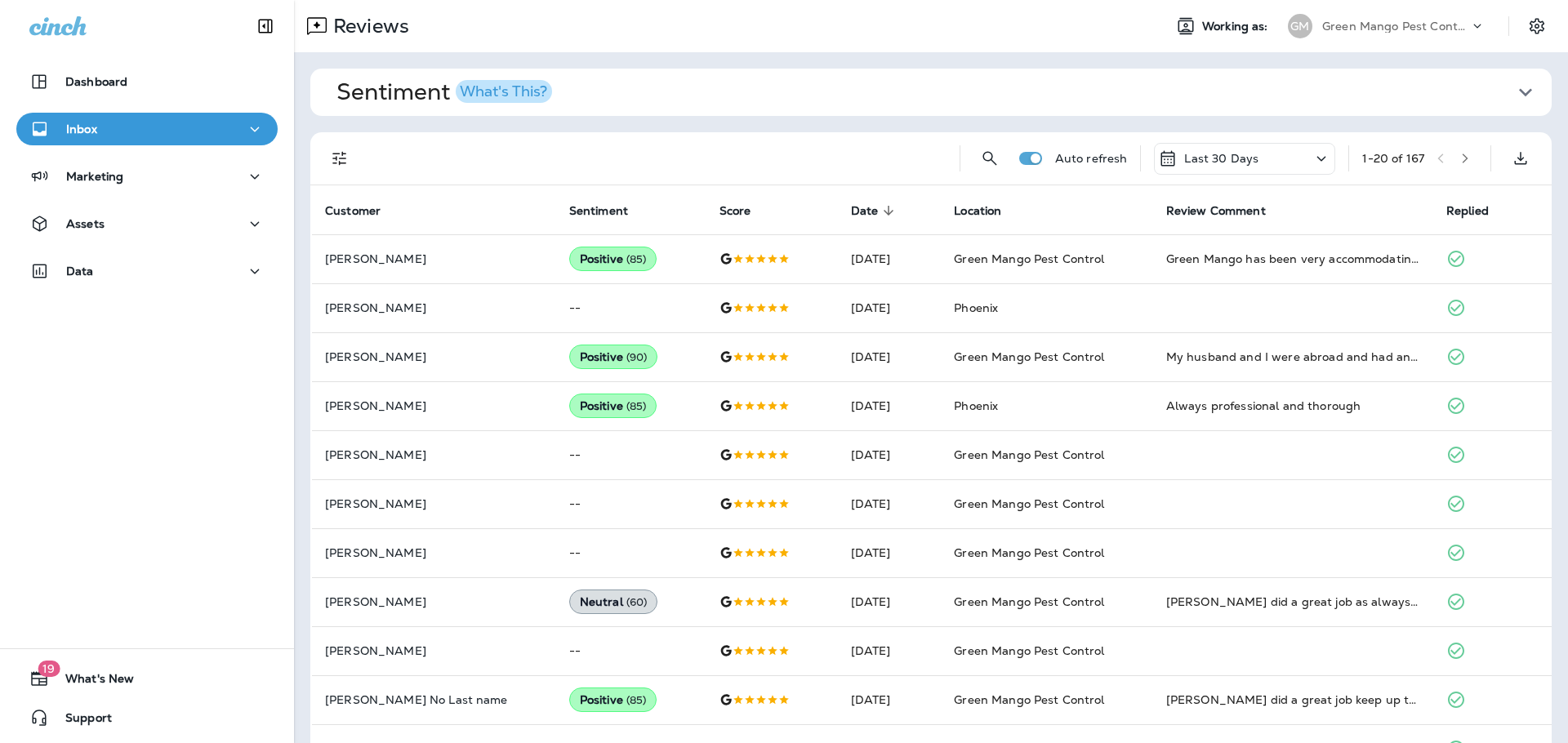
click at [326, 159] on button "Filters" at bounding box center [340, 158] width 33 height 33
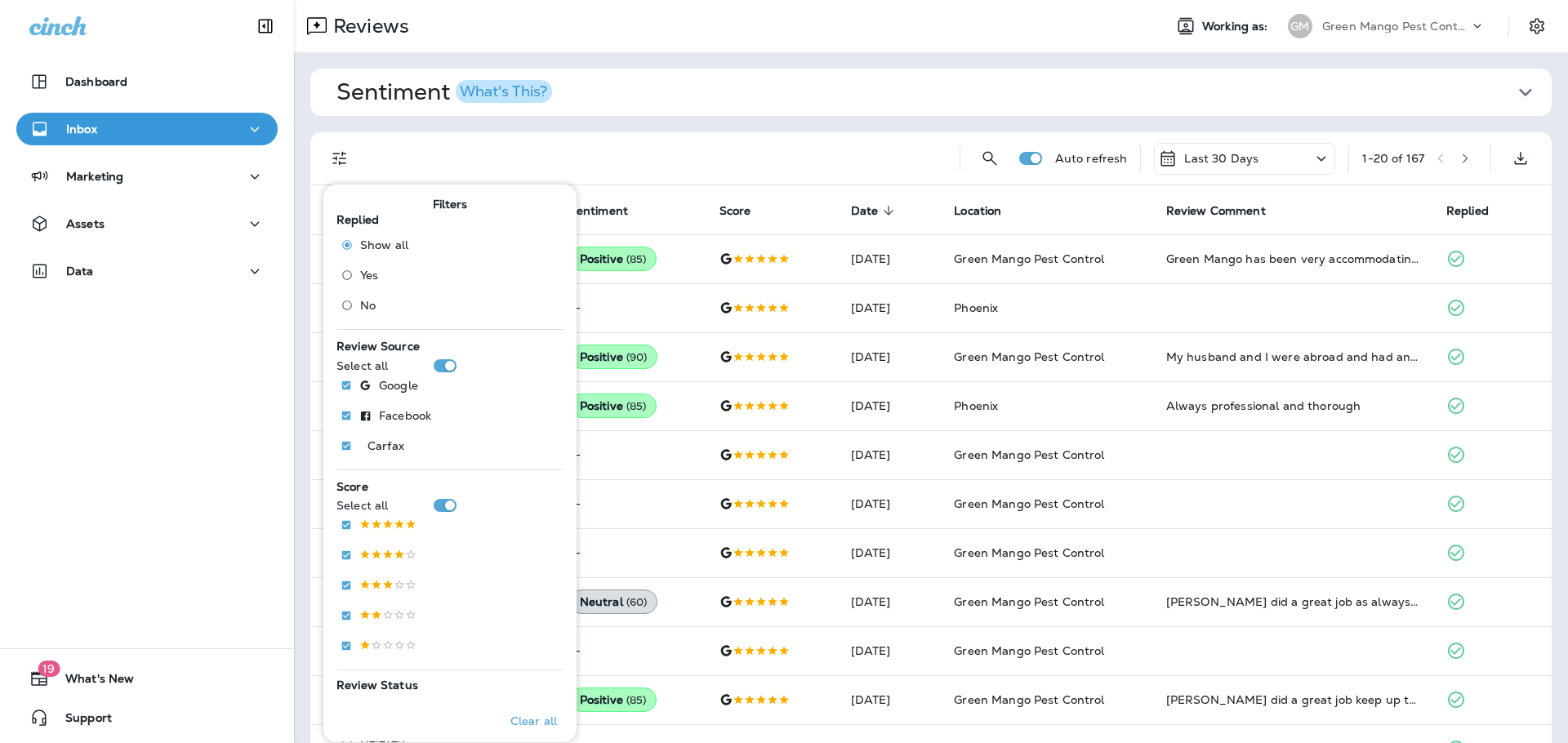
click at [366, 302] on span "No" at bounding box center [367, 306] width 16 height 13
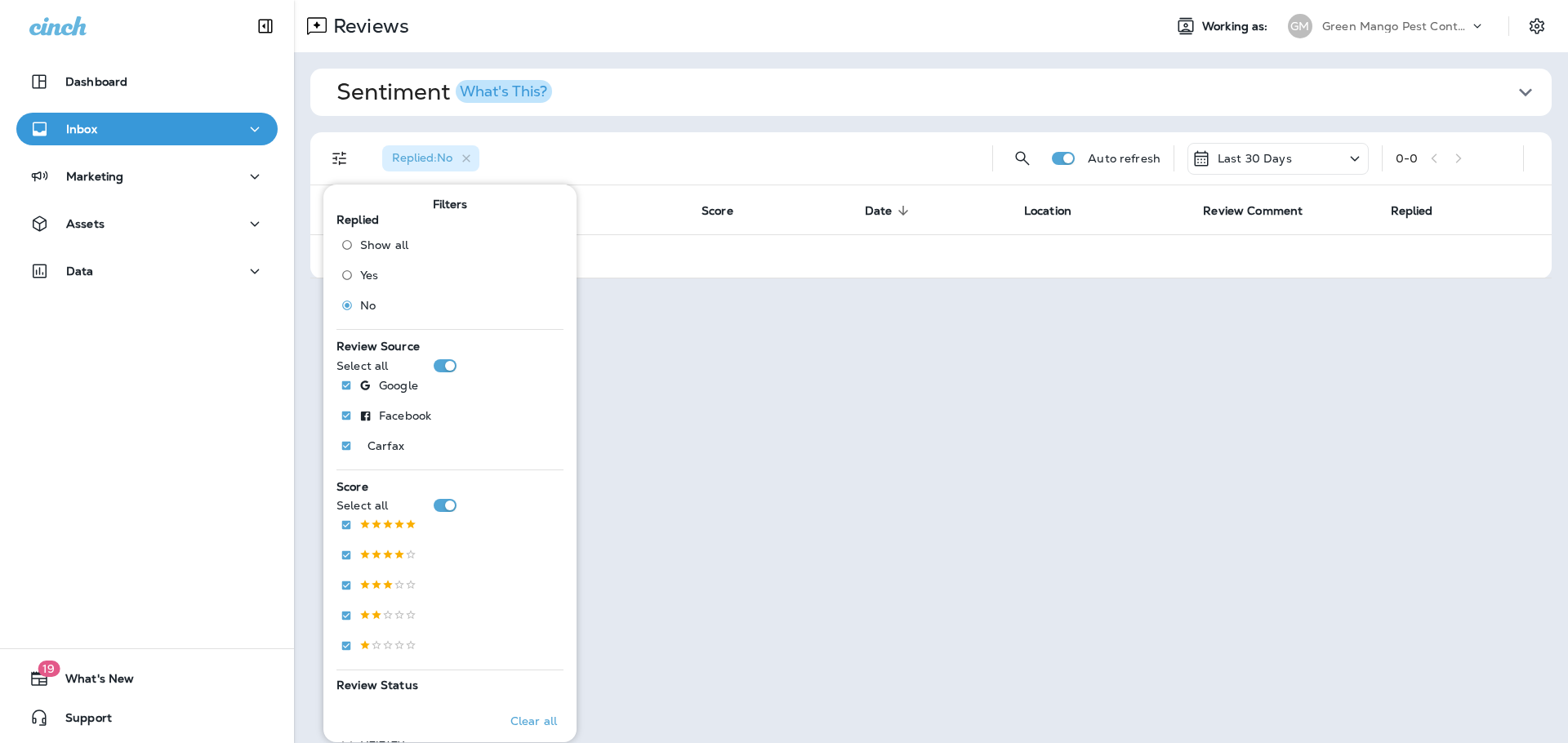
click at [997, 127] on div "Sentiment What's This? Overall sentiment 82.4 -7 This week Positive: 93 % Neutr…" at bounding box center [932, 174] width 1274 height 243
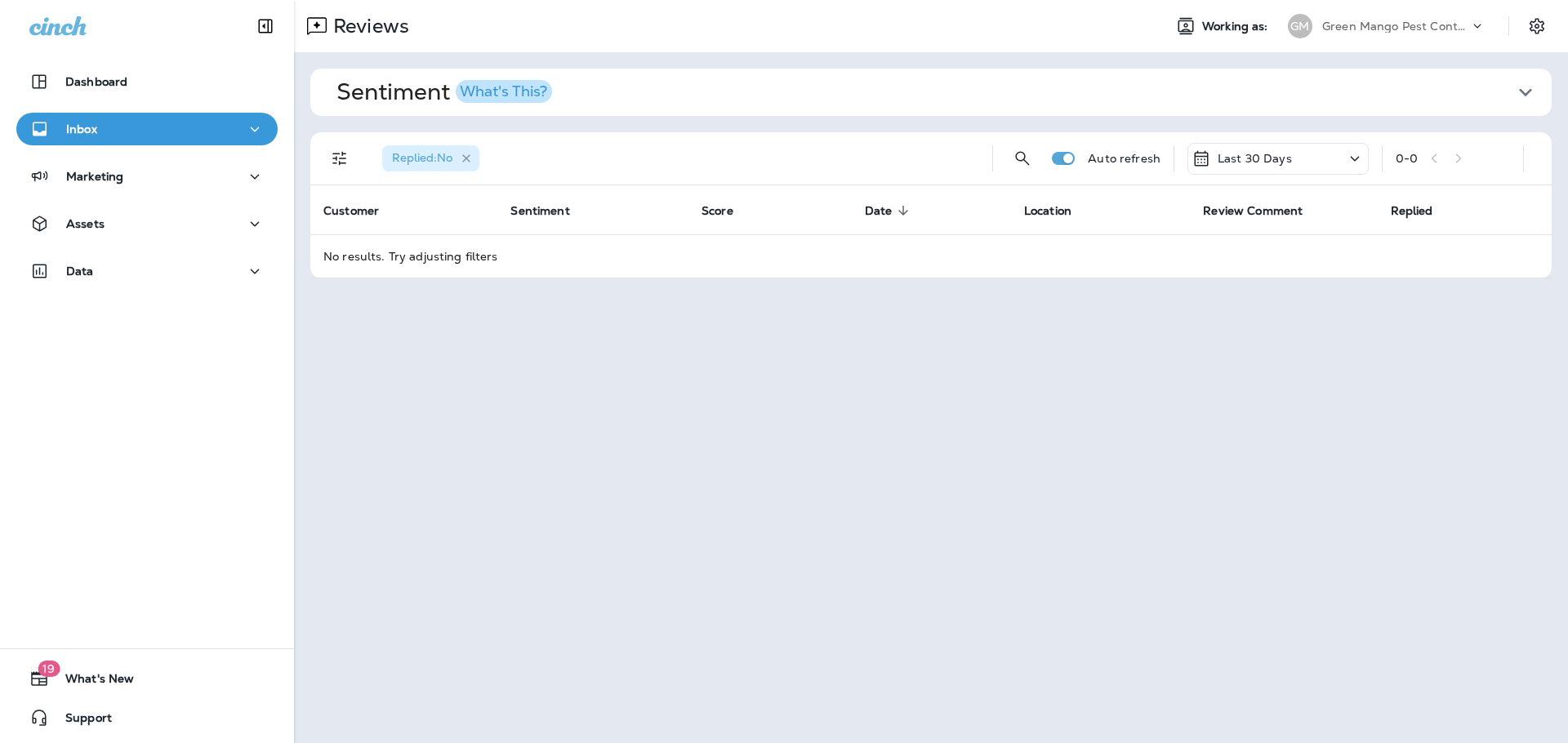
click at [467, 153] on icon "button" at bounding box center [467, 158] width 14 height 14
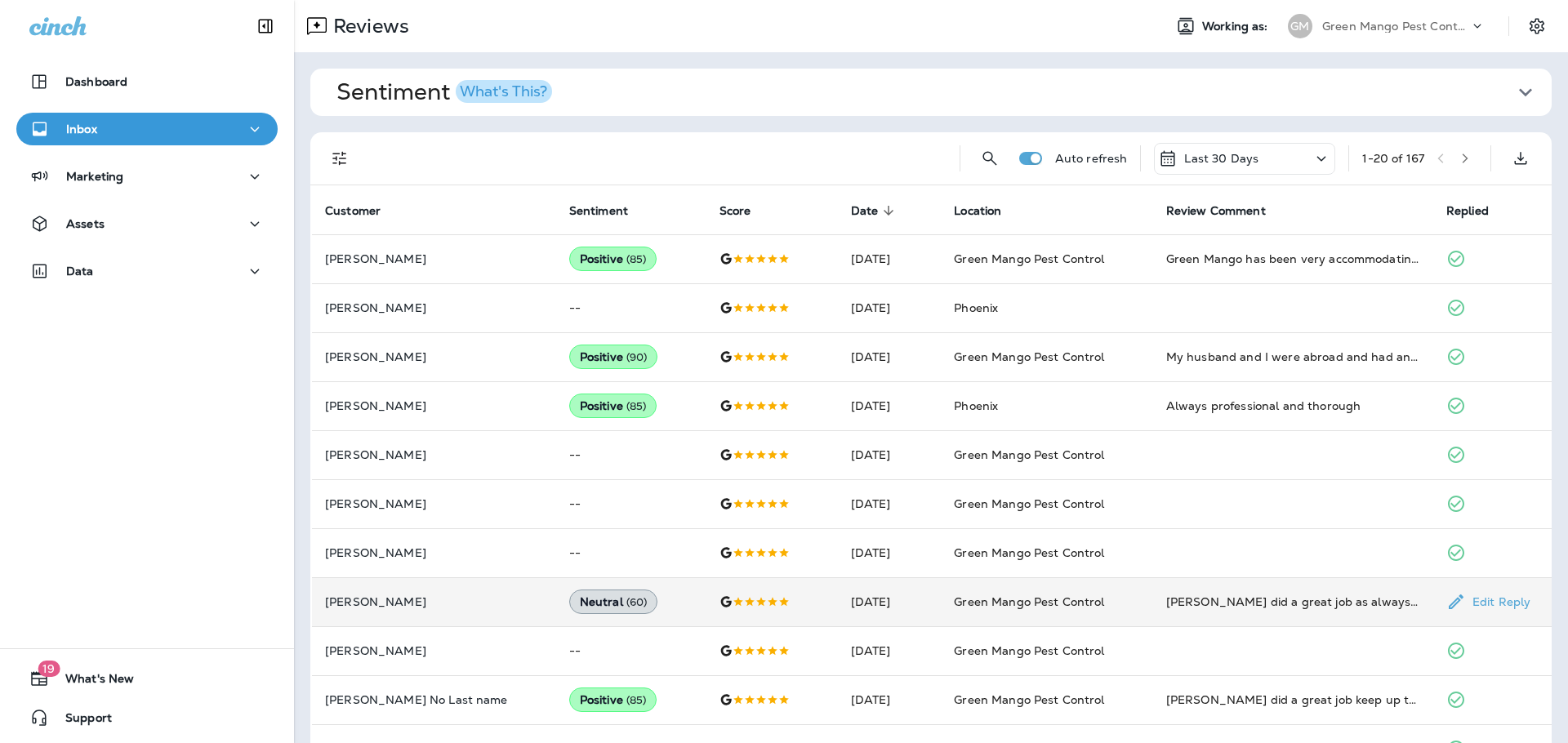
click at [838, 621] on td "[DATE]" at bounding box center [890, 602] width 103 height 49
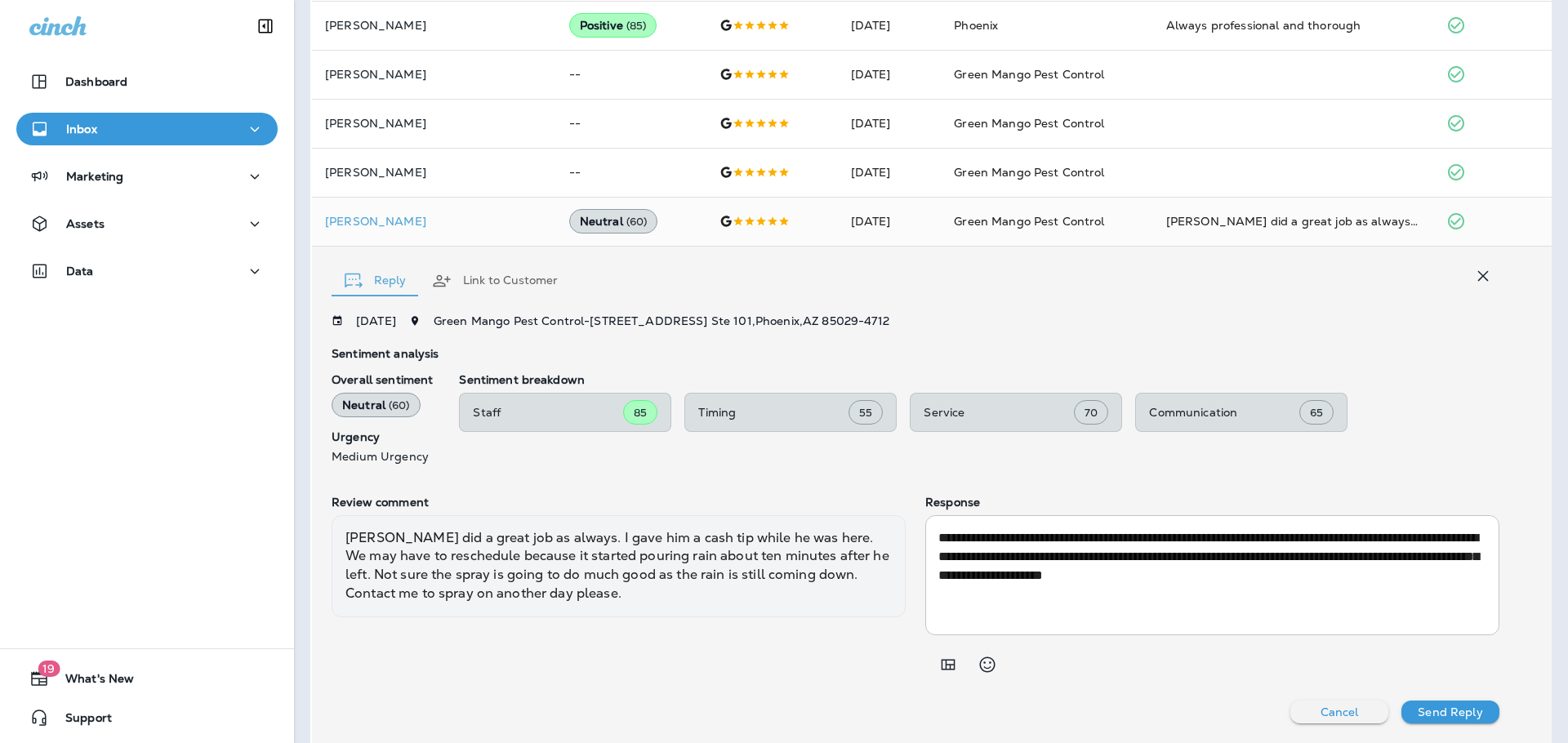
scroll to position [380, 0]
click at [1256, 577] on textarea "**********" at bounding box center [1209, 574] width 542 height 94
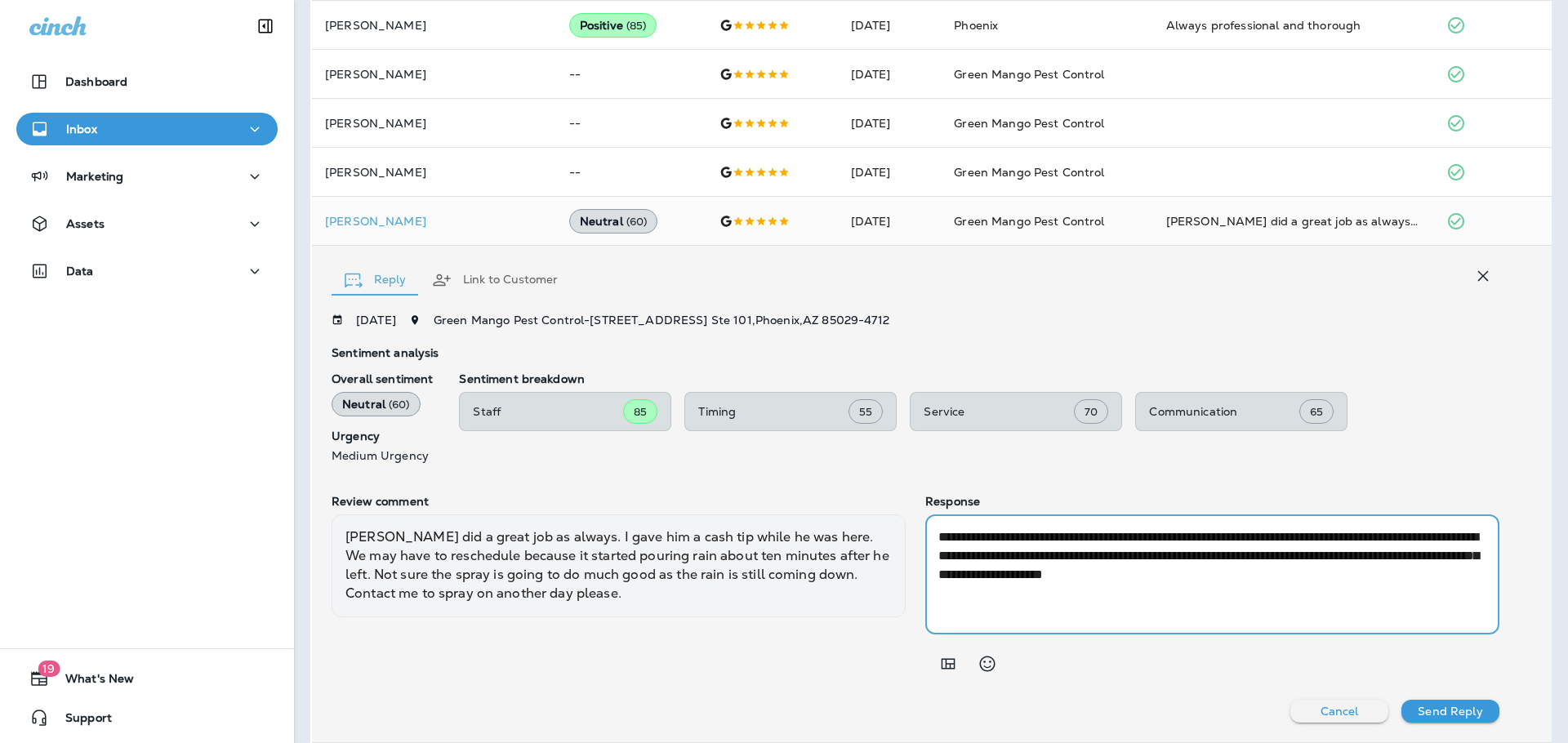
click at [1246, 577] on textarea "**********" at bounding box center [1209, 574] width 542 height 94
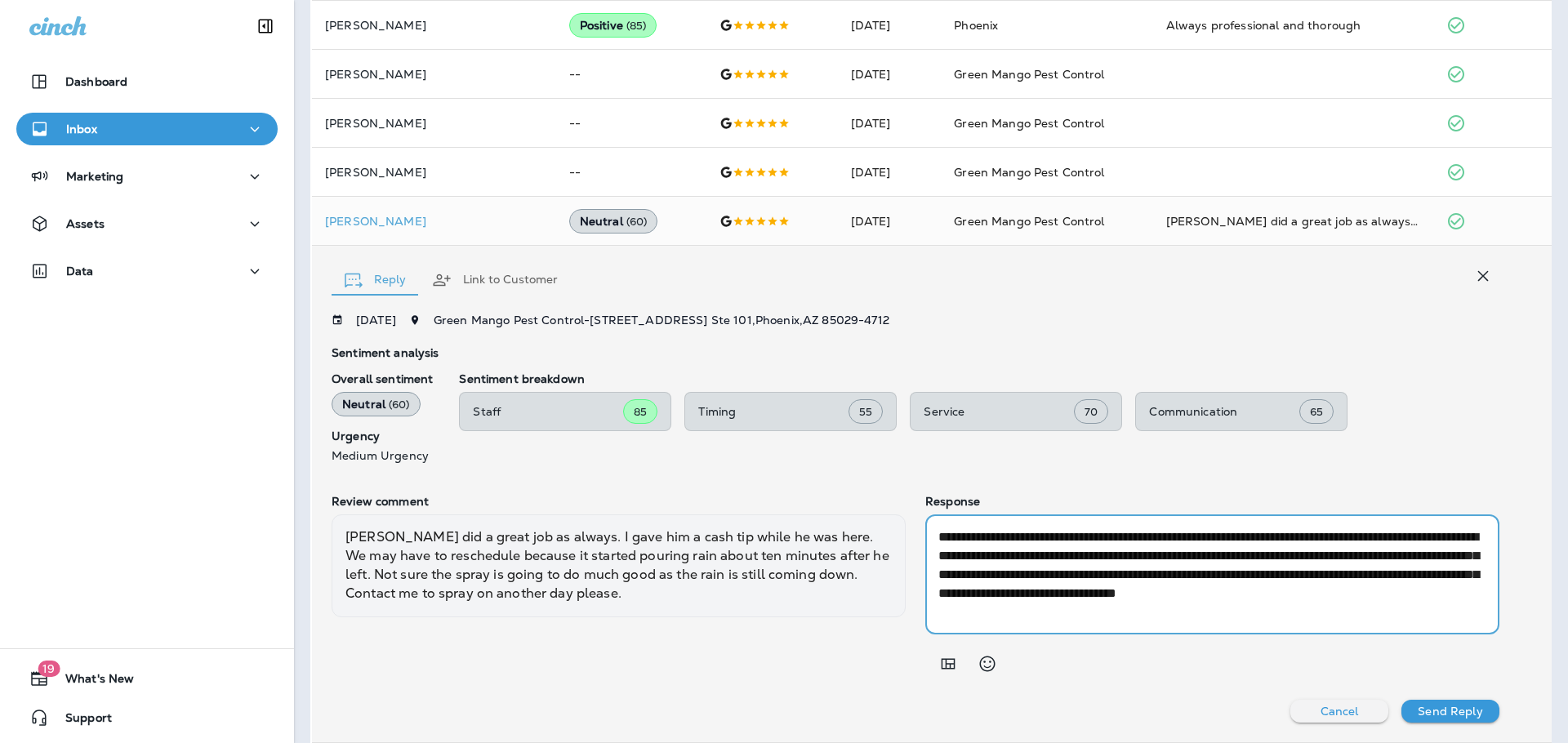
drag, startPoint x: 1256, startPoint y: 595, endPoint x: 1206, endPoint y: 594, distance: 50.0
click at [1206, 594] on textarea "**********" at bounding box center [1209, 574] width 542 height 94
type textarea "**********"
click at [1449, 705] on p "Send Reply" at bounding box center [1450, 712] width 65 height 13
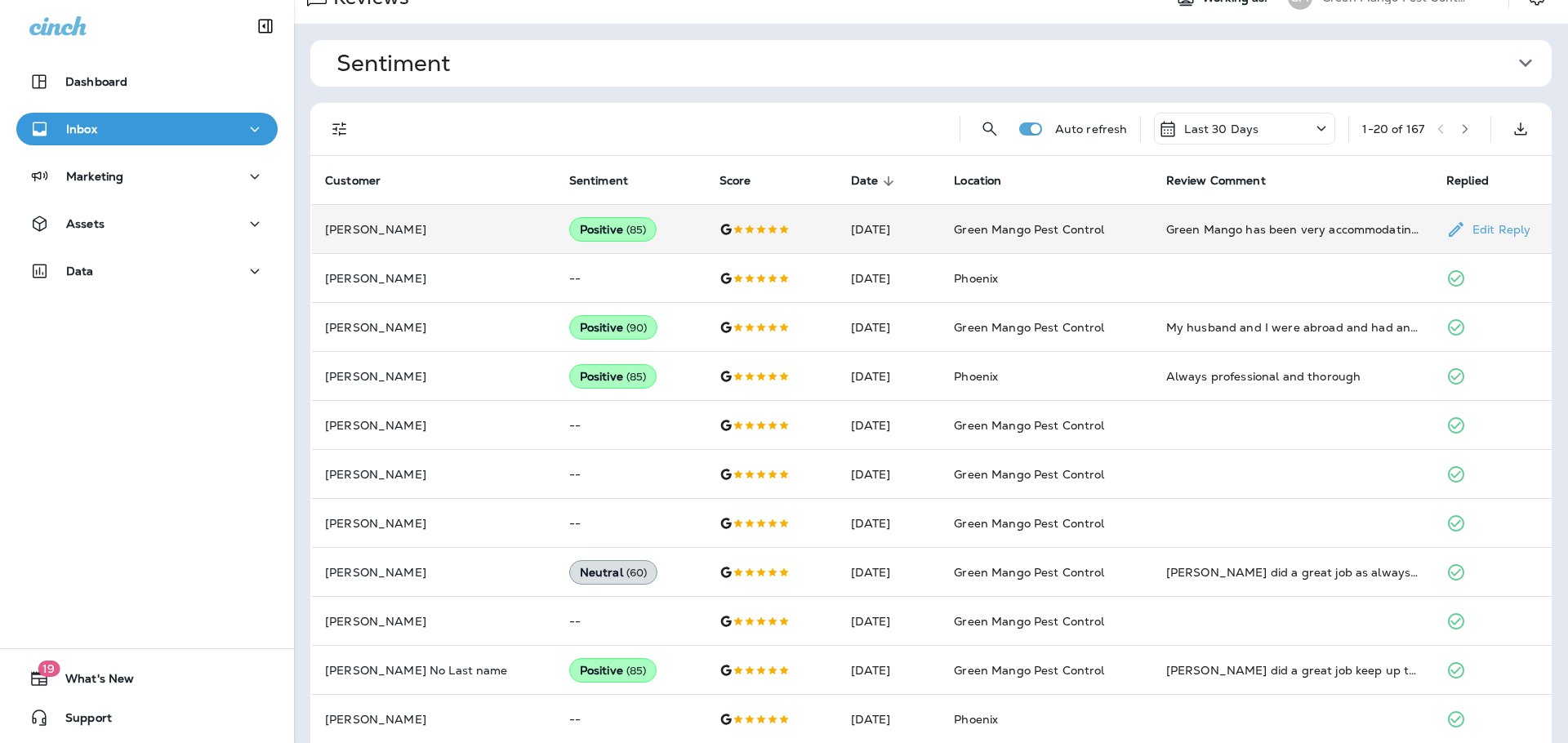
scroll to position [0, 0]
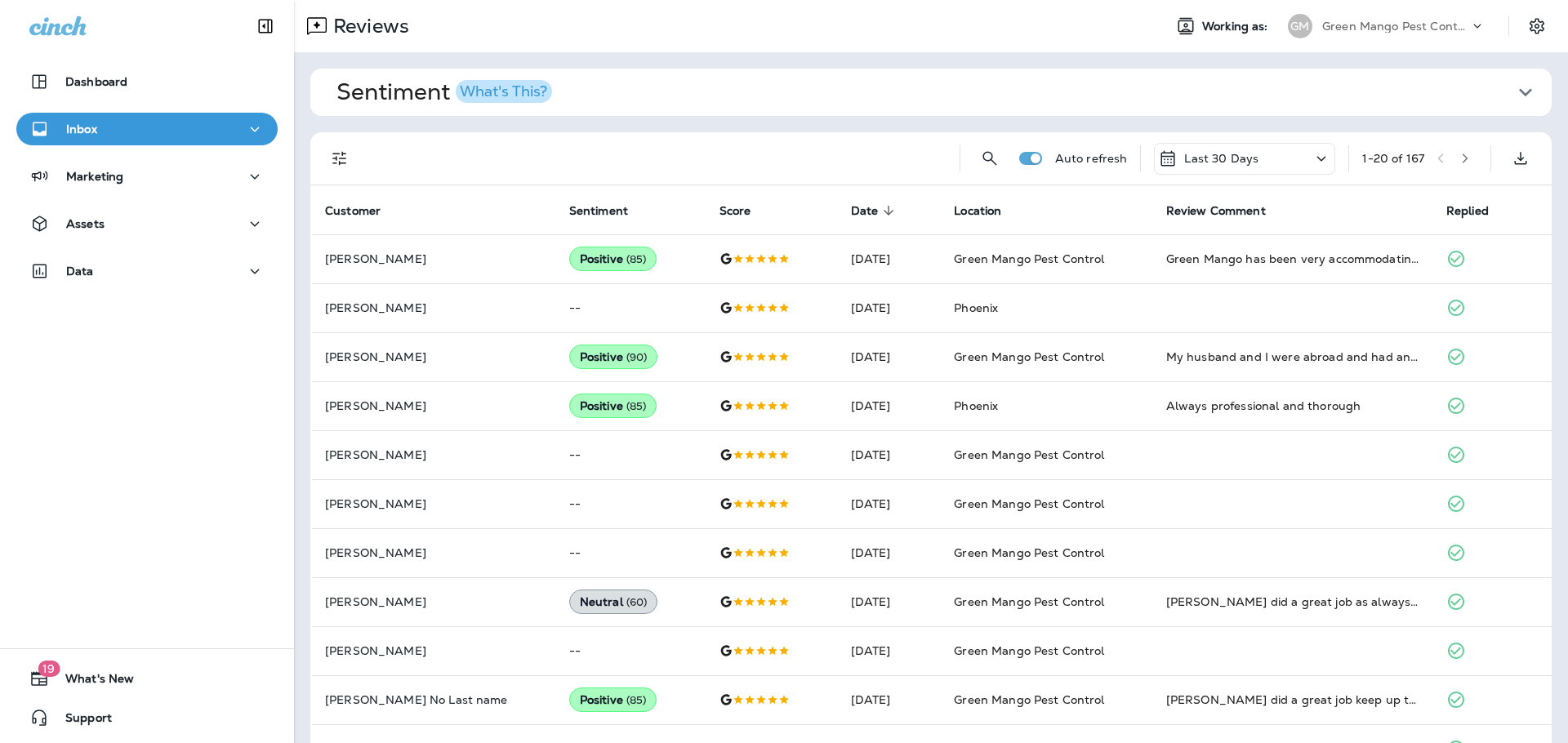
click at [1340, 24] on p "Green Mango Pest Control" at bounding box center [1395, 26] width 147 height 13
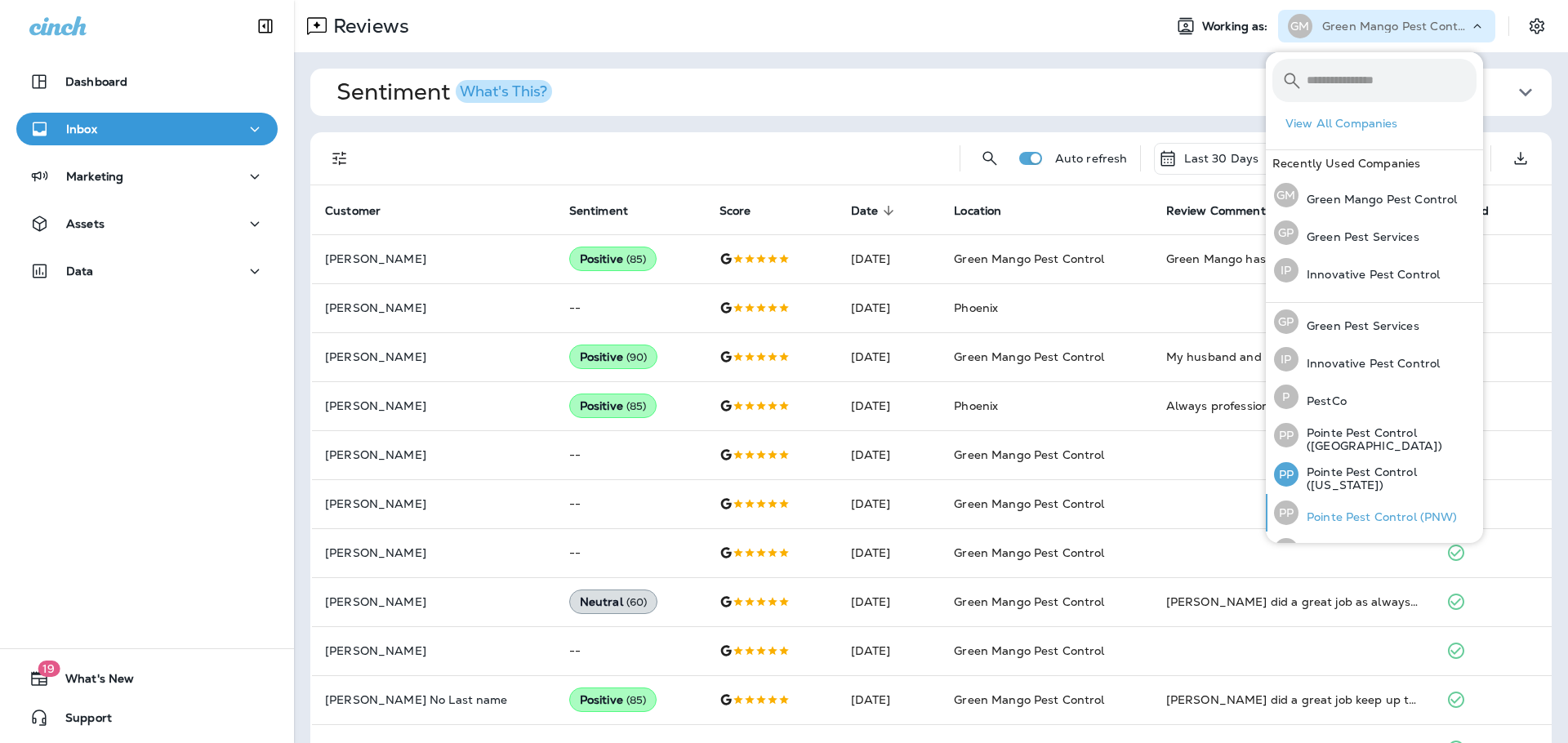
scroll to position [71, 0]
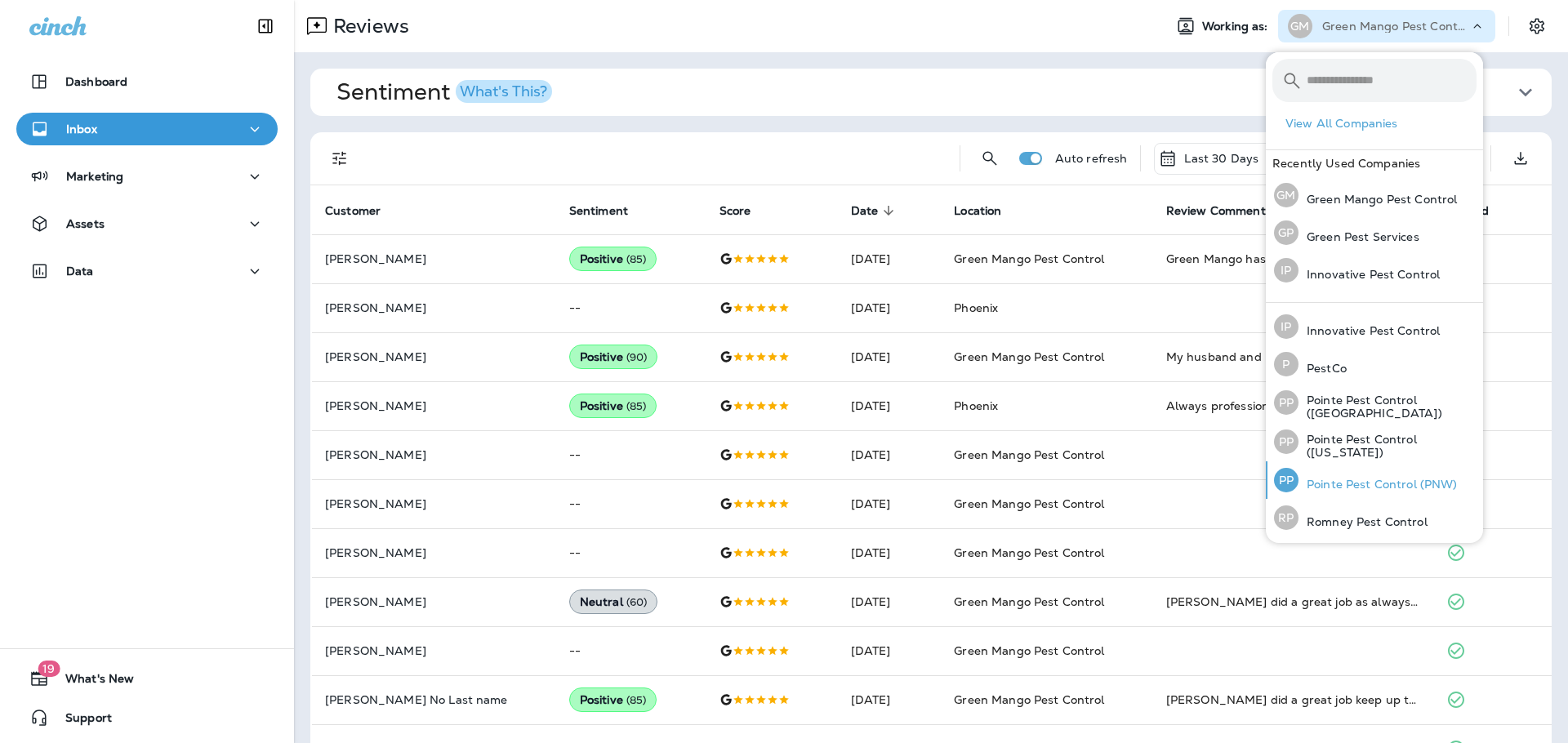
click at [1393, 481] on p "Pointe Pest Control (PNW)" at bounding box center [1379, 485] width 159 height 13
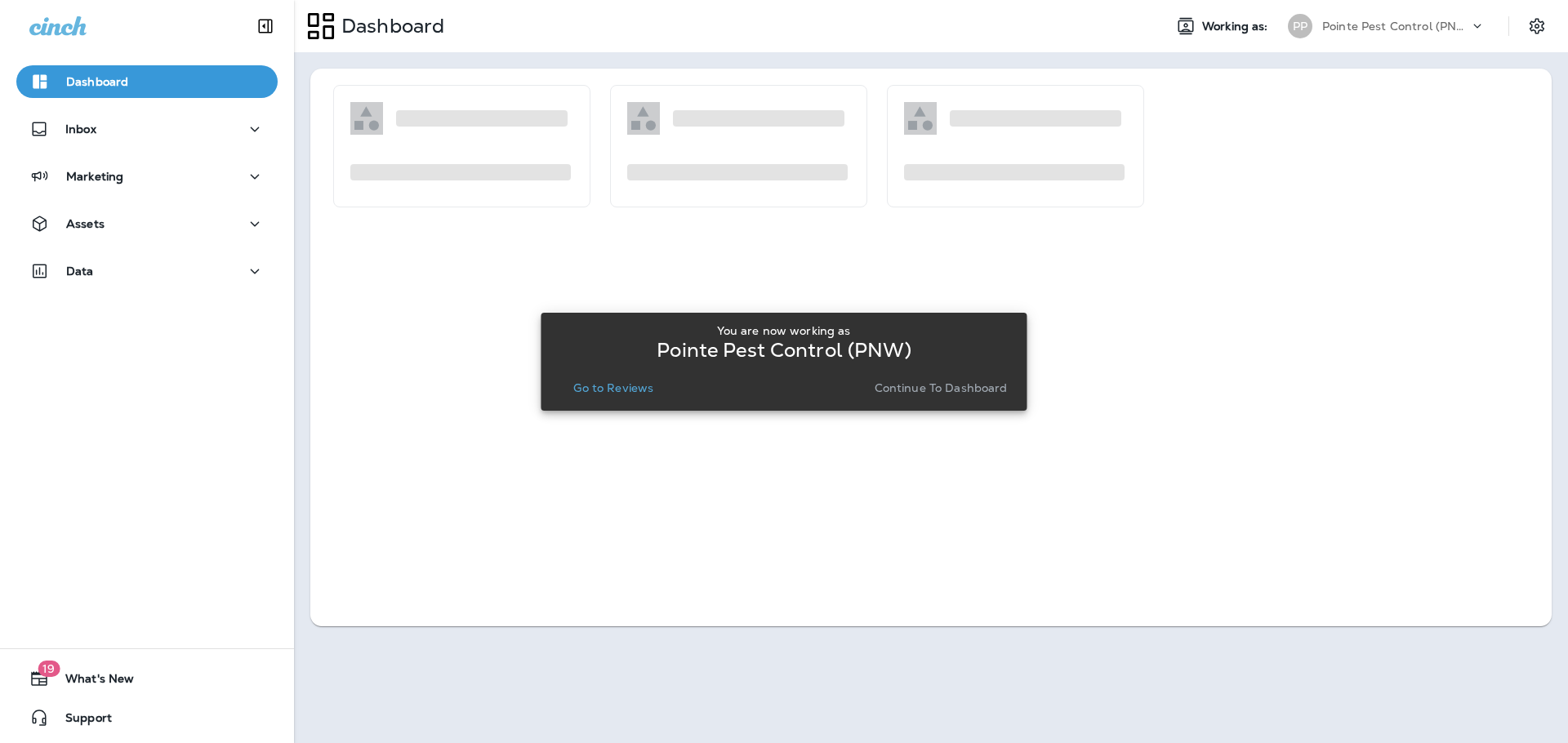
click at [625, 395] on button "Go to Reviews" at bounding box center [613, 388] width 93 height 23
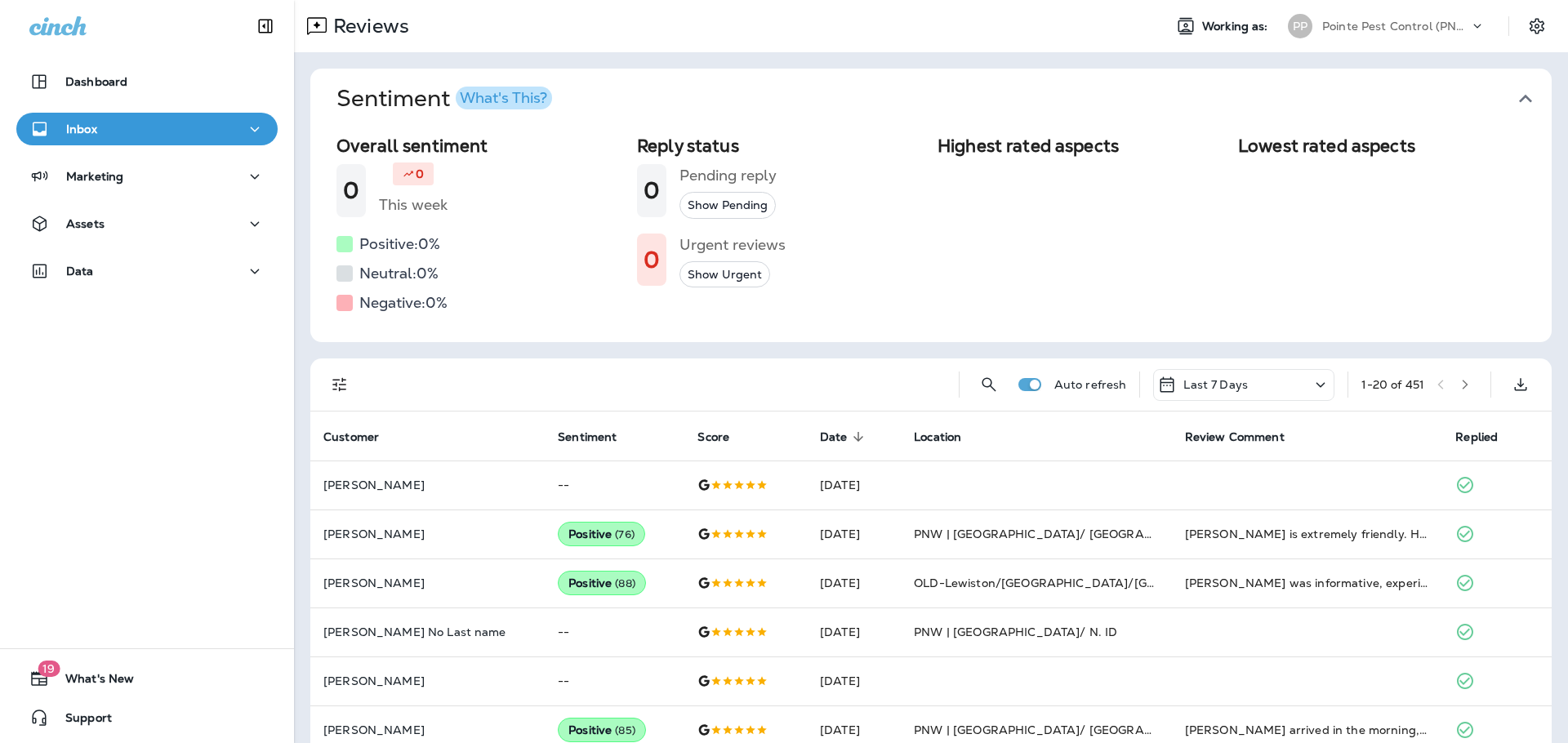
click at [1519, 96] on icon "button" at bounding box center [1526, 99] width 26 height 26
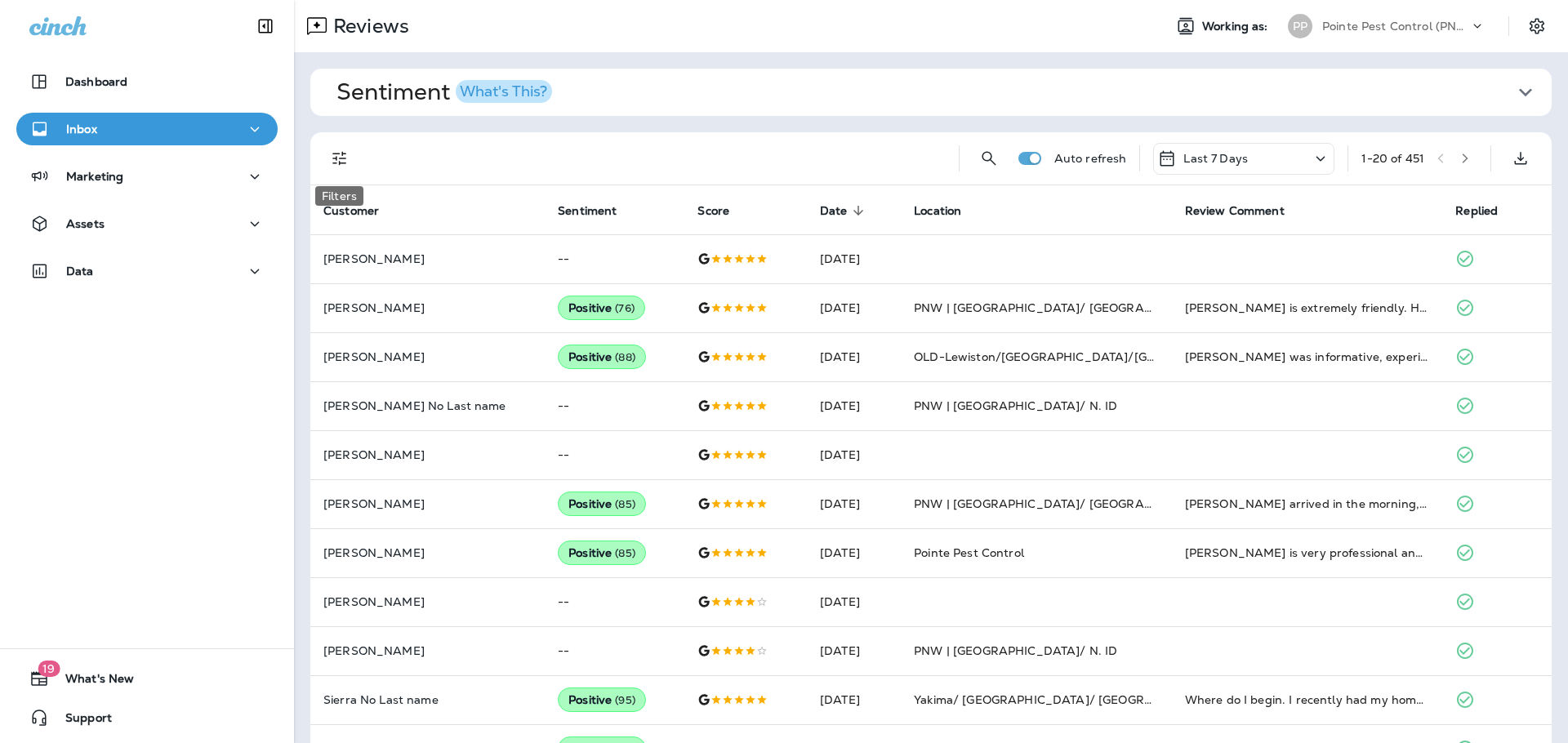
click at [343, 170] on button "Filters" at bounding box center [340, 158] width 33 height 33
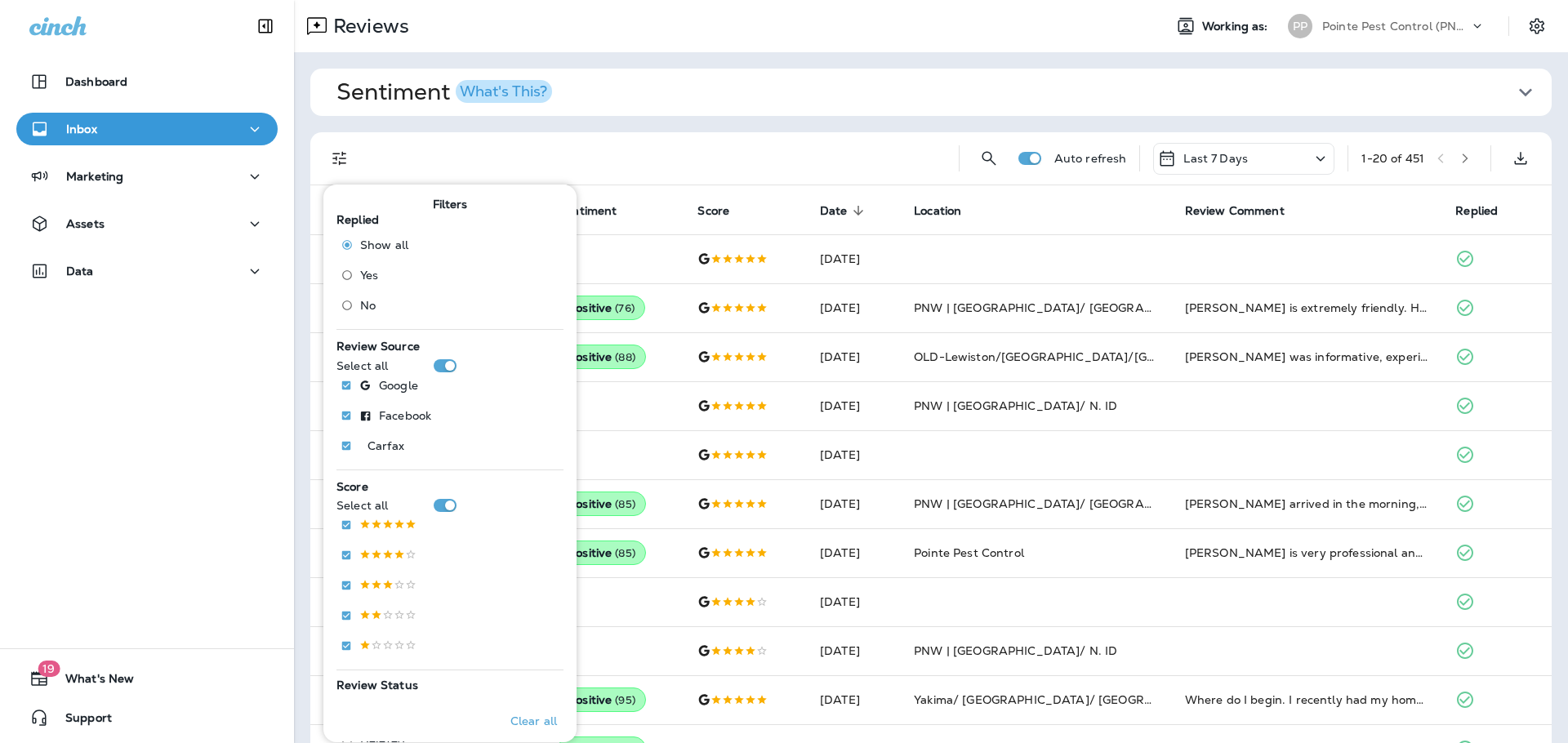
click at [362, 303] on span "No" at bounding box center [367, 306] width 16 height 13
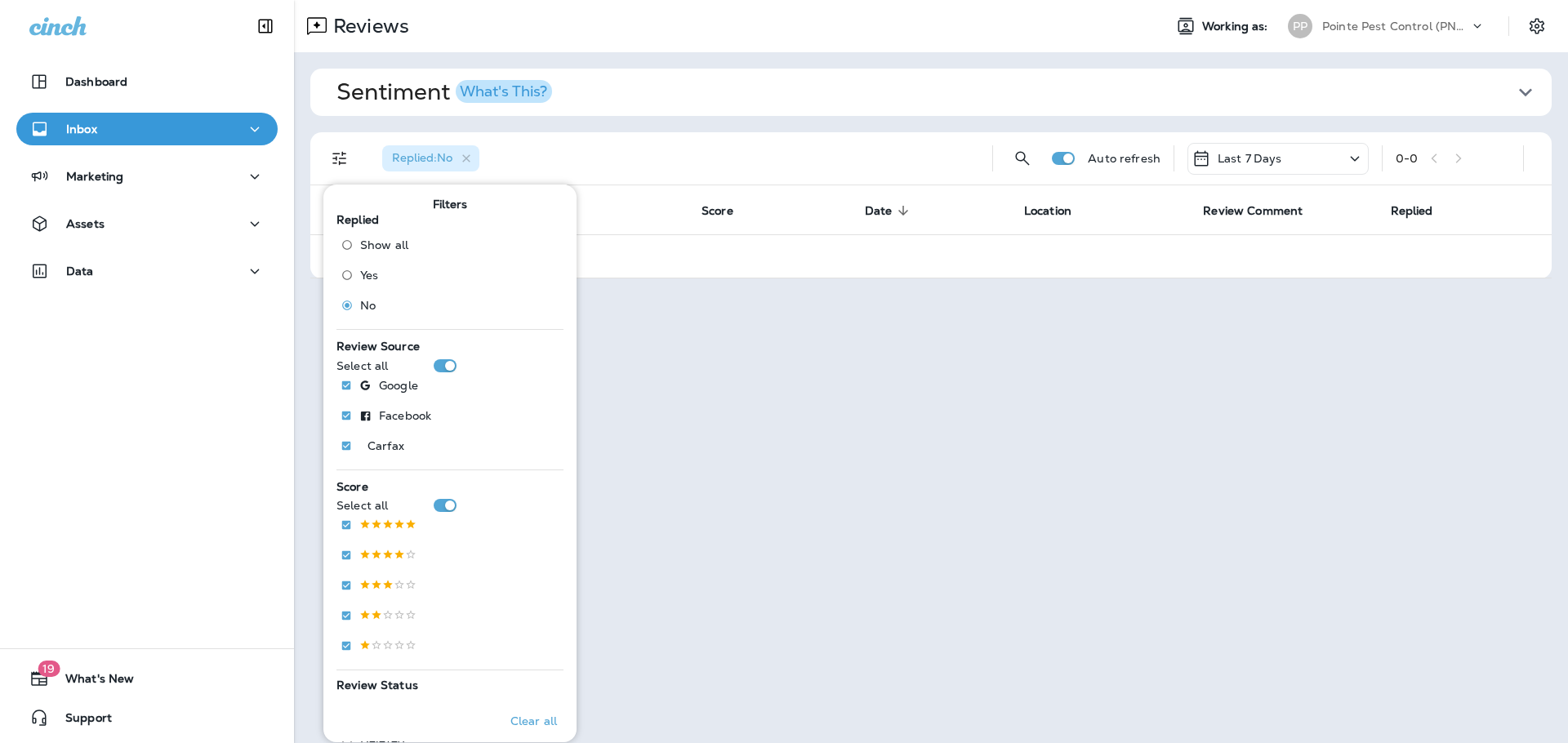
click at [863, 152] on div "Replied : No" at bounding box center [674, 158] width 610 height 52
